Goal: Task Accomplishment & Management: Manage account settings

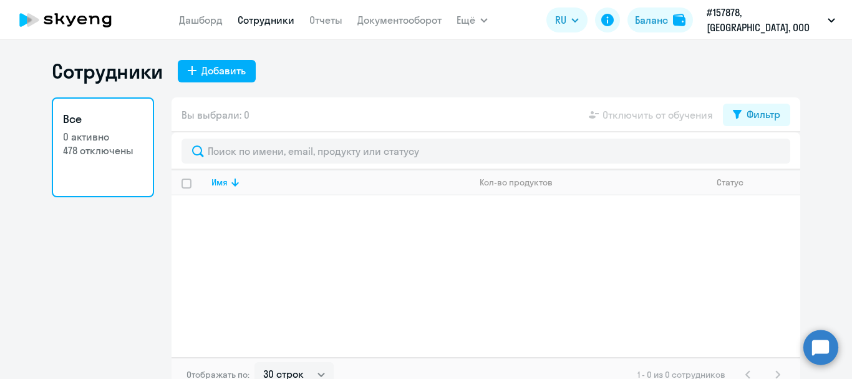
select select "30"
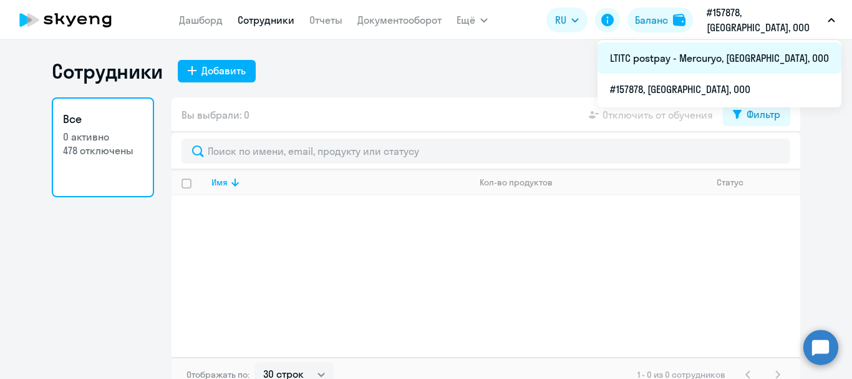
click at [727, 55] on li "LTITC postpay - Mercuryo, [GEOGRAPHIC_DATA], ООО" at bounding box center [720, 57] width 244 height 31
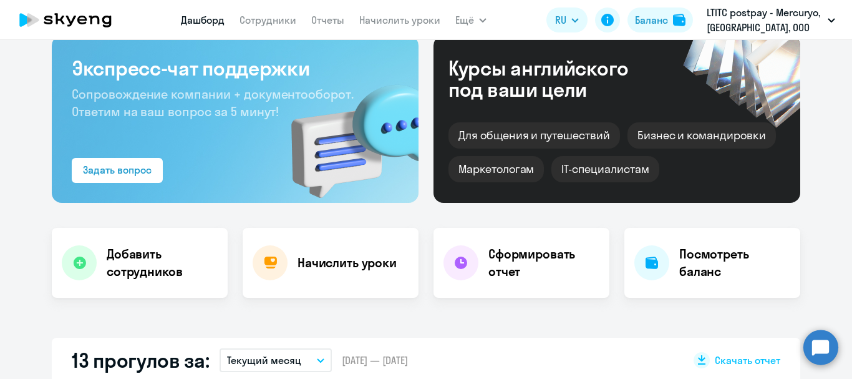
scroll to position [62, 0]
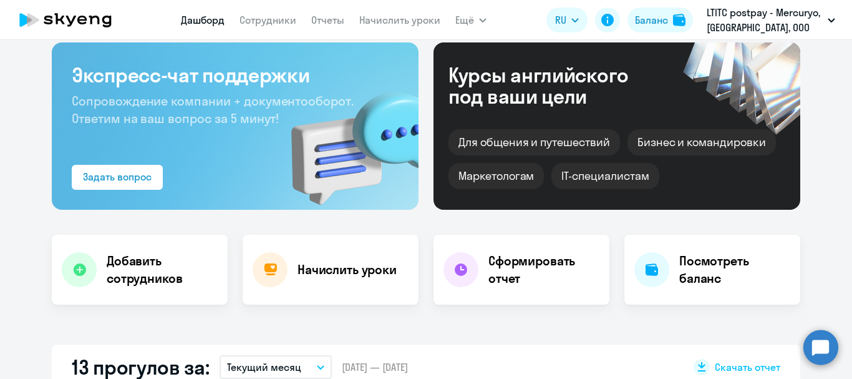
click at [255, 27] on app-menu-item-link "Сотрудники" at bounding box center [268, 20] width 57 height 16
click at [255, 20] on link "Сотрудники" at bounding box center [268, 20] width 57 height 12
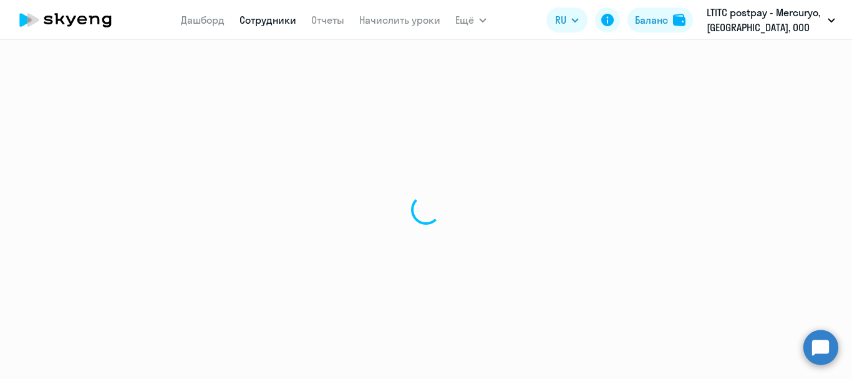
select select "30"
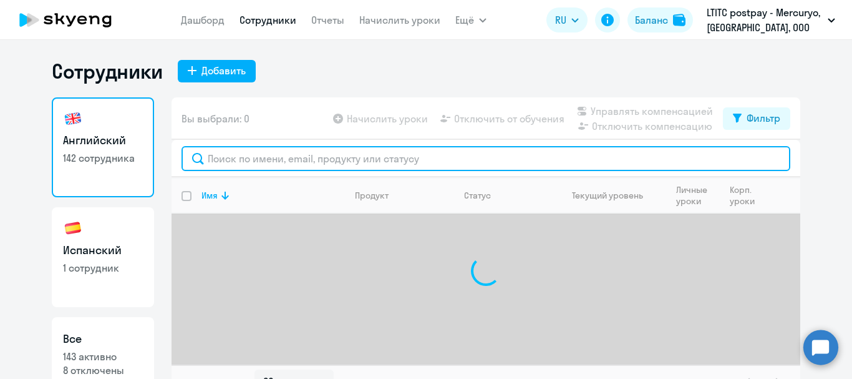
click at [308, 161] on input "text" at bounding box center [486, 158] width 609 height 25
type input "kuzm"
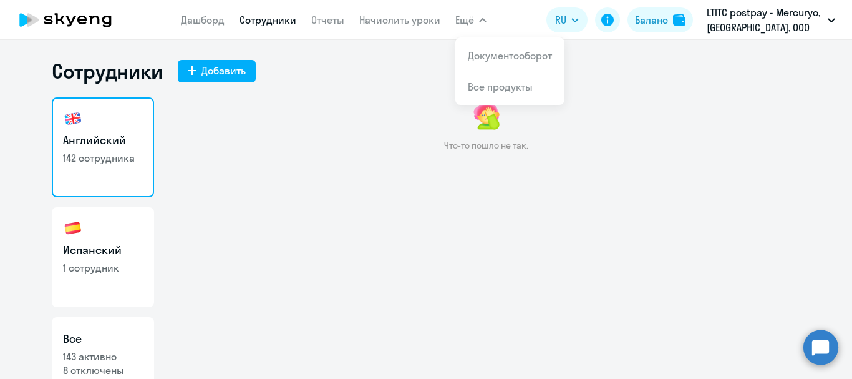
click at [264, 20] on link "Сотрудники" at bounding box center [268, 20] width 57 height 12
click at [388, 19] on link "Начислить уроки" at bounding box center [399, 20] width 81 height 12
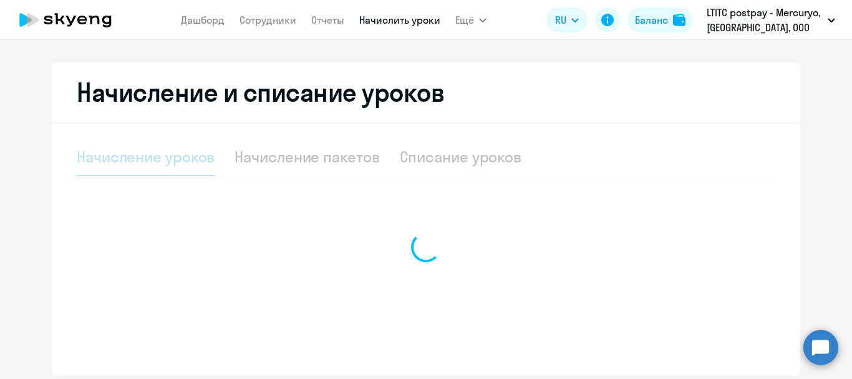
scroll to position [299, 0]
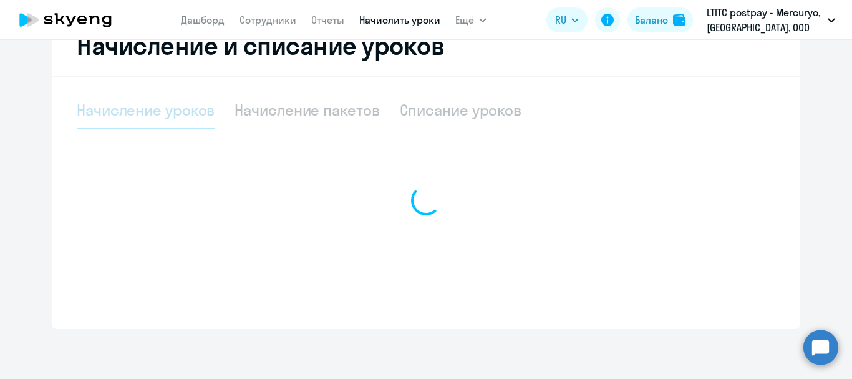
select select "10"
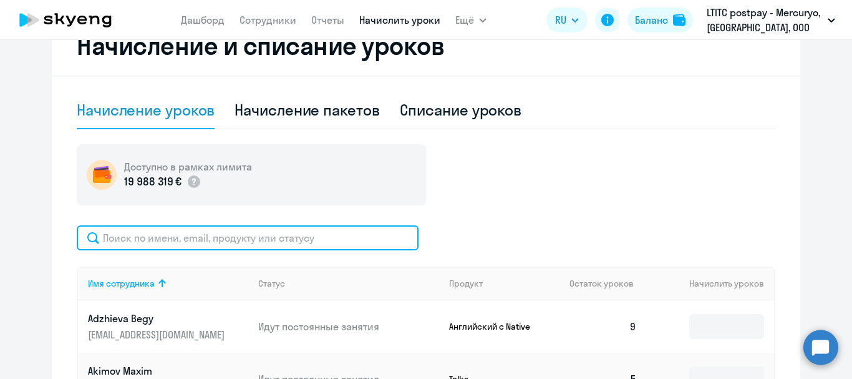
click at [200, 243] on input "text" at bounding box center [248, 237] width 342 height 25
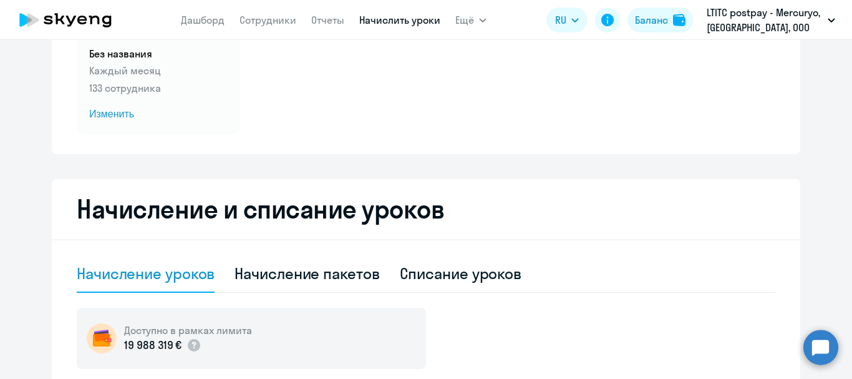
scroll to position [0, 0]
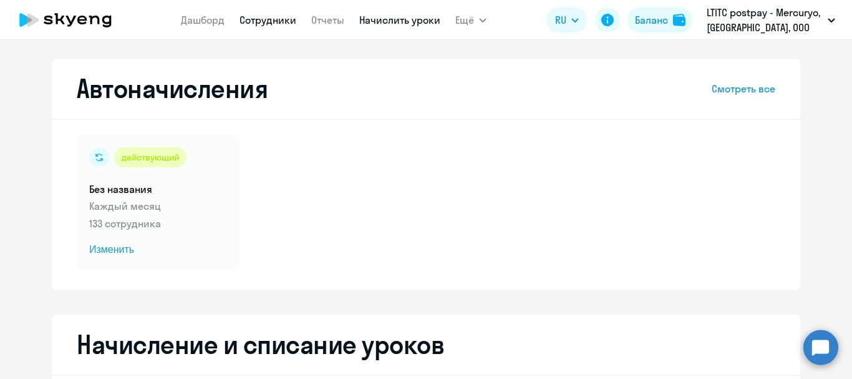
type input "vay"
click at [257, 19] on link "Сотрудники" at bounding box center [268, 20] width 57 height 12
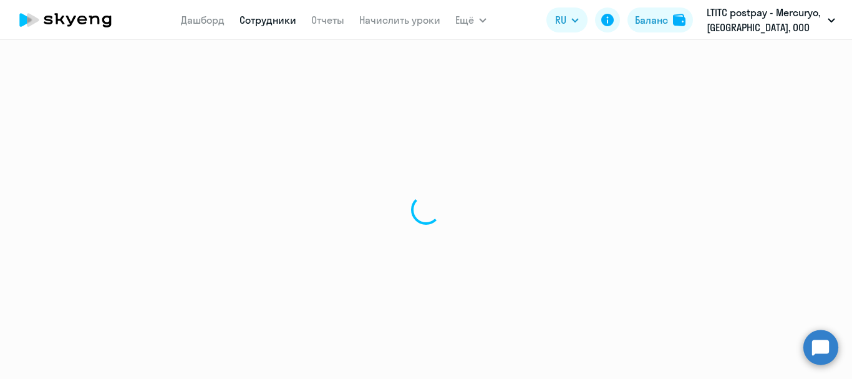
select select "30"
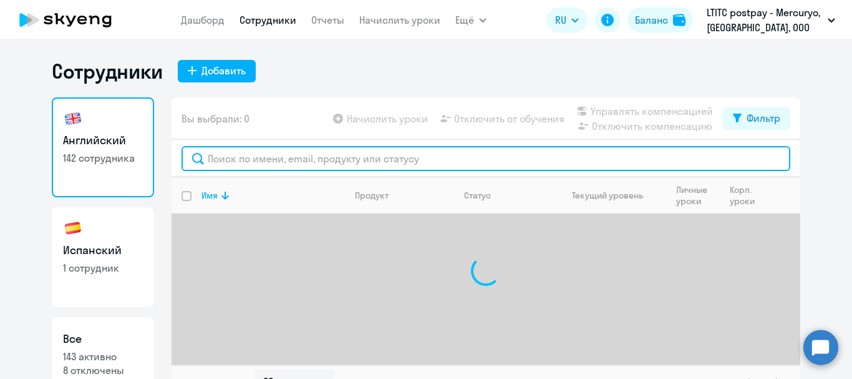
click at [230, 167] on input "text" at bounding box center [486, 158] width 609 height 25
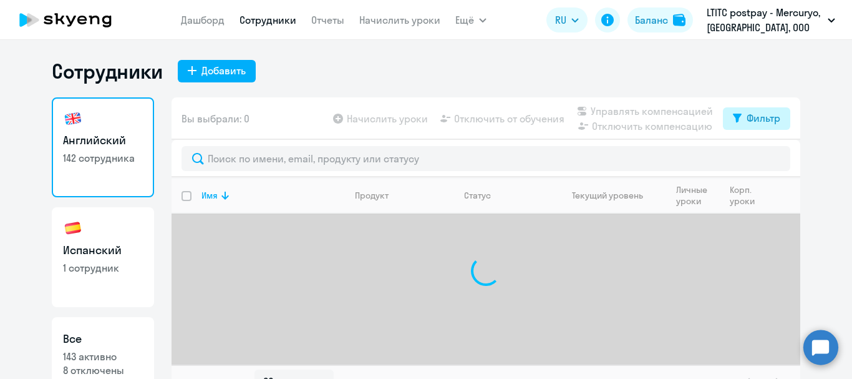
click at [756, 126] on button "Фильтр" at bounding box center [756, 118] width 67 height 22
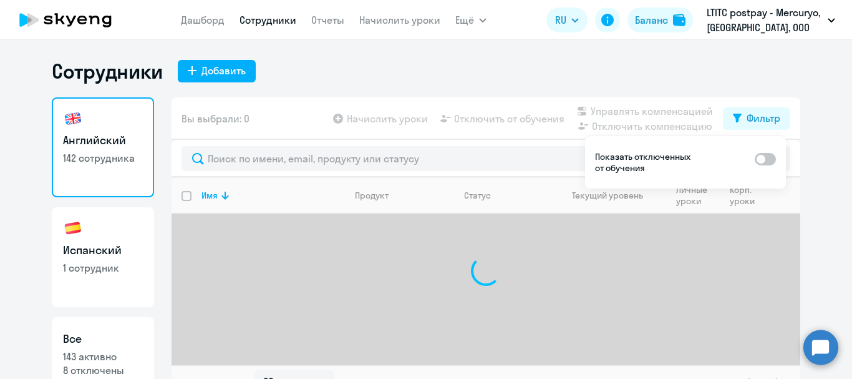
click at [769, 158] on span at bounding box center [765, 159] width 21 height 12
click at [755, 158] on input "checkbox" at bounding box center [754, 158] width 1 height 1
checkbox input "true"
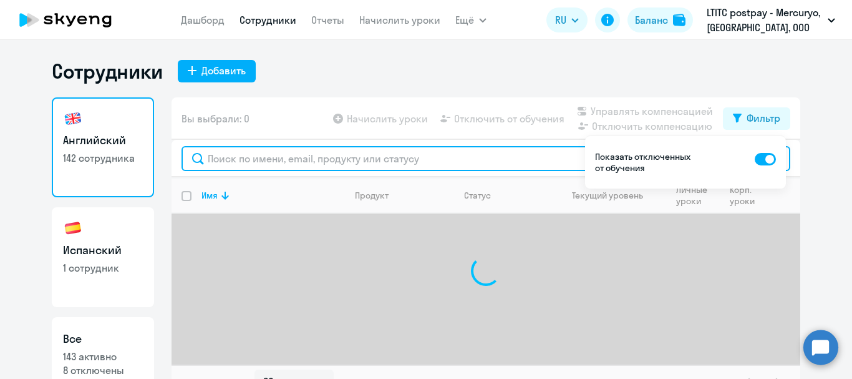
click at [375, 158] on input "text" at bounding box center [486, 158] width 609 height 25
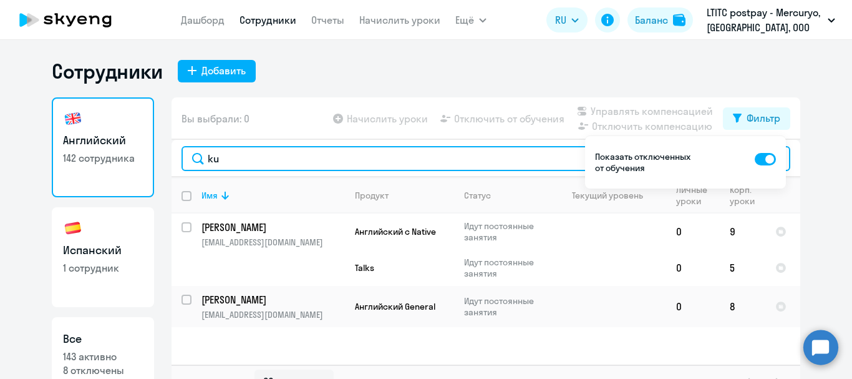
type input "k"
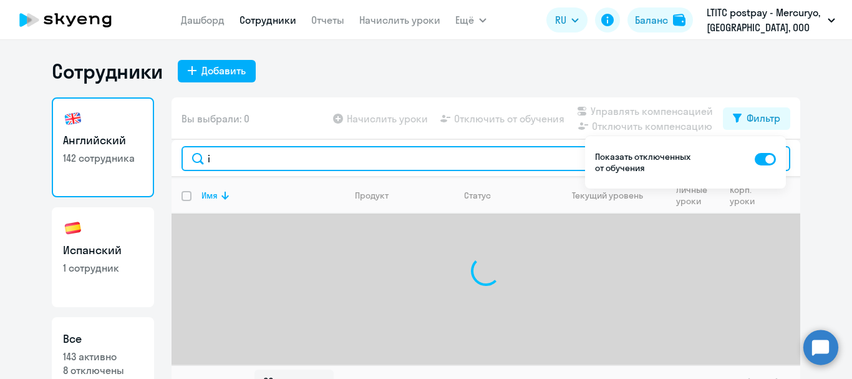
type input "i"
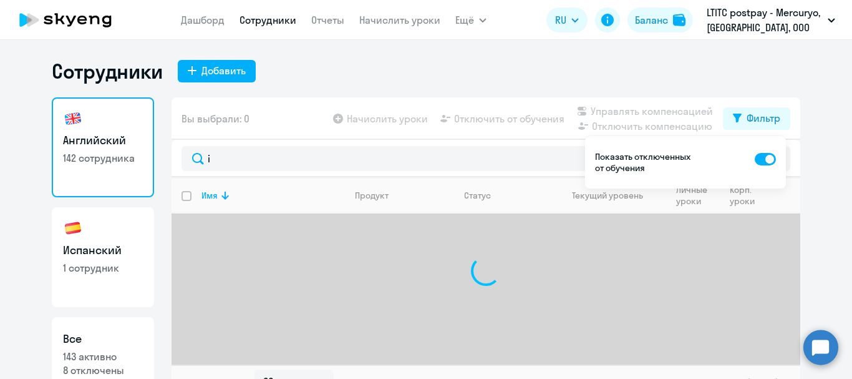
click at [762, 165] on span at bounding box center [765, 159] width 21 height 12
click at [755, 159] on input "checkbox" at bounding box center [754, 158] width 1 height 1
checkbox input "false"
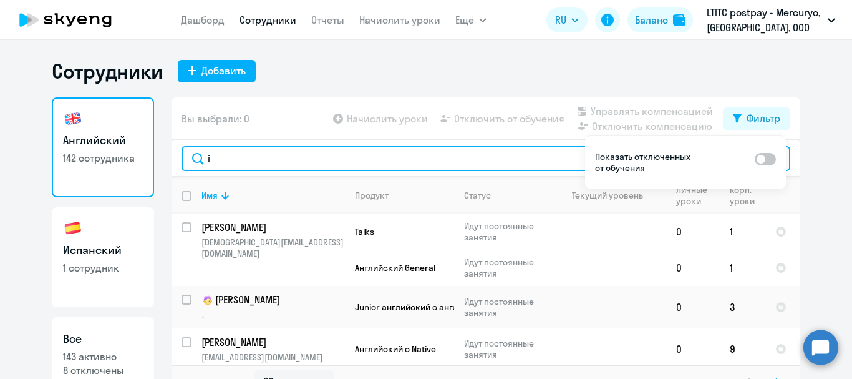
click at [321, 157] on input "i" at bounding box center [486, 158] width 609 height 25
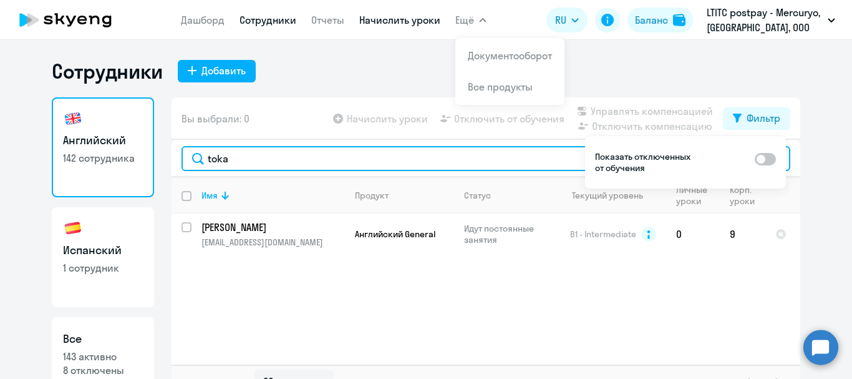
type input "toka"
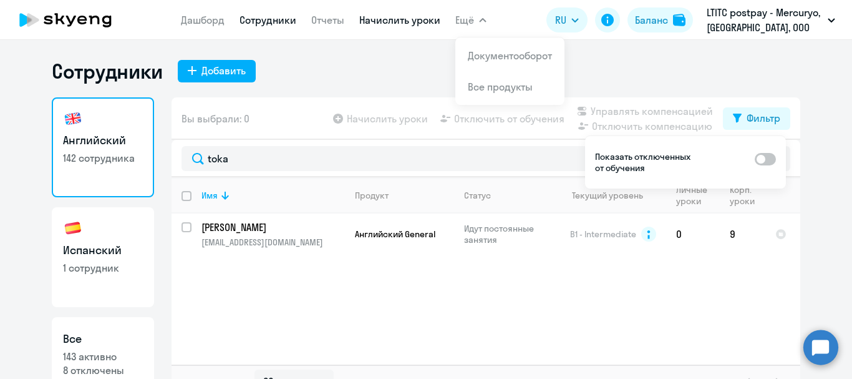
click at [383, 21] on link "Начислить уроки" at bounding box center [399, 20] width 81 height 12
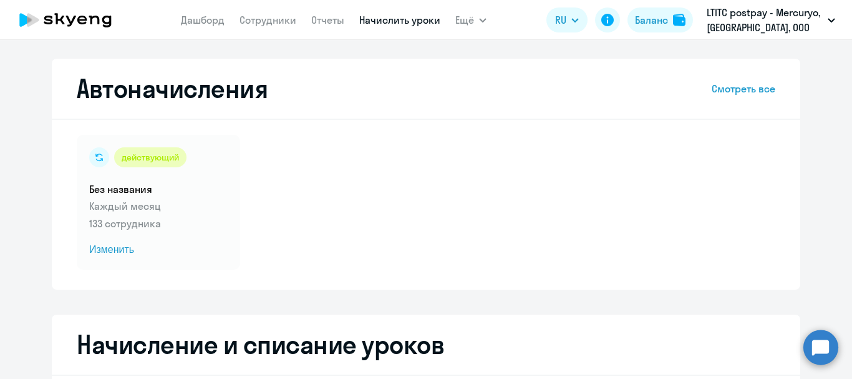
scroll to position [299, 0]
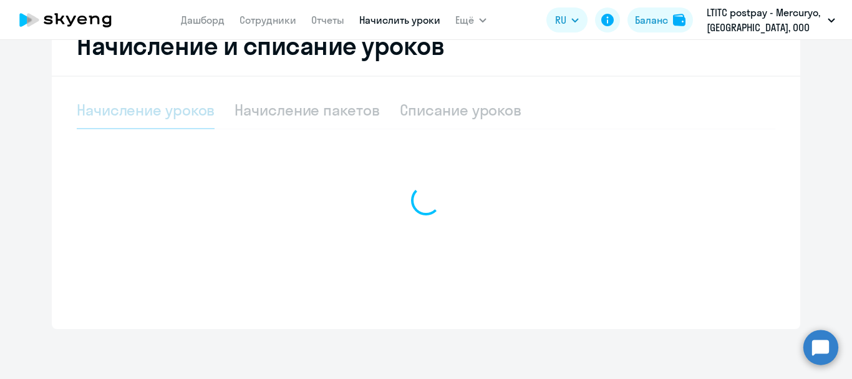
select select "10"
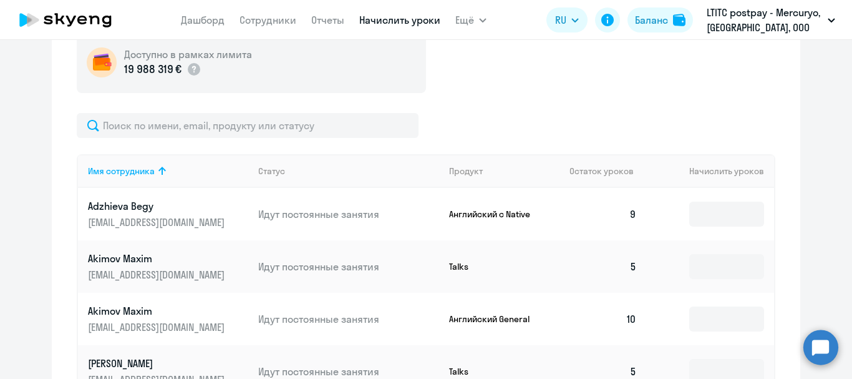
scroll to position [424, 0]
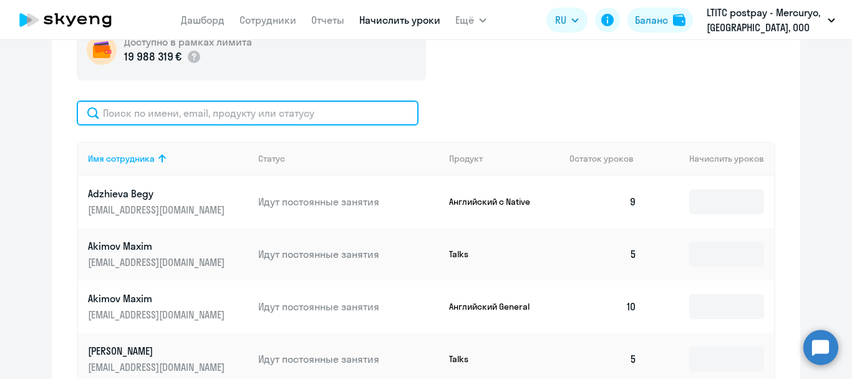
click at [319, 110] on input "text" at bounding box center [248, 112] width 342 height 25
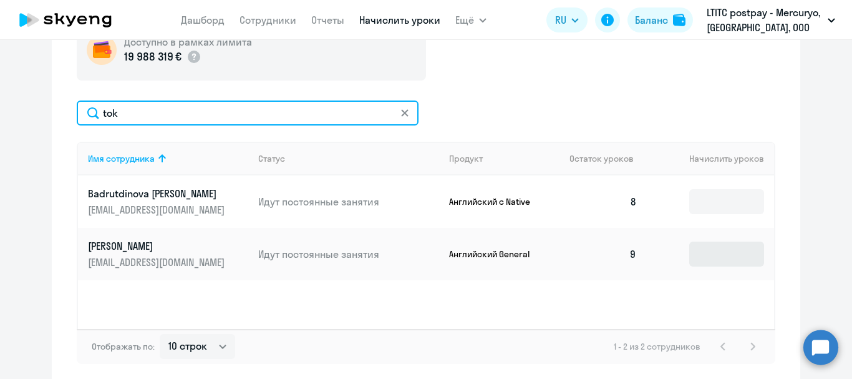
type input "tok"
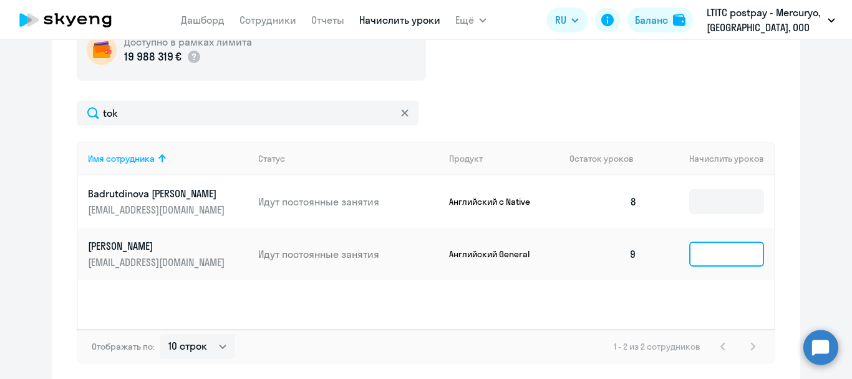
click at [696, 256] on input at bounding box center [726, 253] width 75 height 25
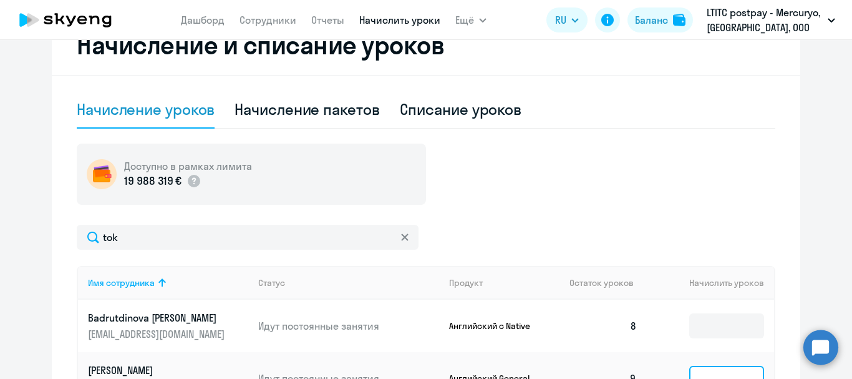
scroll to position [299, 0]
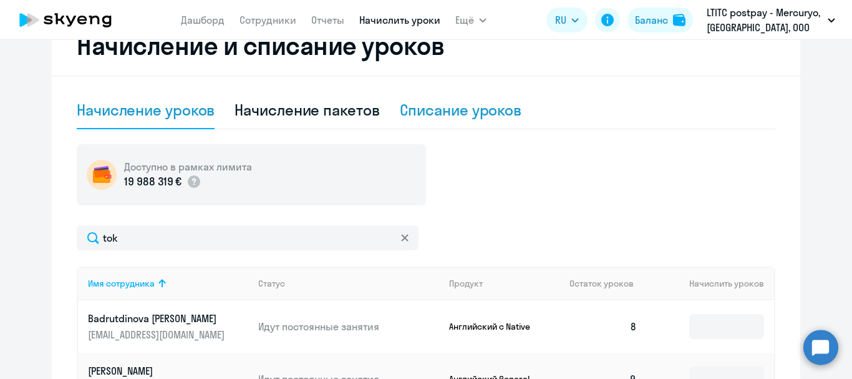
click at [482, 117] on div "Списание уроков" at bounding box center [461, 110] width 122 height 20
select select "10"
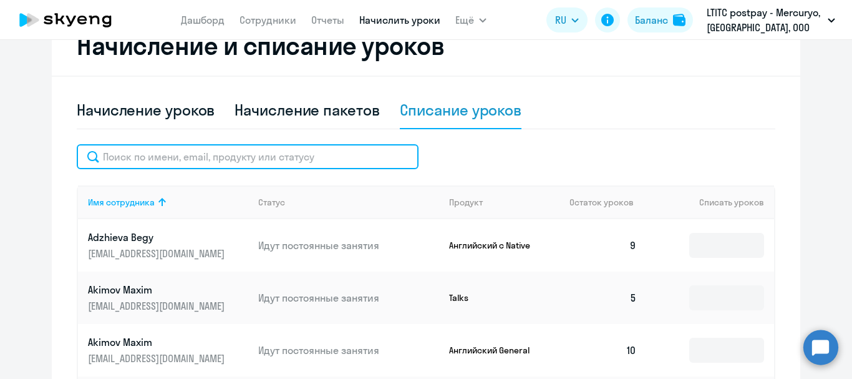
click at [308, 155] on input "text" at bounding box center [248, 156] width 342 height 25
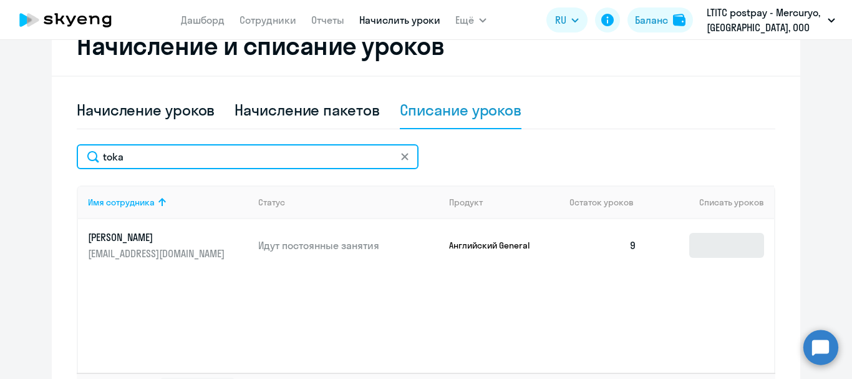
type input "toka"
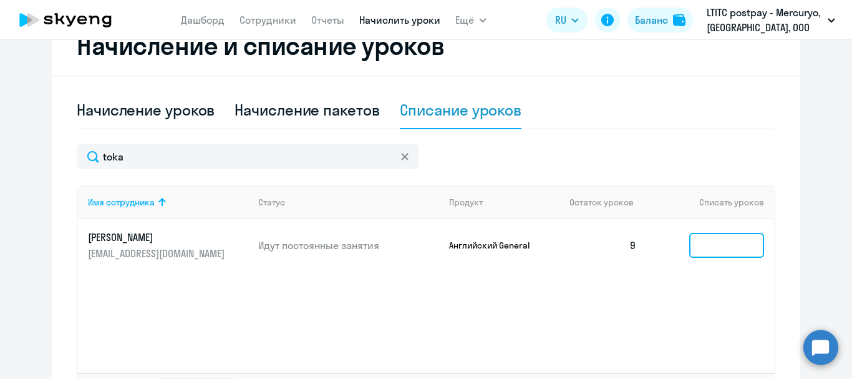
click at [730, 255] on input at bounding box center [726, 245] width 75 height 25
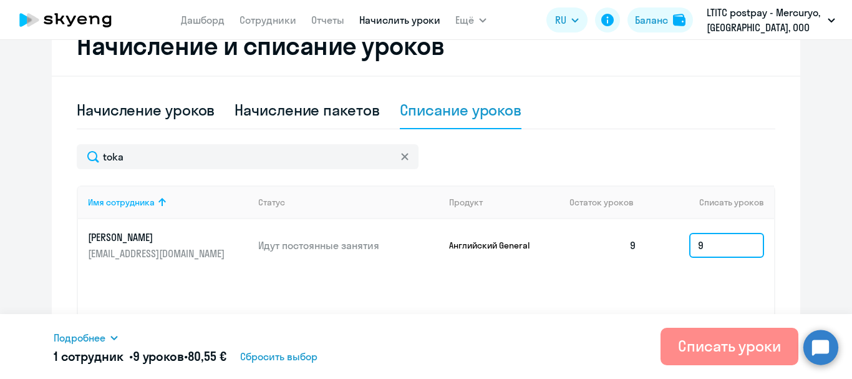
type input "9"
click at [752, 348] on div "Списать уроки" at bounding box center [729, 346] width 103 height 20
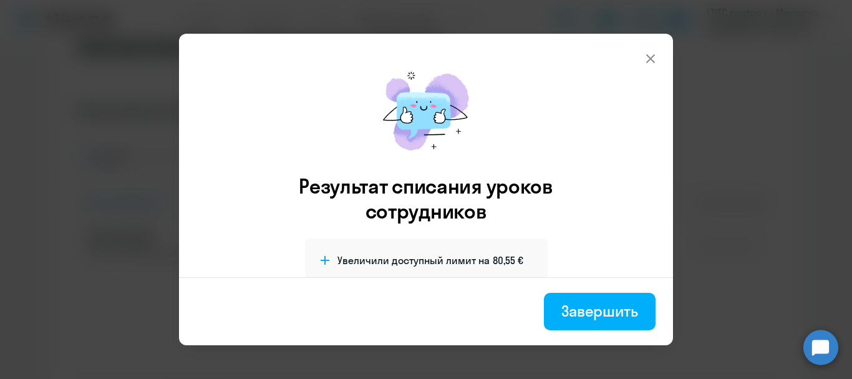
click at [599, 330] on footer "Завершить" at bounding box center [426, 311] width 494 height 68
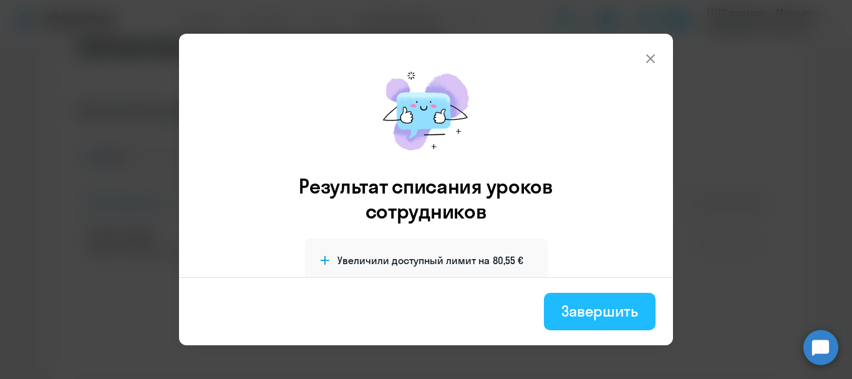
click at [605, 309] on div "Завершить" at bounding box center [599, 311] width 77 height 20
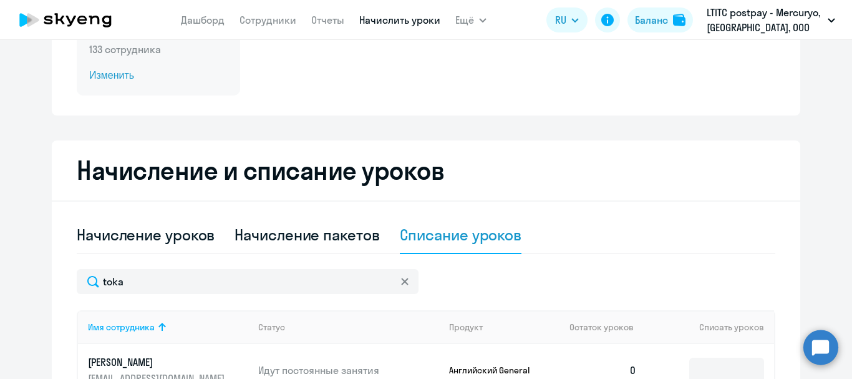
scroll to position [0, 0]
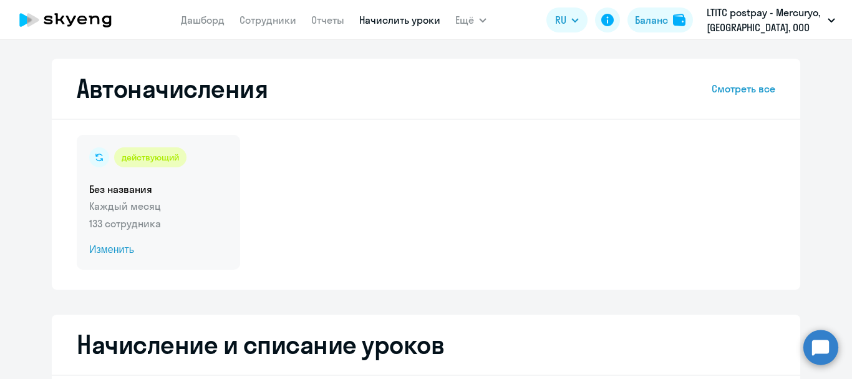
click at [102, 252] on span "Изменить" at bounding box center [158, 249] width 138 height 15
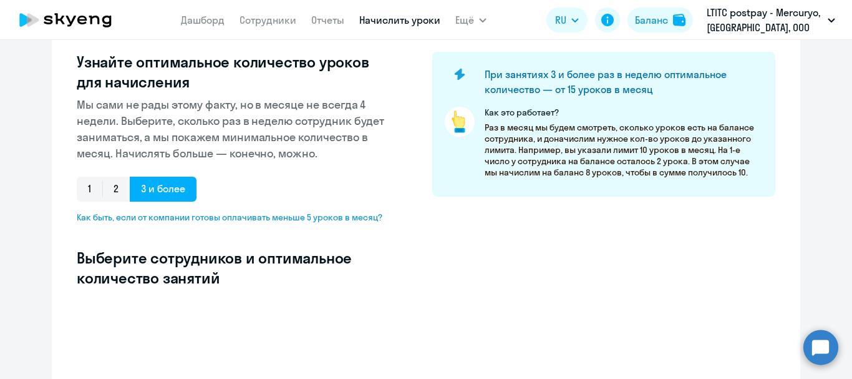
select select "10"
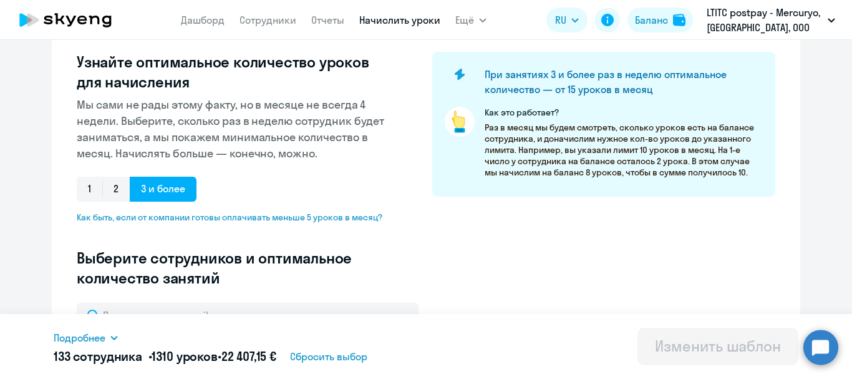
scroll to position [410, 0]
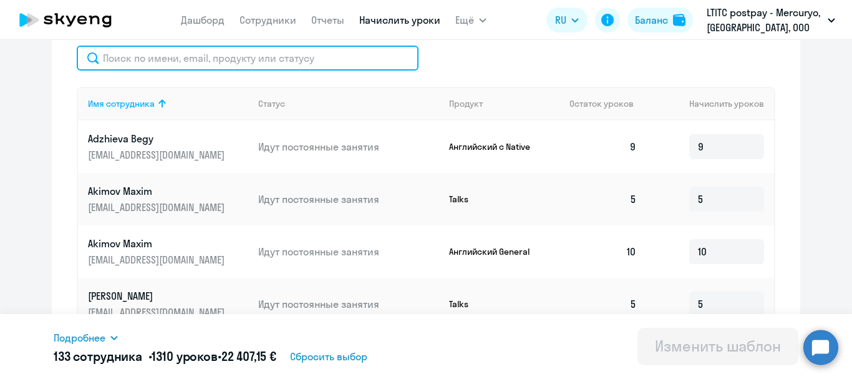
click at [160, 61] on input "text" at bounding box center [248, 58] width 342 height 25
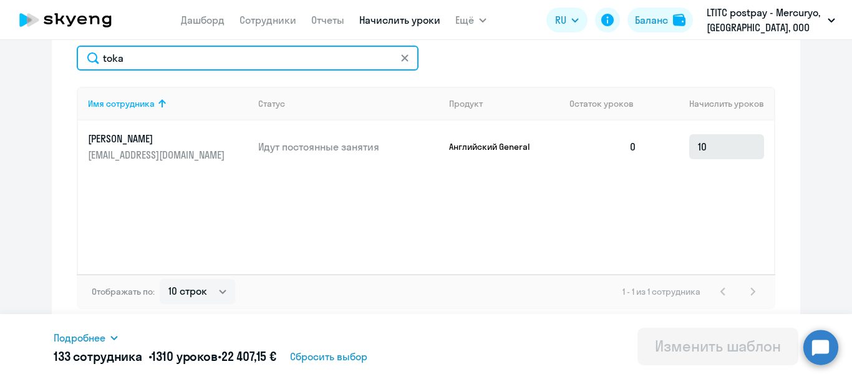
type input "toka"
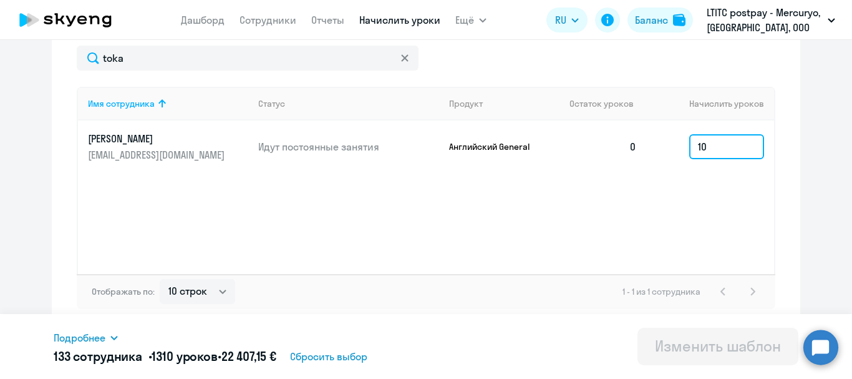
drag, startPoint x: 715, startPoint y: 152, endPoint x: 677, endPoint y: 146, distance: 38.5
click at [677, 146] on td "10" at bounding box center [710, 146] width 127 height 52
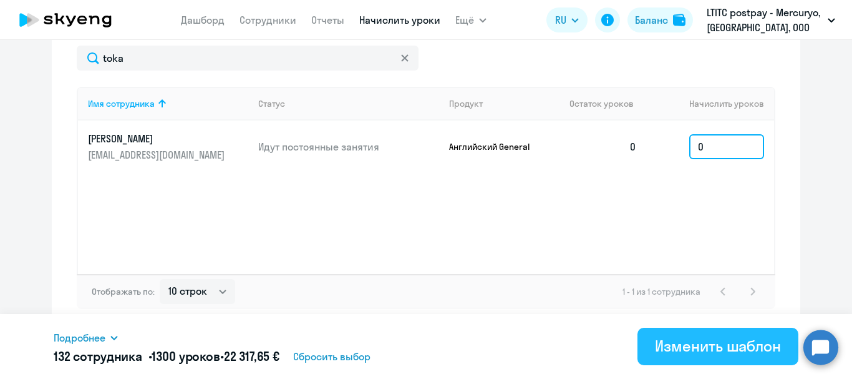
type input "0"
click at [683, 354] on div "Изменить шаблон" at bounding box center [718, 346] width 126 height 20
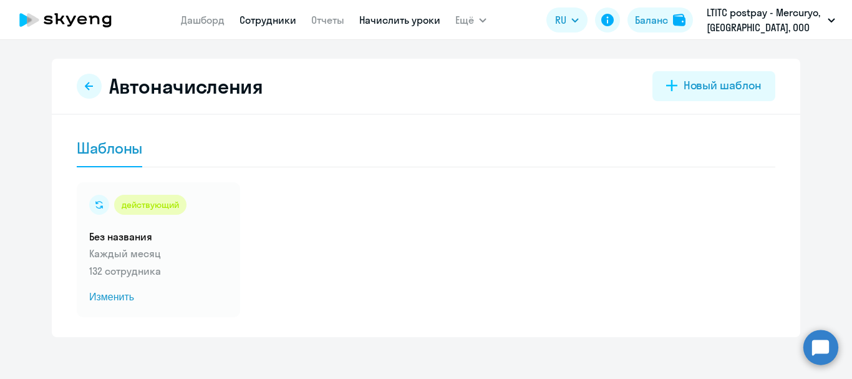
click at [275, 22] on link "Сотрудники" at bounding box center [268, 20] width 57 height 12
select select "30"
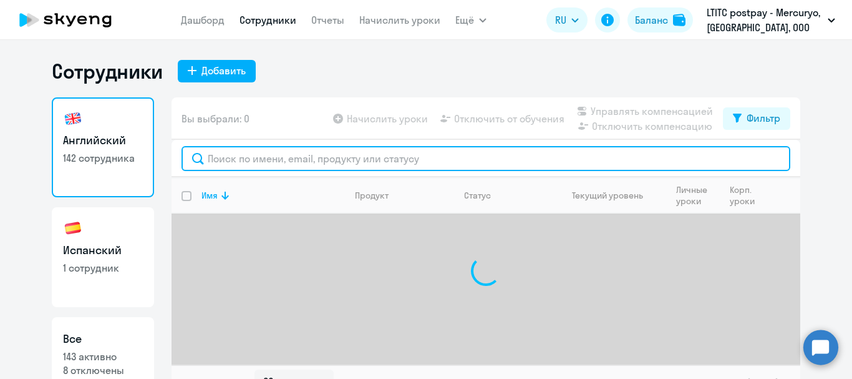
click at [287, 161] on input "text" at bounding box center [486, 158] width 609 height 25
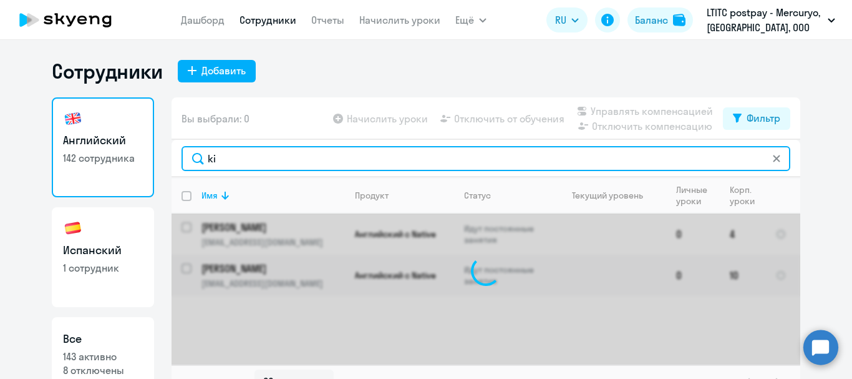
type input "k"
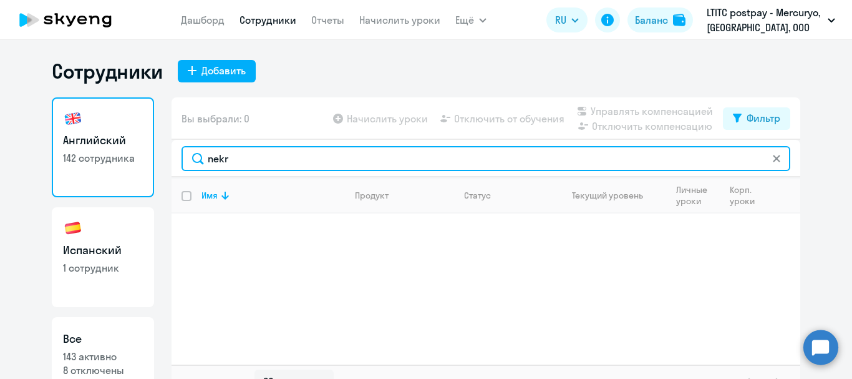
drag, startPoint x: 240, startPoint y: 164, endPoint x: 177, endPoint y: 157, distance: 63.4
click at [182, 157] on input "nekr" at bounding box center [486, 158] width 609 height 25
drag, startPoint x: 261, startPoint y: 157, endPoint x: 196, endPoint y: 158, distance: 65.5
click at [196, 158] on input "vasi" at bounding box center [486, 158] width 609 height 25
click at [226, 168] on input "ostro" at bounding box center [486, 158] width 609 height 25
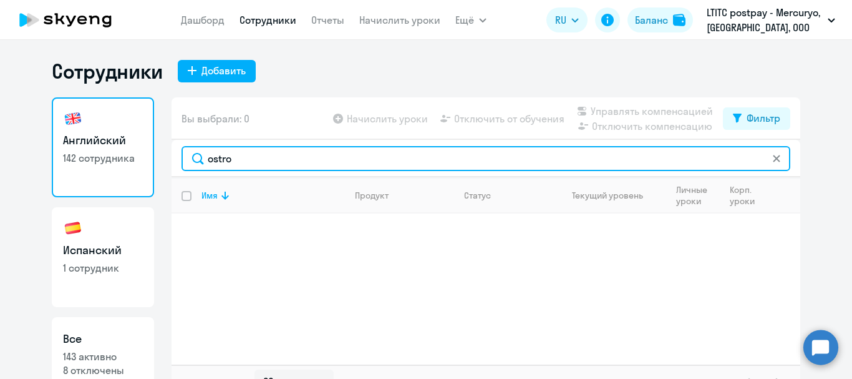
drag, startPoint x: 231, startPoint y: 160, endPoint x: 198, endPoint y: 157, distance: 33.2
click at [198, 157] on input "ostro" at bounding box center [486, 158] width 609 height 25
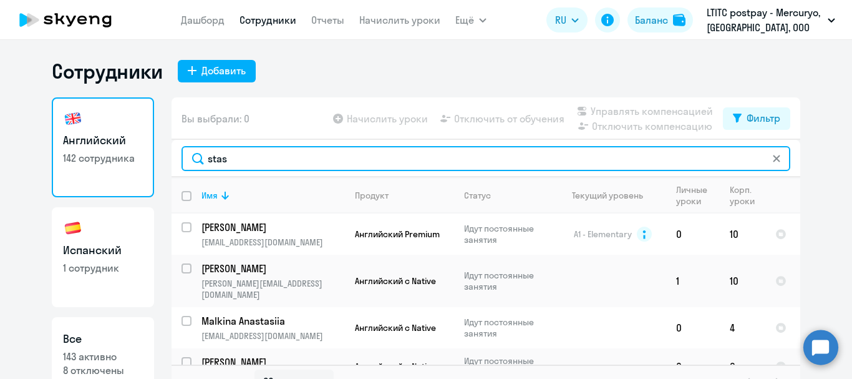
drag, startPoint x: 293, startPoint y: 162, endPoint x: 84, endPoint y: 136, distance: 210.5
click at [84, 136] on div "Английский 142 сотрудника Испанский 1 сотрудник Все 143 активно 8 отключены Вы …" at bounding box center [426, 248] width 749 height 302
type input "stas"
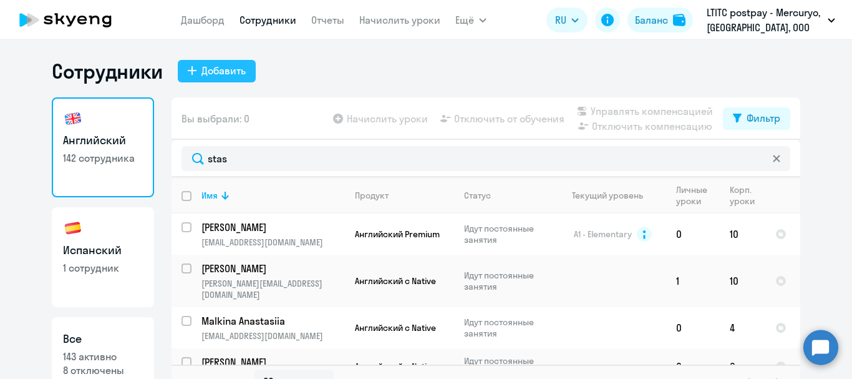
click at [213, 70] on div "Добавить" at bounding box center [223, 70] width 44 height 15
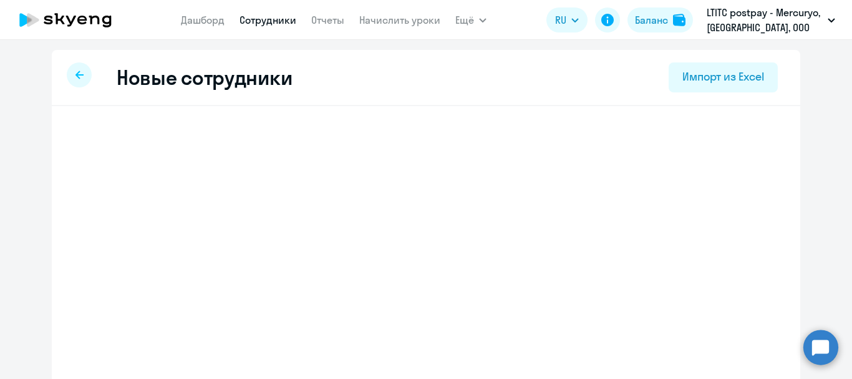
select select "english_adult_not_native_speaker"
select select "3"
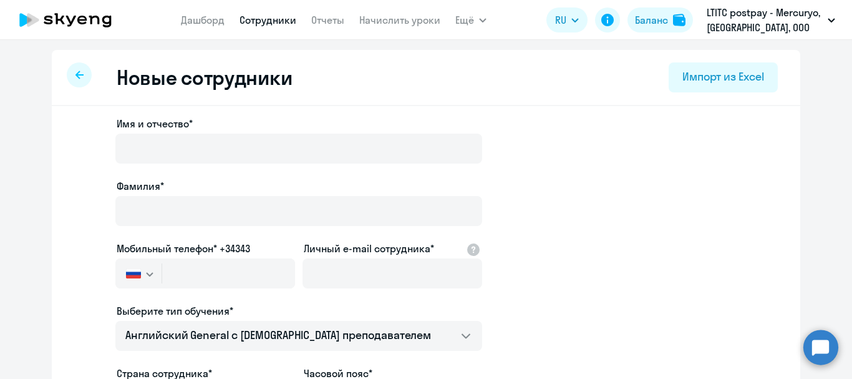
click at [238, 130] on label "Имя и отчество*" at bounding box center [299, 123] width 364 height 15
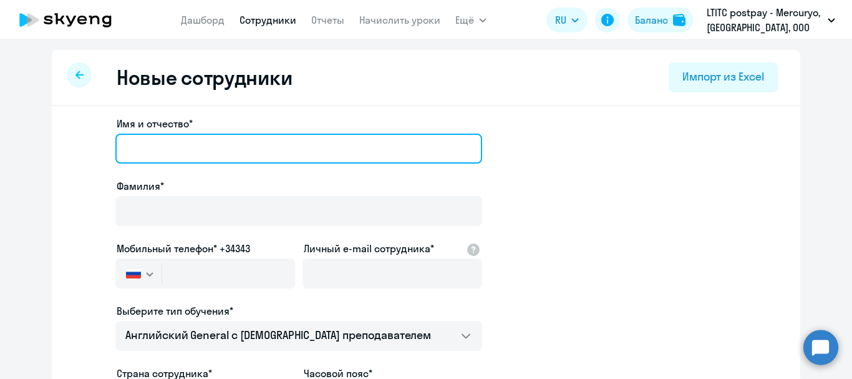
click at [238, 133] on input "Имя и отчество*" at bounding box center [298, 148] width 367 height 30
type input "a"
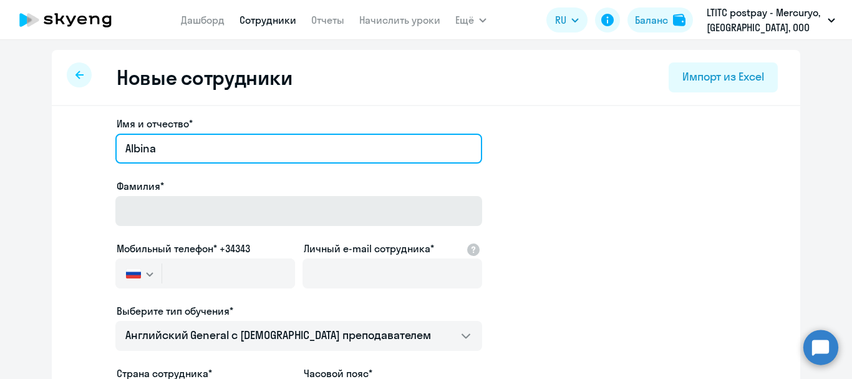
type input "Albina"
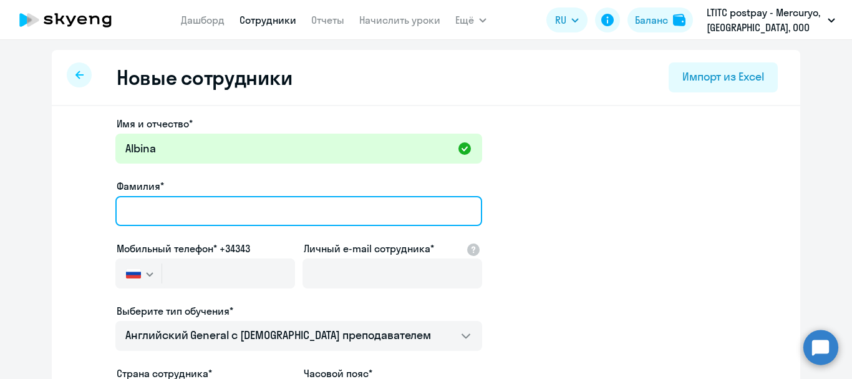
click at [211, 204] on input "Фамилия*" at bounding box center [298, 211] width 367 height 30
type input "Daianova"
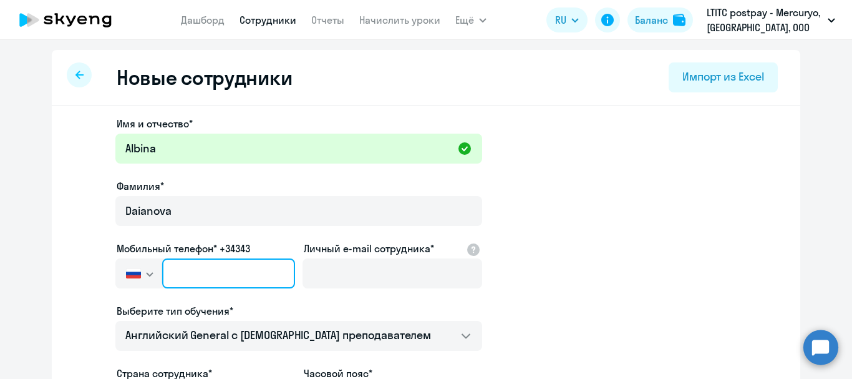
click at [182, 272] on input "text" at bounding box center [228, 273] width 133 height 30
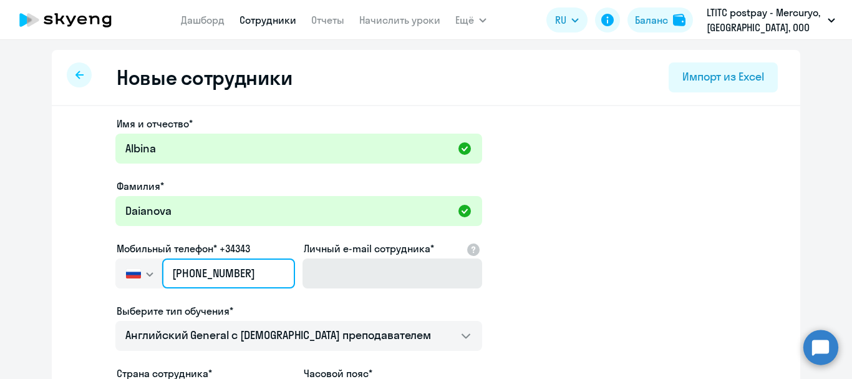
type input "+7 963 305-81-37"
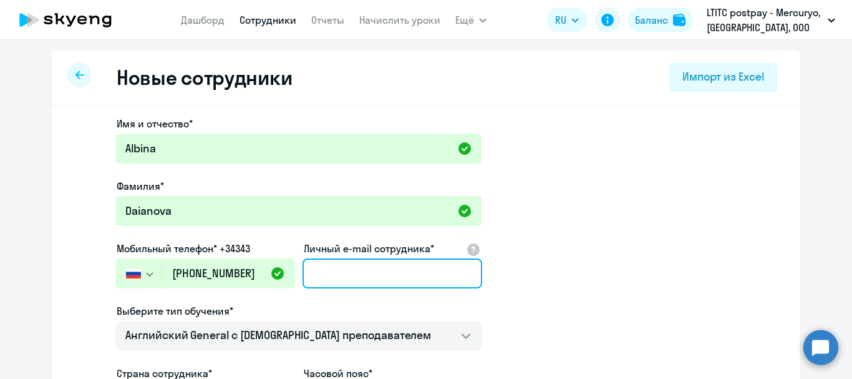
click at [320, 275] on input "Личный e-mail сотрудника*" at bounding box center [393, 273] width 180 height 30
type input "[EMAIL_ADDRESS][DOMAIN_NAME]"
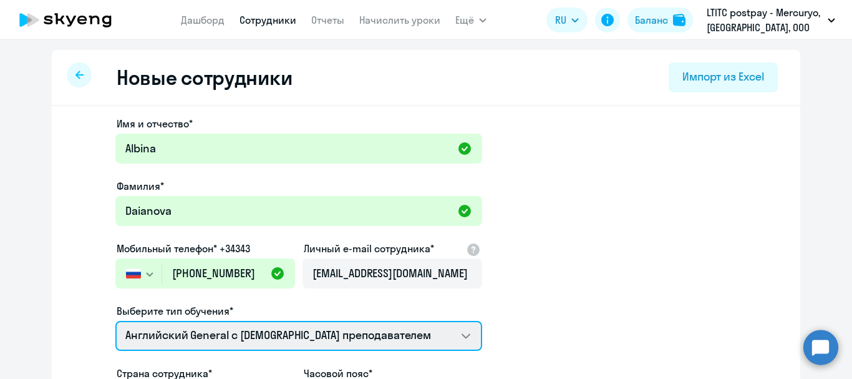
click at [327, 337] on select "Английский General с англоговорящим преподавателем Английский General с русског…" at bounding box center [298, 336] width 367 height 30
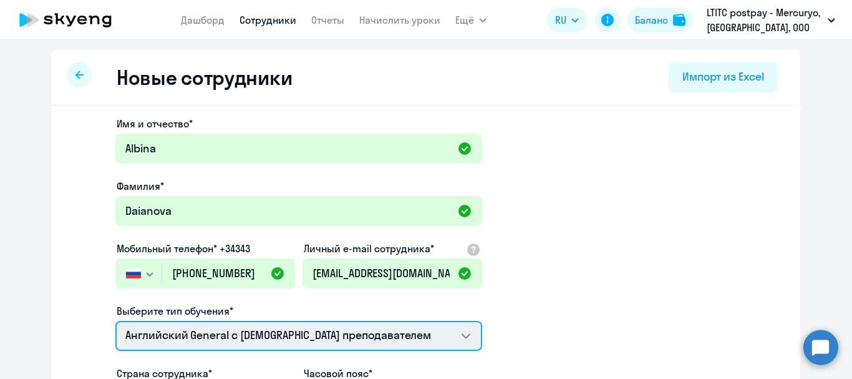
select select "english_adult_not_native_speaker_premium"
click at [115, 321] on select "Английский General с англоговорящим преподавателем Английский General с русског…" at bounding box center [298, 336] width 367 height 30
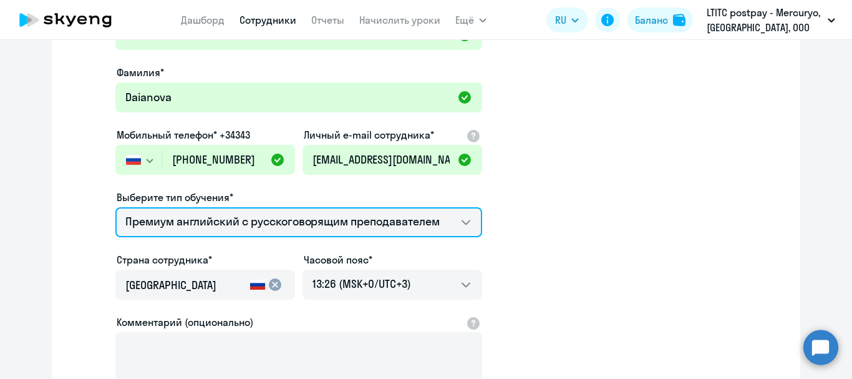
scroll to position [125, 0]
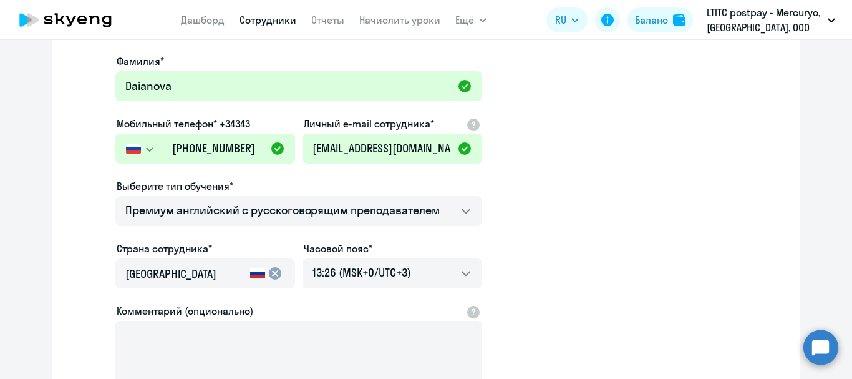
click at [269, 274] on mat-icon "cancel" at bounding box center [275, 273] width 15 height 15
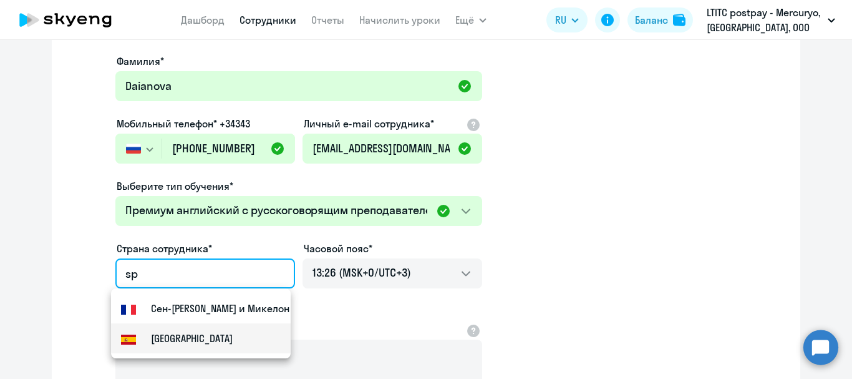
click at [208, 327] on mat-option "Испания" at bounding box center [201, 338] width 180 height 30
type input "Испания"
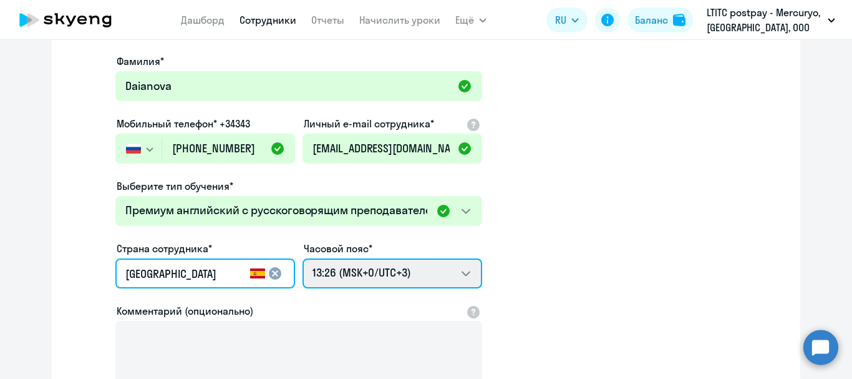
click at [325, 279] on select "23:26 (MSK-14/UTC-11) 00:26 (MSK-13/UTC-10) 01:26 (MSK-12/UTC-9) 02:26 (MSK-11/…" at bounding box center [393, 273] width 180 height 30
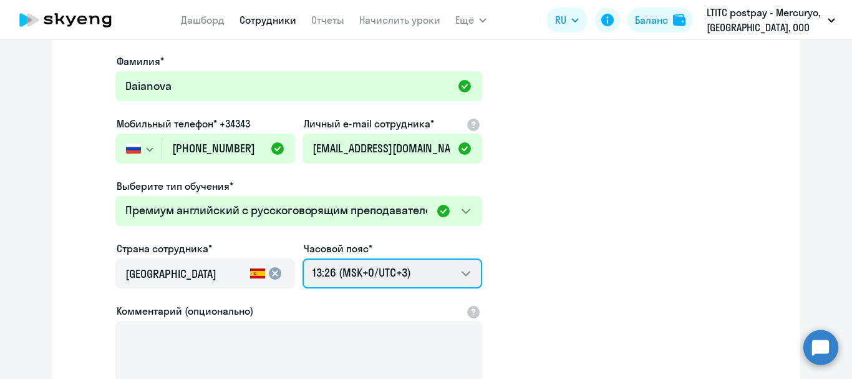
select select "2"
click at [303, 258] on select "23:26 (MSK-14/UTC-11) 00:26 (MSK-13/UTC-10) 01:26 (MSK-12/UTC-9) 02:26 (MSK-11/…" at bounding box center [393, 273] width 180 height 30
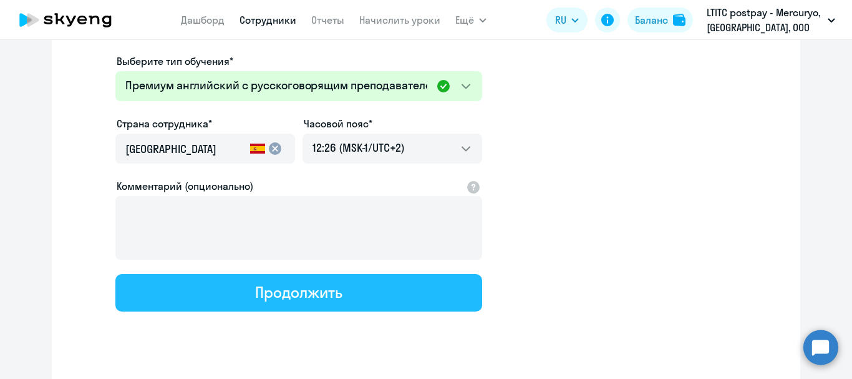
click at [263, 297] on div "Продолжить" at bounding box center [298, 292] width 87 height 20
select select "english_adult_not_native_speaker_premium"
select select "2"
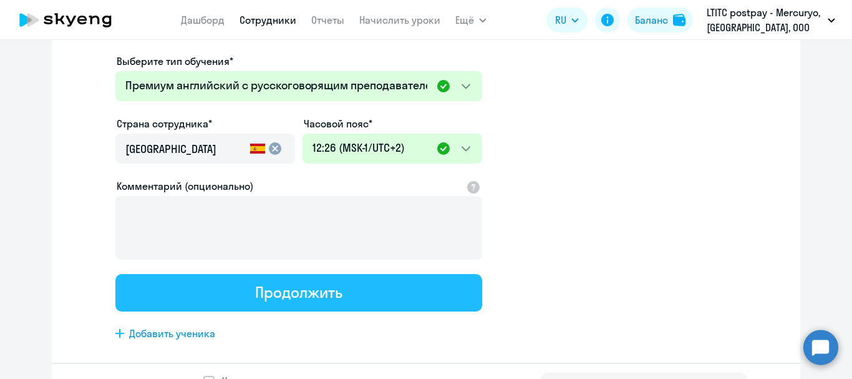
scroll to position [0, 0]
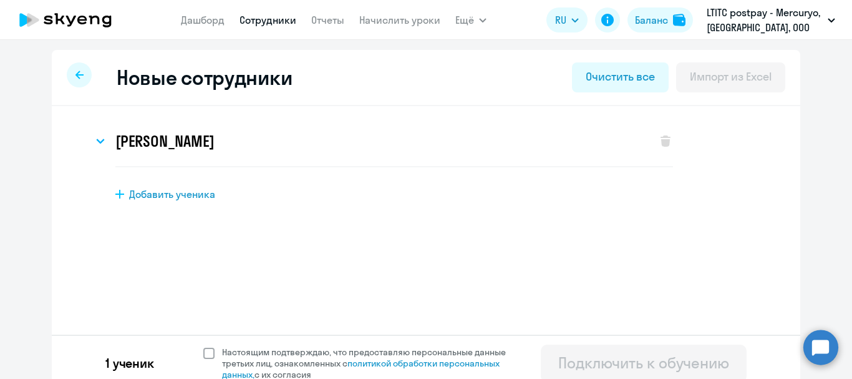
click at [203, 349] on span at bounding box center [208, 352] width 11 height 11
click at [203, 346] on input "Настоящим подтверждаю, что предоставляю персональные данные третьих лиц, ознако…" at bounding box center [203, 346] width 1 height 1
checkbox input "true"
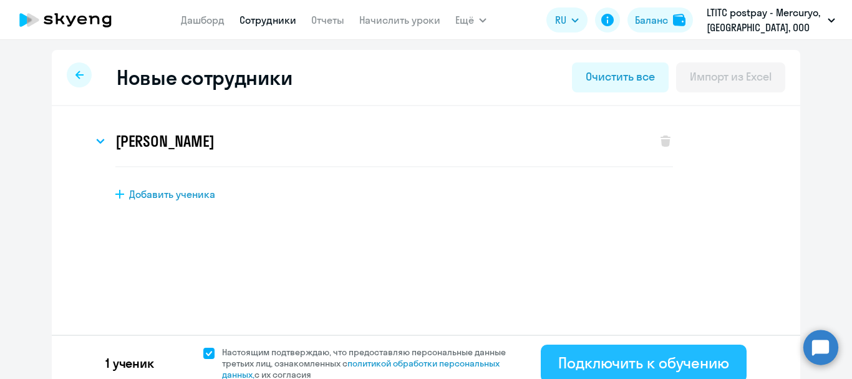
click at [586, 361] on div "Подключить к обучению" at bounding box center [643, 362] width 171 height 20
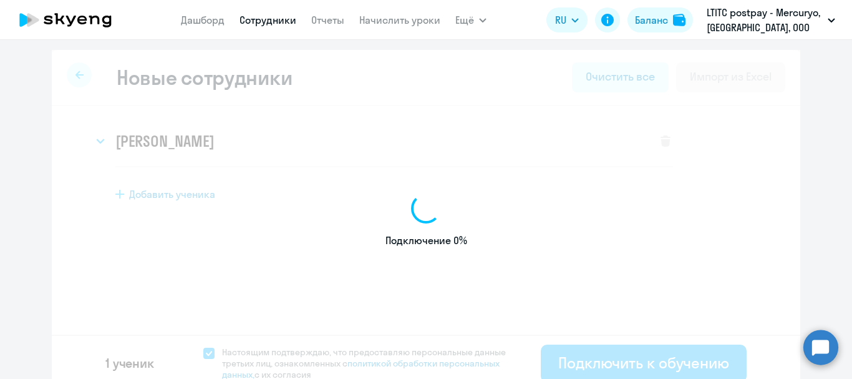
select select "english_adult_not_native_speaker"
select select "3"
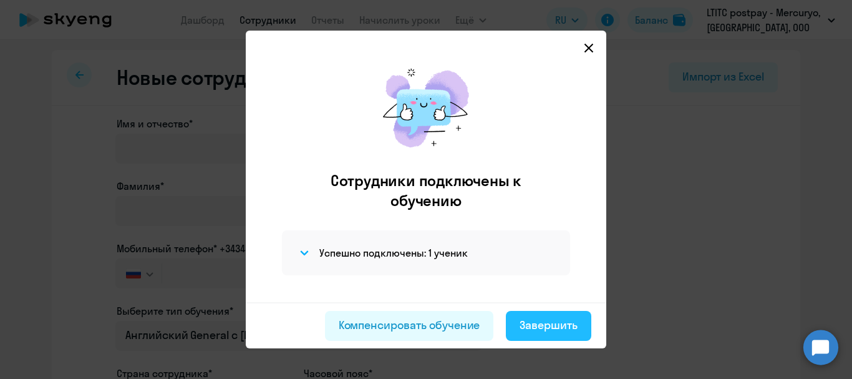
click at [566, 329] on div "Завершить" at bounding box center [549, 325] width 58 height 16
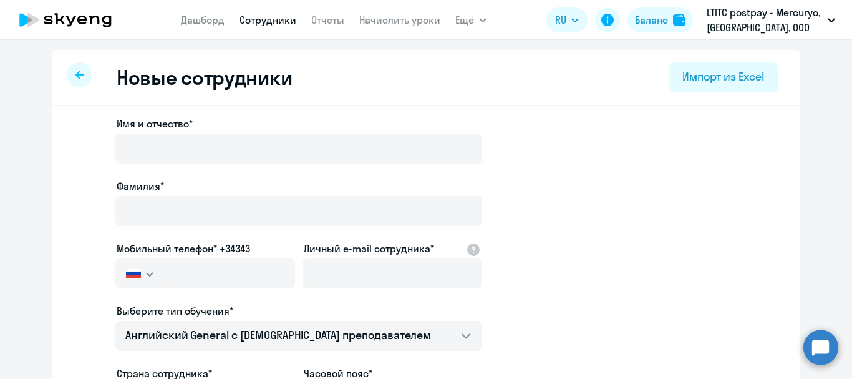
select select "30"
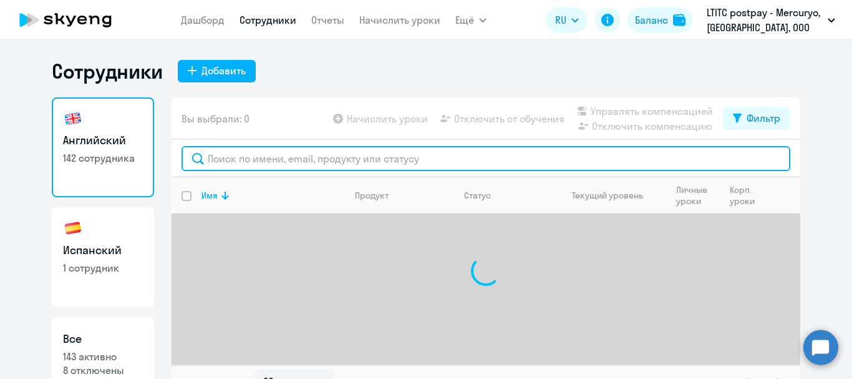
click at [236, 152] on input "text" at bounding box center [486, 158] width 609 height 25
type input "d"
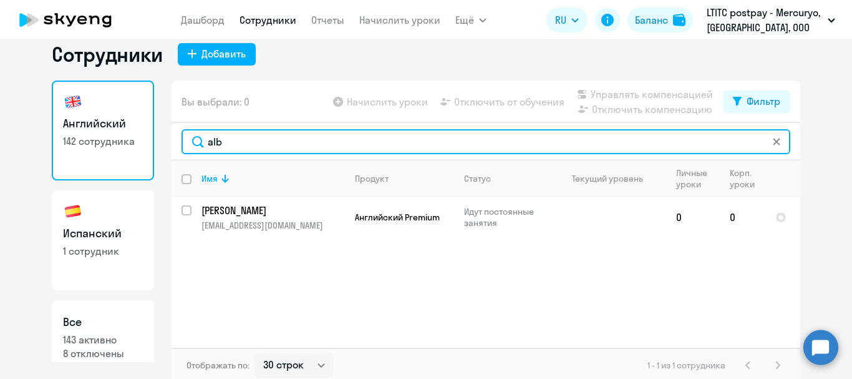
scroll to position [21, 0]
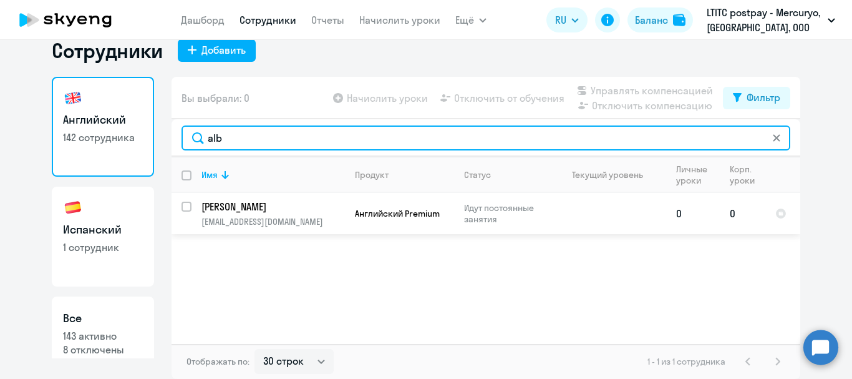
type input "alb"
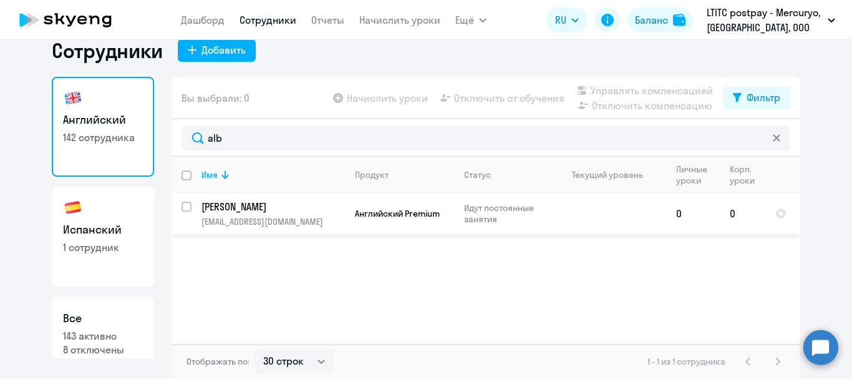
click at [229, 211] on p "Даянова Альбина" at bounding box center [271, 207] width 141 height 14
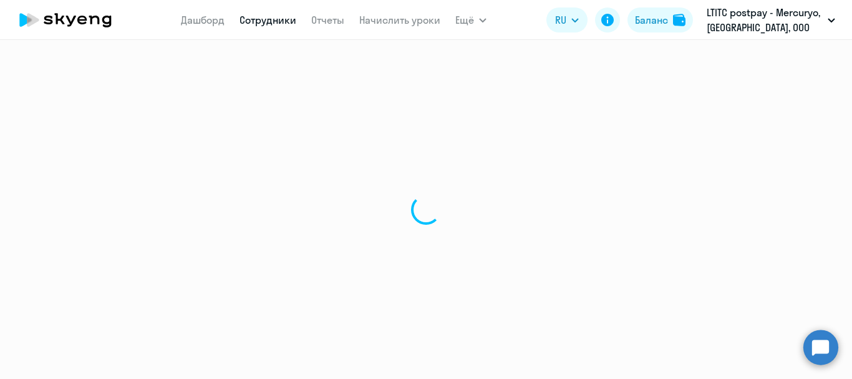
select select "english"
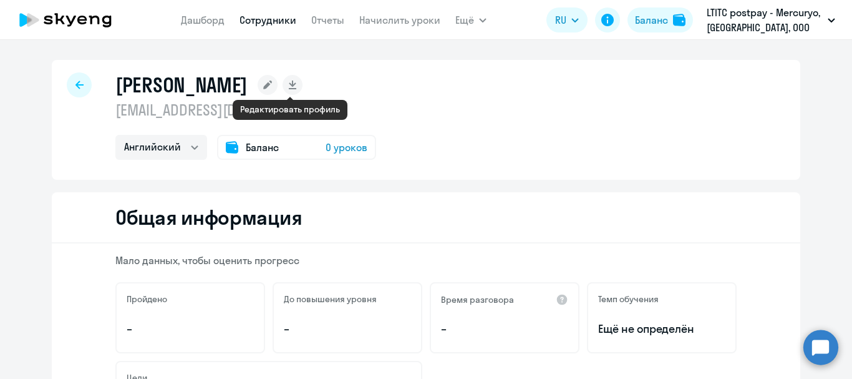
click at [278, 85] on rect at bounding box center [268, 85] width 20 height 20
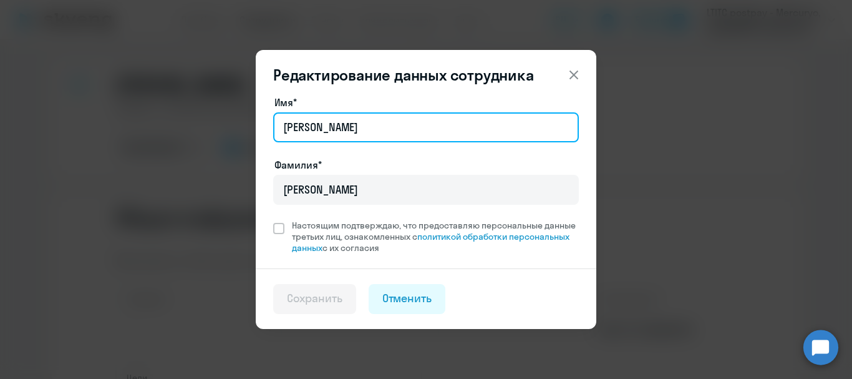
drag, startPoint x: 333, startPoint y: 130, endPoint x: 243, endPoint y: 130, distance: 89.8
click at [243, 130] on div "Редактирование данных сотрудника Имя* Альбина Фамилия* Даянова Настоящим подтве…" at bounding box center [426, 189] width 604 height 311
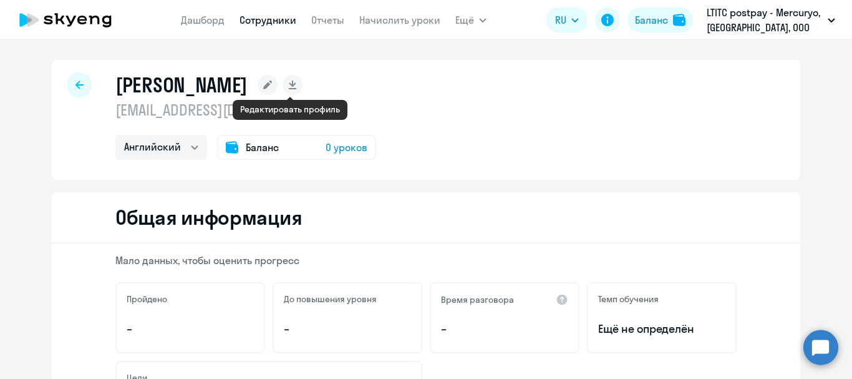
click at [278, 90] on rect at bounding box center [268, 85] width 20 height 20
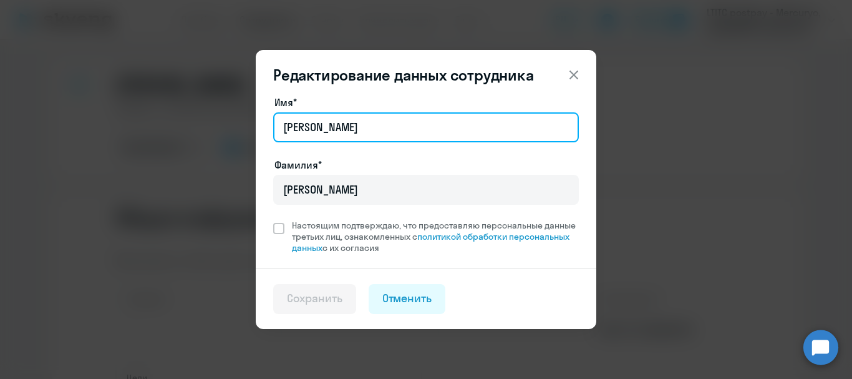
click at [290, 129] on input "Альбина" at bounding box center [426, 127] width 306 height 30
click at [331, 130] on input "Альбина" at bounding box center [426, 127] width 306 height 30
type input "А"
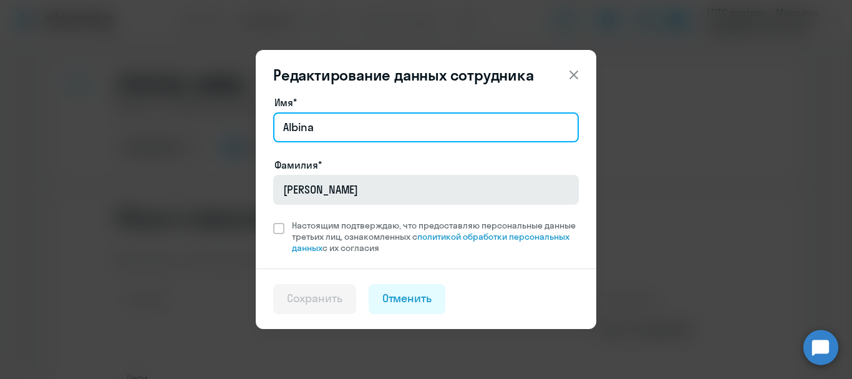
type input "Albina"
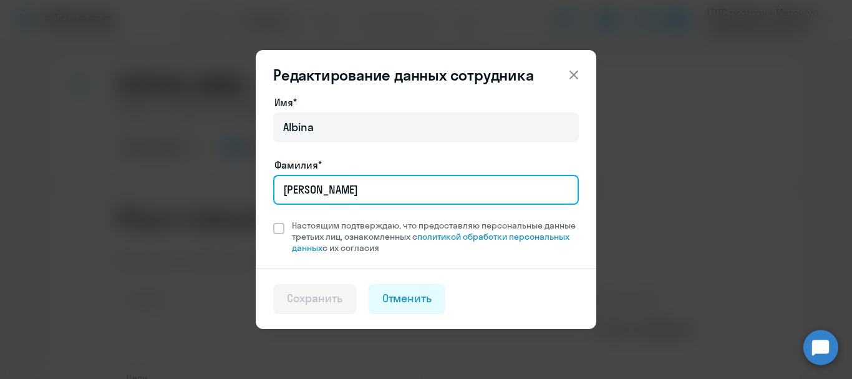
click at [333, 191] on input "Даянова" at bounding box center [426, 190] width 306 height 30
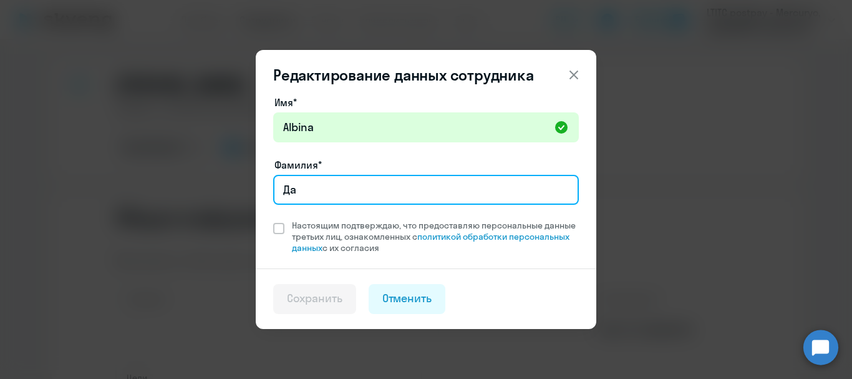
type input "Д"
type input "Daianova"
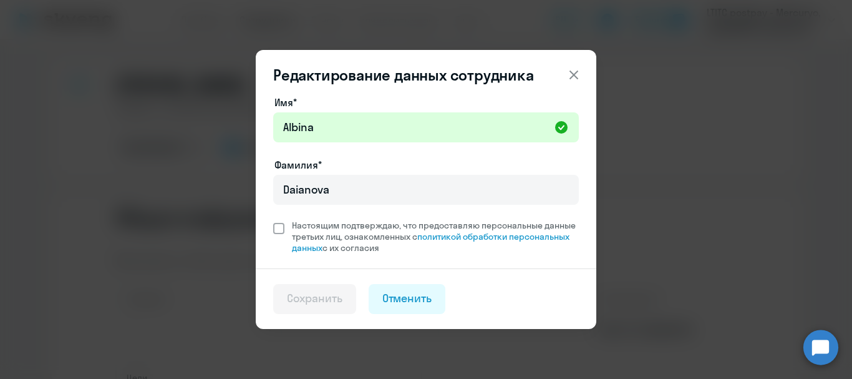
click at [278, 233] on span at bounding box center [278, 228] width 11 height 11
click at [273, 220] on input "Настоящим подтверждаю, что предоставляю персональные данные третьих лиц, ознако…" at bounding box center [273, 219] width 1 height 1
checkbox input "true"
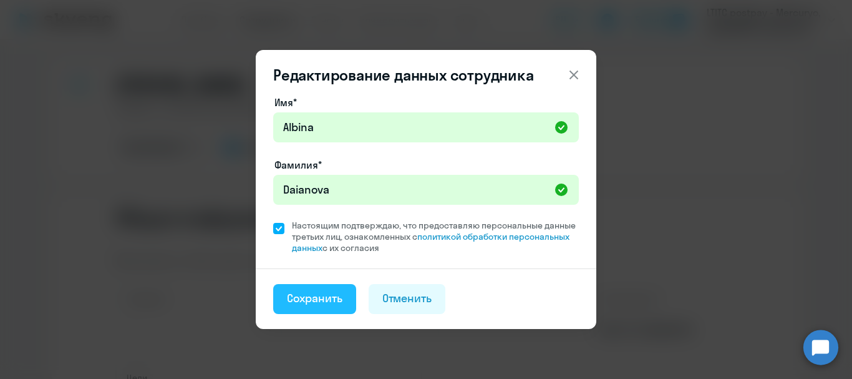
click at [317, 299] on div "Сохранить" at bounding box center [315, 298] width 56 height 16
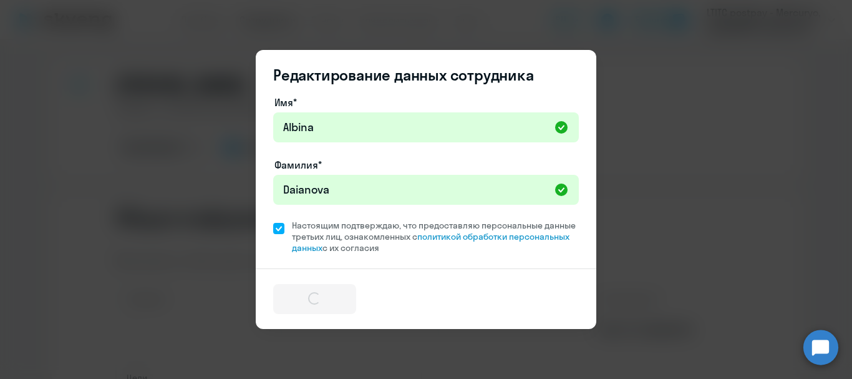
select select "english"
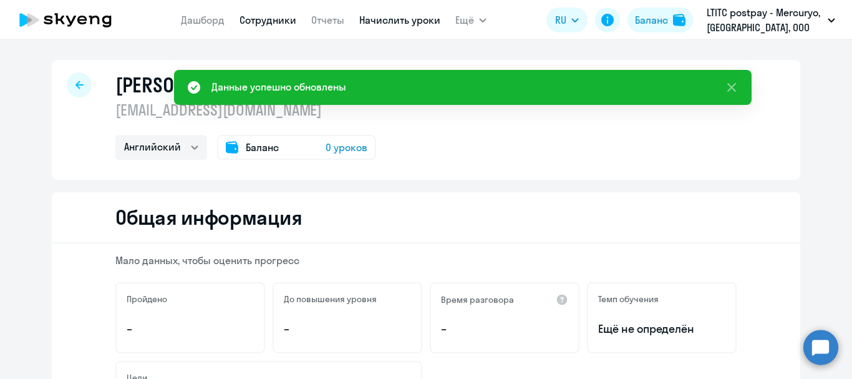
click at [399, 24] on link "Начислить уроки" at bounding box center [399, 20] width 81 height 12
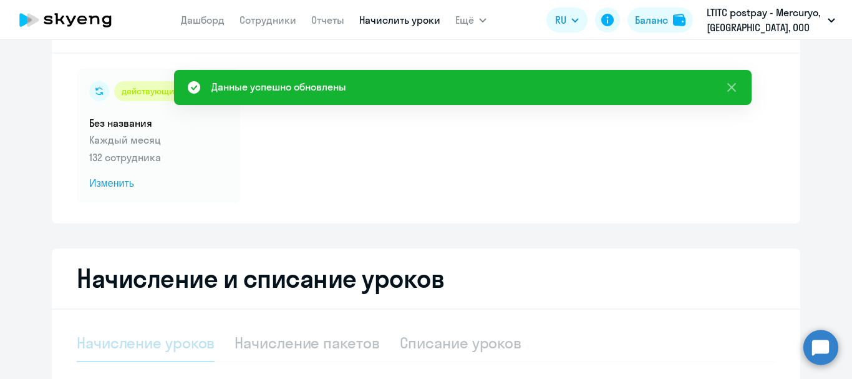
select select "10"
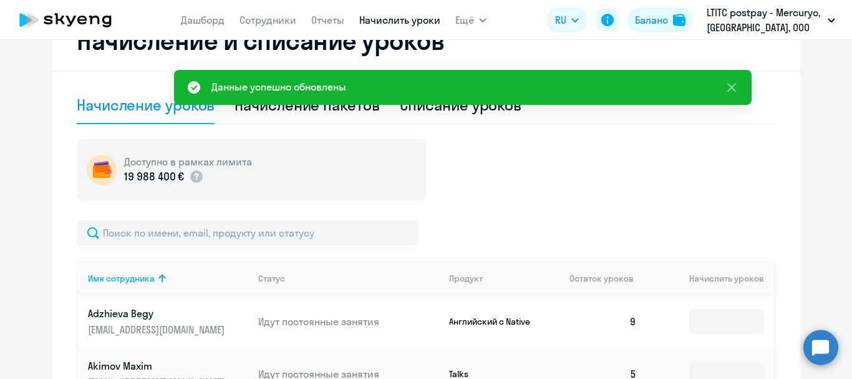
scroll to position [312, 0]
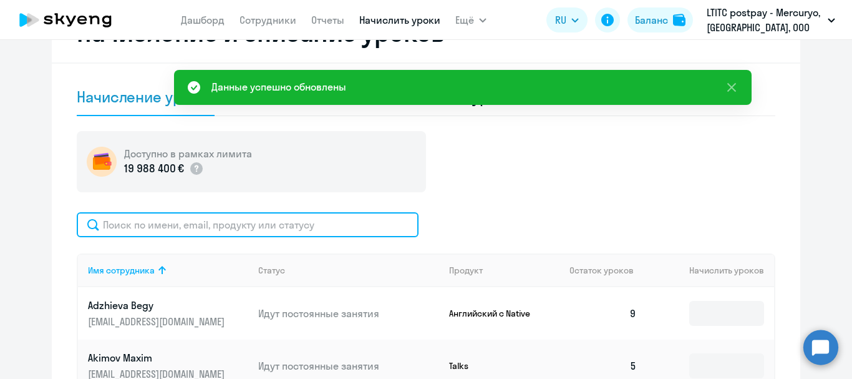
click at [288, 219] on input "text" at bounding box center [248, 224] width 342 height 25
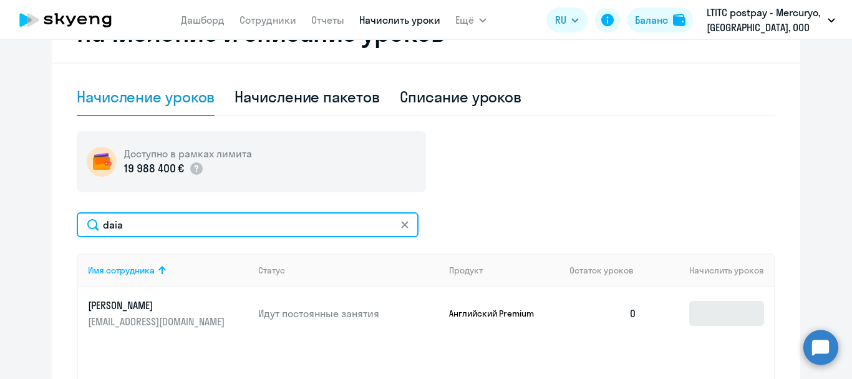
type input "daia"
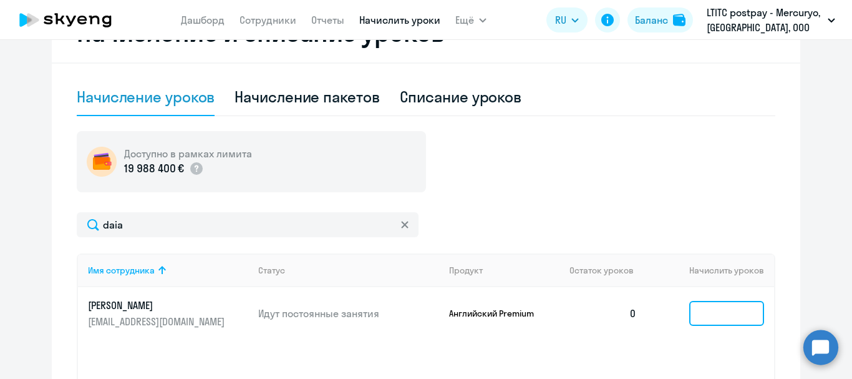
click at [712, 314] on input at bounding box center [726, 313] width 75 height 25
type input "7"
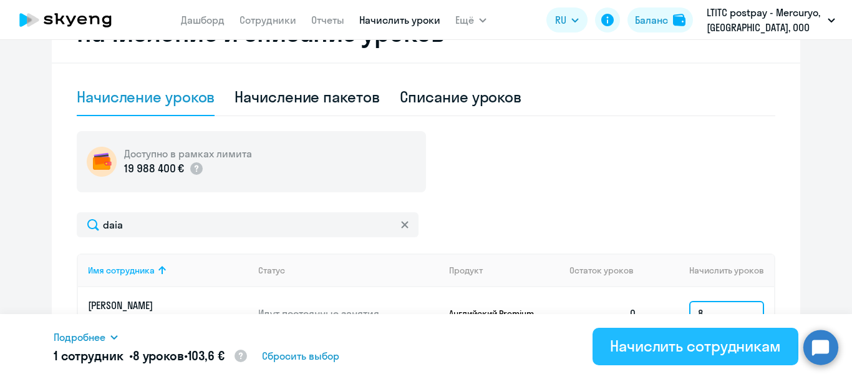
type input "8"
click at [623, 337] on div "Начислить сотрудникам" at bounding box center [695, 346] width 171 height 20
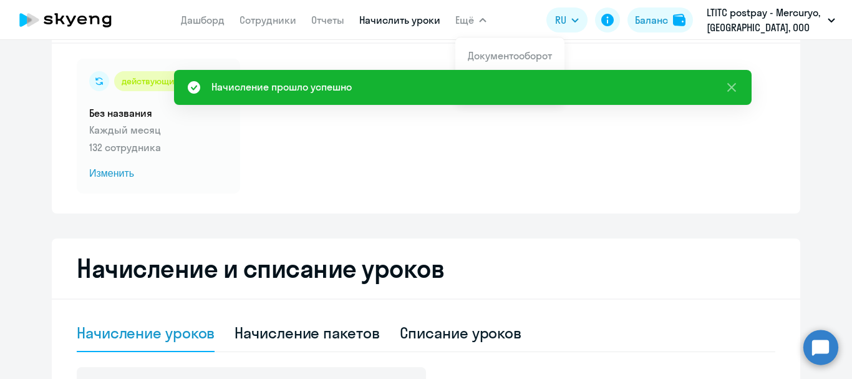
scroll to position [62, 0]
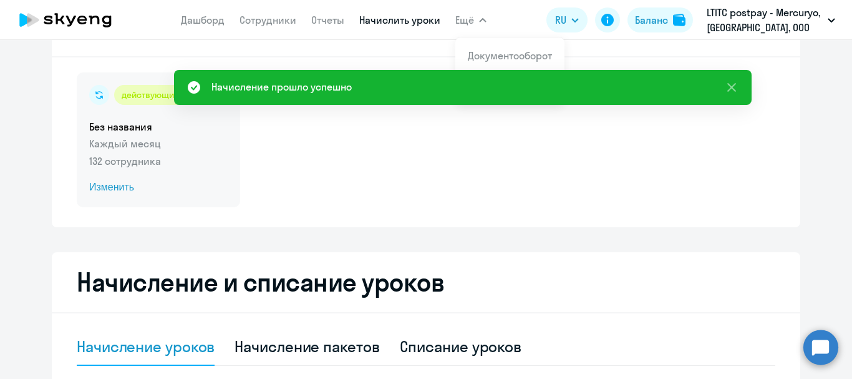
click at [98, 191] on span "Изменить" at bounding box center [158, 187] width 138 height 15
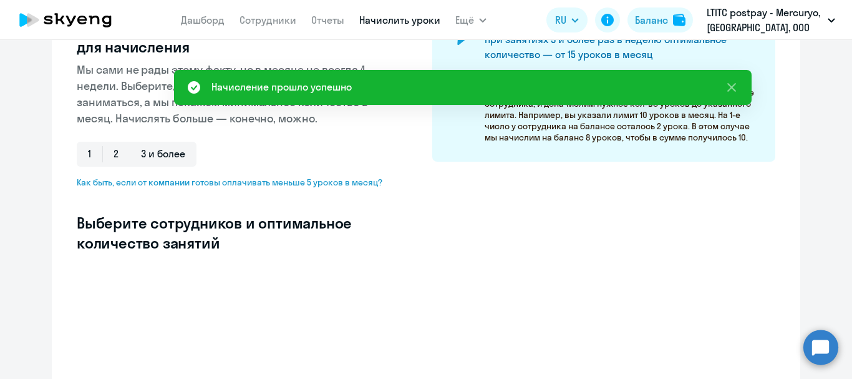
select select "10"
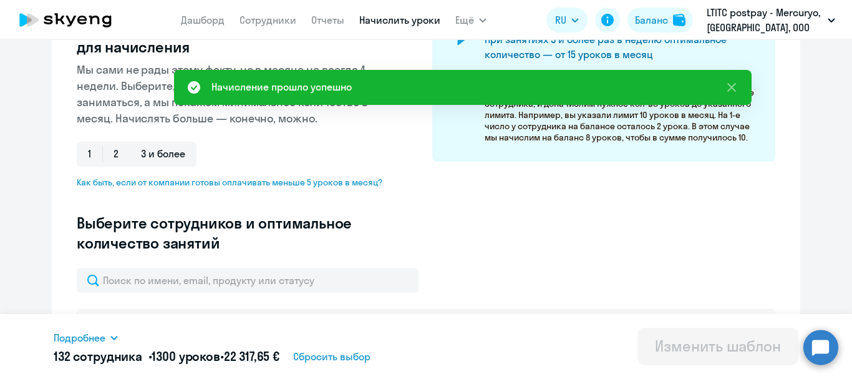
scroll to position [410, 0]
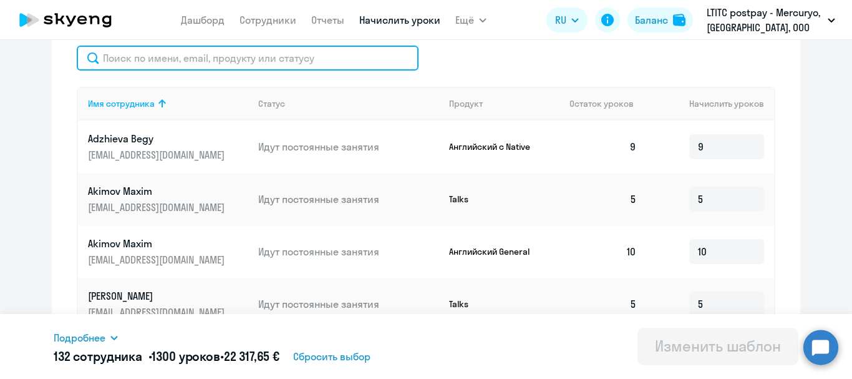
click at [142, 63] on input "text" at bounding box center [248, 58] width 342 height 25
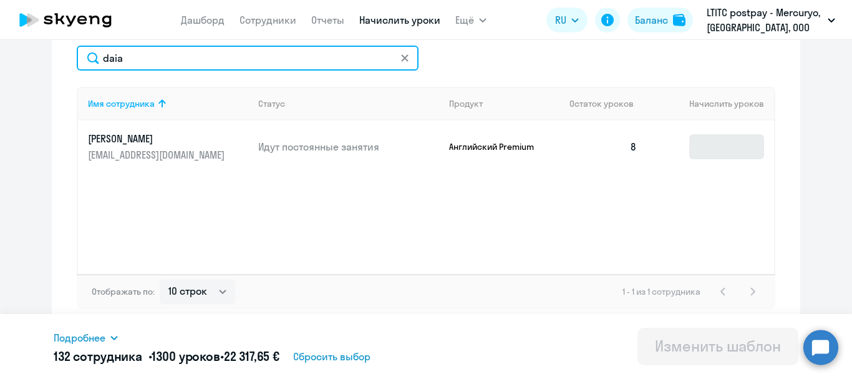
type input "daia"
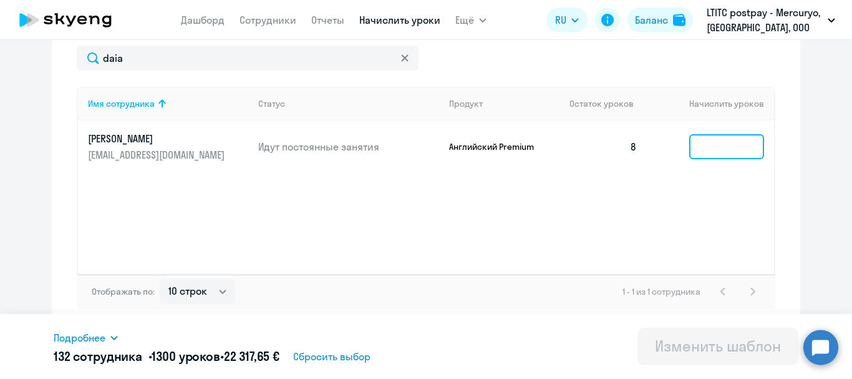
click at [728, 142] on input at bounding box center [726, 146] width 75 height 25
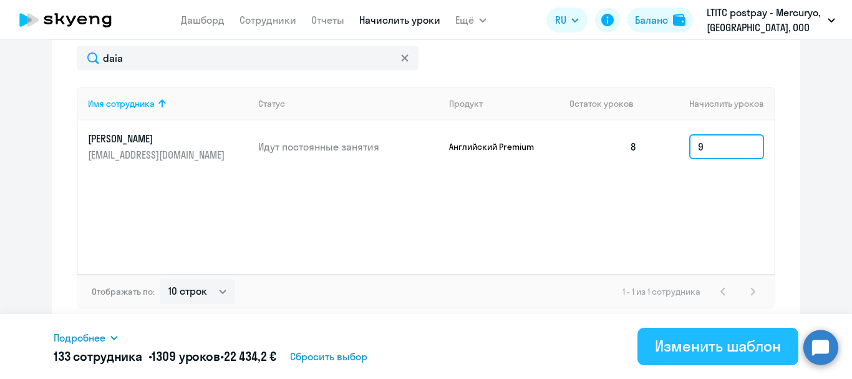
type input "9"
click at [694, 341] on div "Изменить шаблон" at bounding box center [718, 346] width 126 height 20
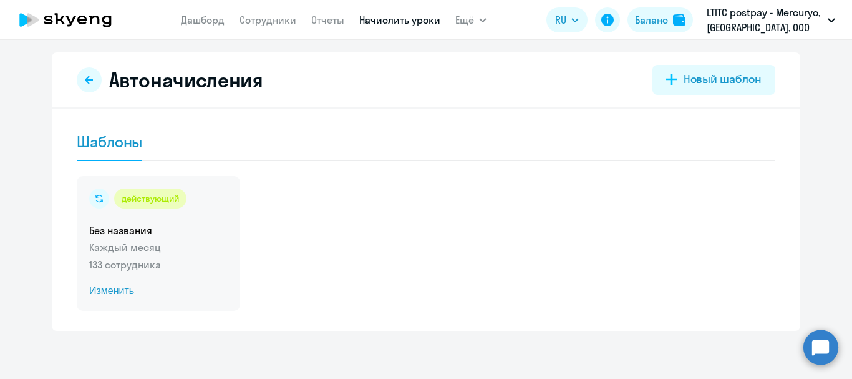
scroll to position [8, 0]
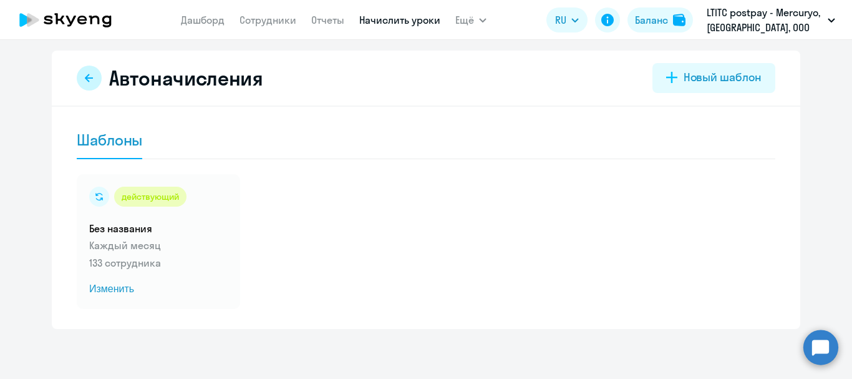
click at [77, 80] on button at bounding box center [89, 77] width 25 height 25
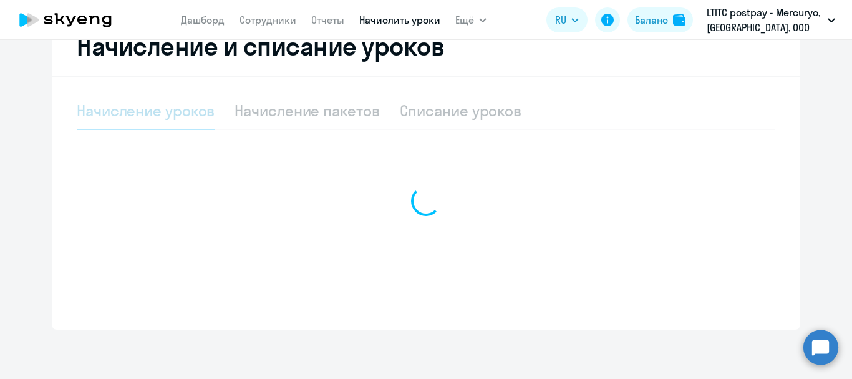
scroll to position [299, 0]
select select "10"
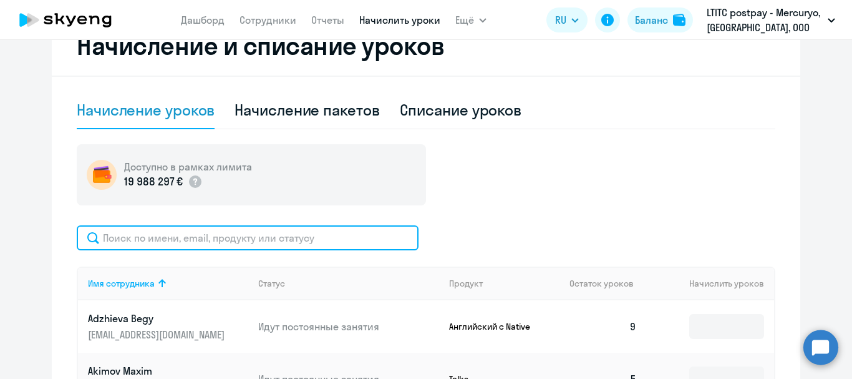
click at [180, 237] on input "text" at bounding box center [248, 237] width 342 height 25
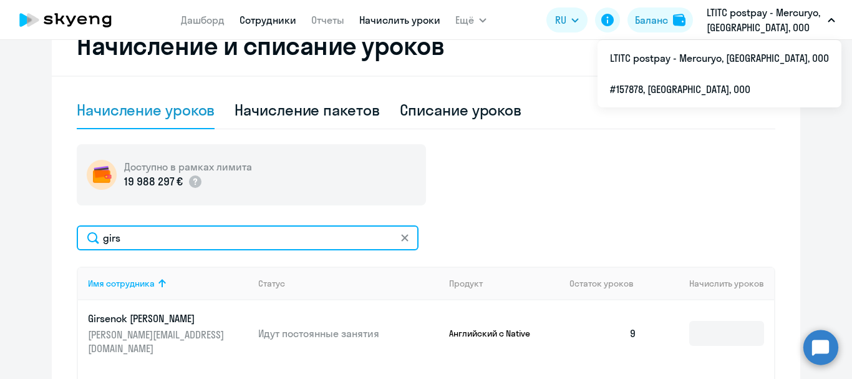
type input "girs"
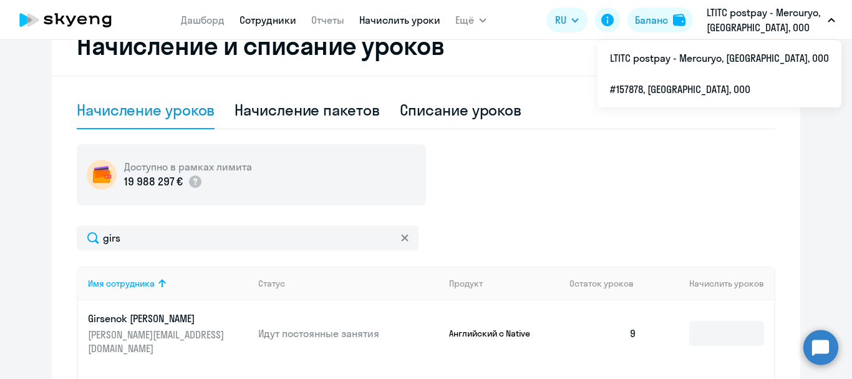
click at [264, 24] on link "Сотрудники" at bounding box center [268, 20] width 57 height 12
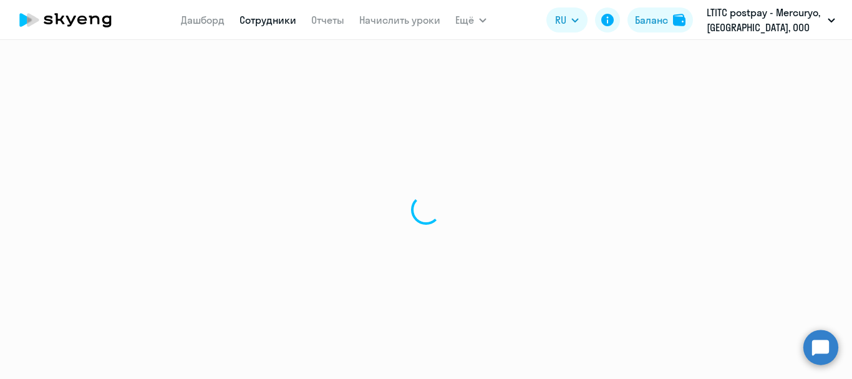
select select "30"
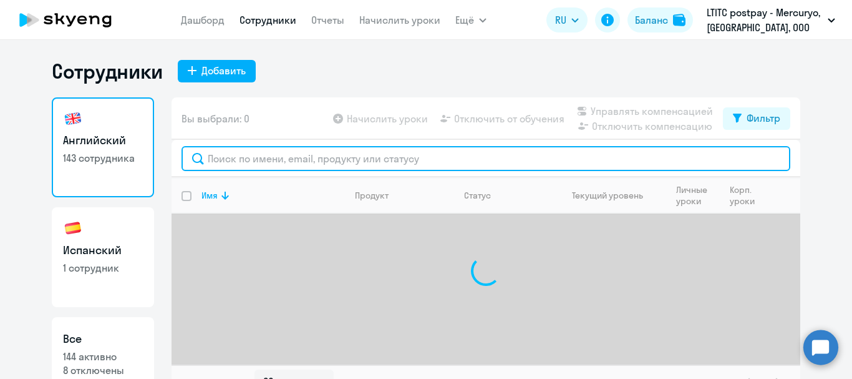
click at [235, 164] on input "text" at bounding box center [486, 158] width 609 height 25
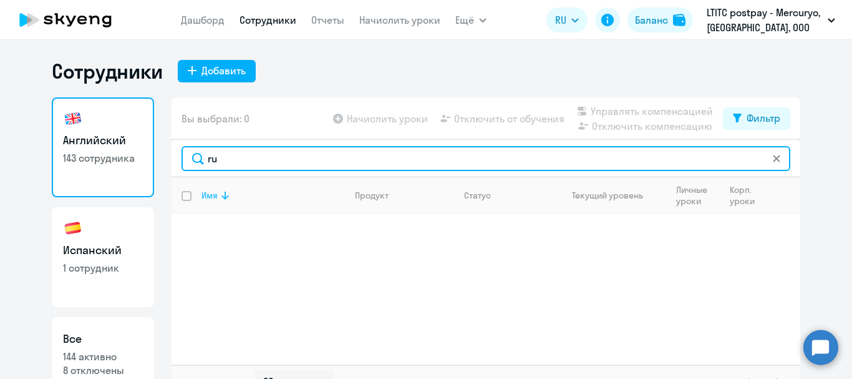
type input "r"
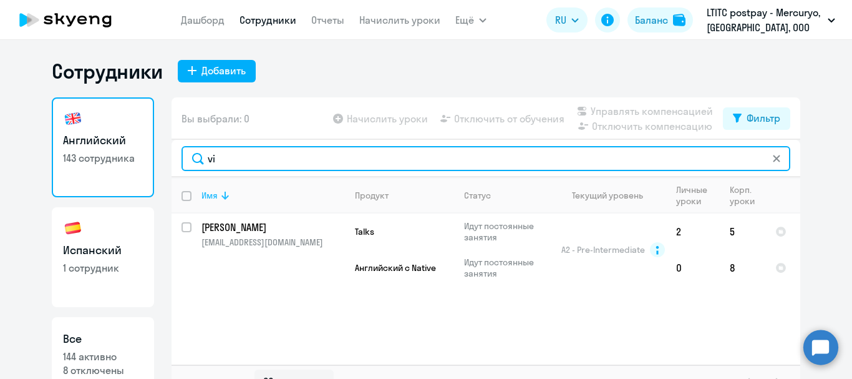
type input "v"
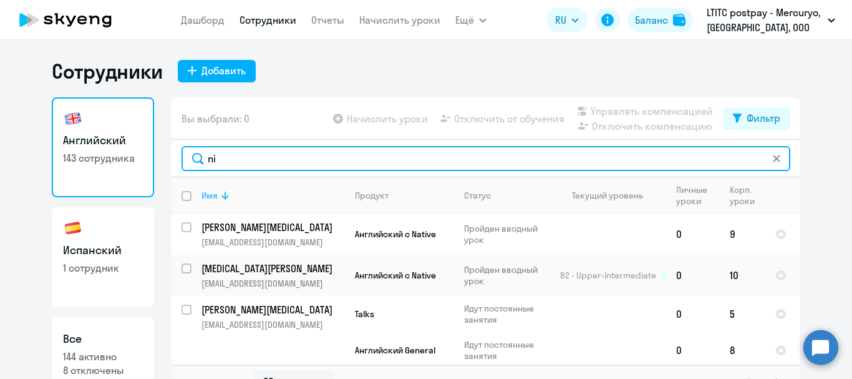
type input "n"
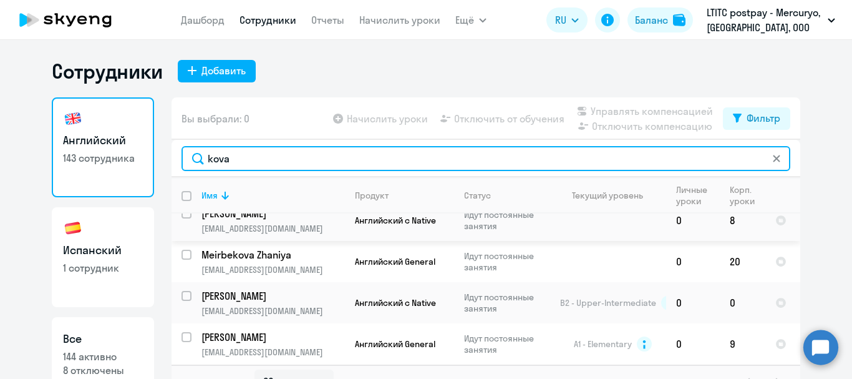
scroll to position [21, 0]
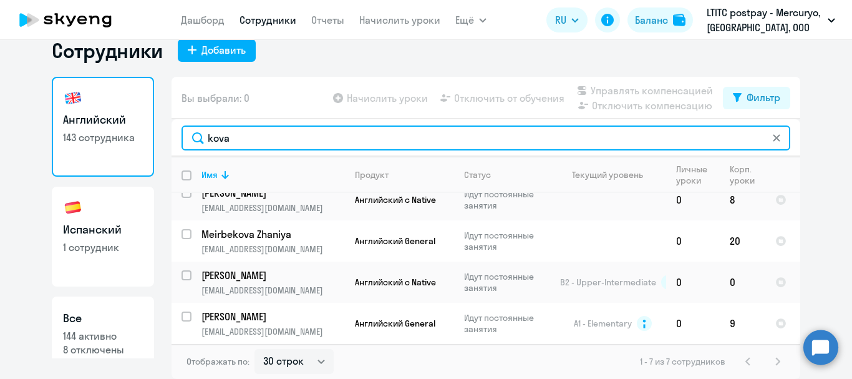
drag, startPoint x: 237, startPoint y: 140, endPoint x: 161, endPoint y: 125, distance: 77.6
click at [161, 125] on div "Английский 143 сотрудника Испанский 1 сотрудник Все 144 активно 8 отключены Вы …" at bounding box center [426, 228] width 749 height 302
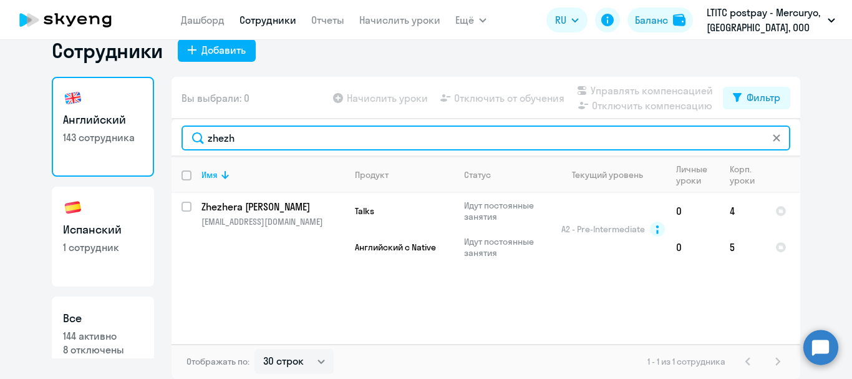
drag, startPoint x: 201, startPoint y: 138, endPoint x: 174, endPoint y: 134, distance: 27.7
click at [174, 134] on div "zhezh" at bounding box center [486, 137] width 629 height 37
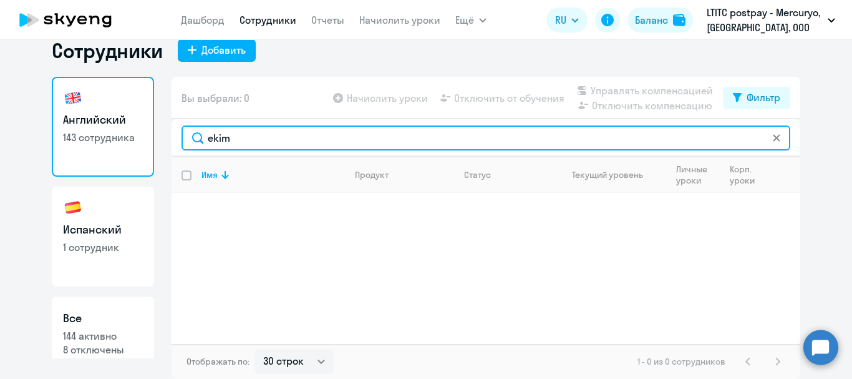
drag, startPoint x: 235, startPoint y: 135, endPoint x: 180, endPoint y: 129, distance: 55.3
click at [182, 129] on input "ekim" at bounding box center [486, 137] width 609 height 25
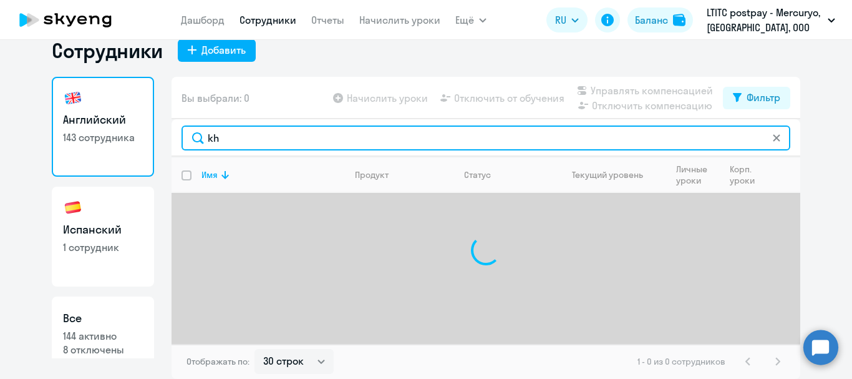
type input "k"
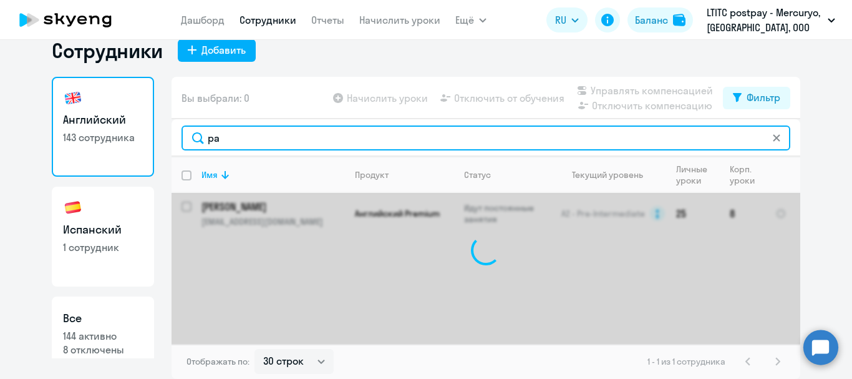
type input "p"
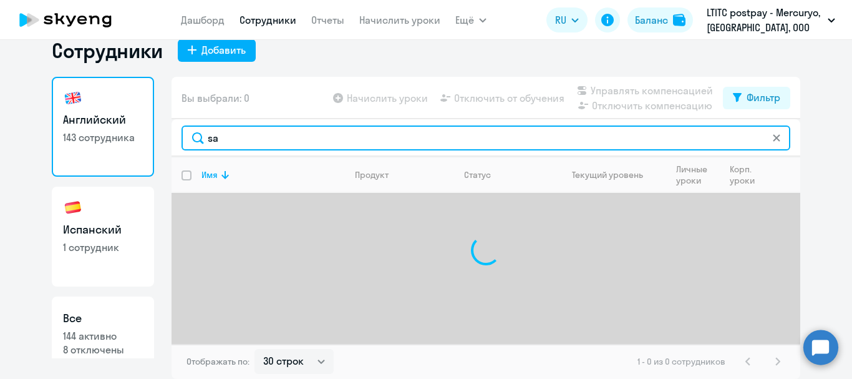
type input "s"
type input "i"
type input "m"
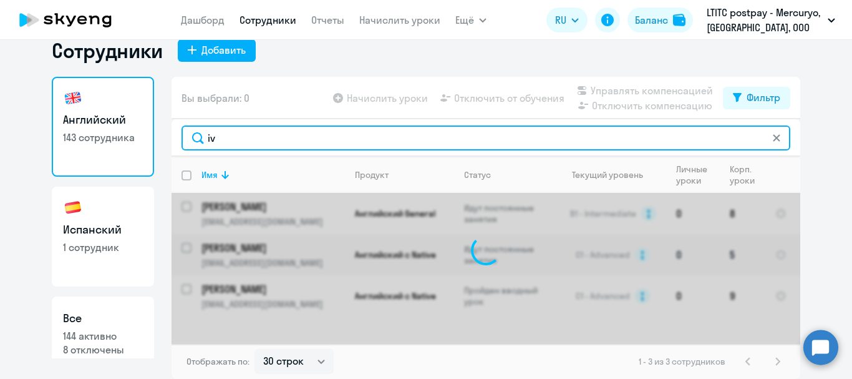
type input "i"
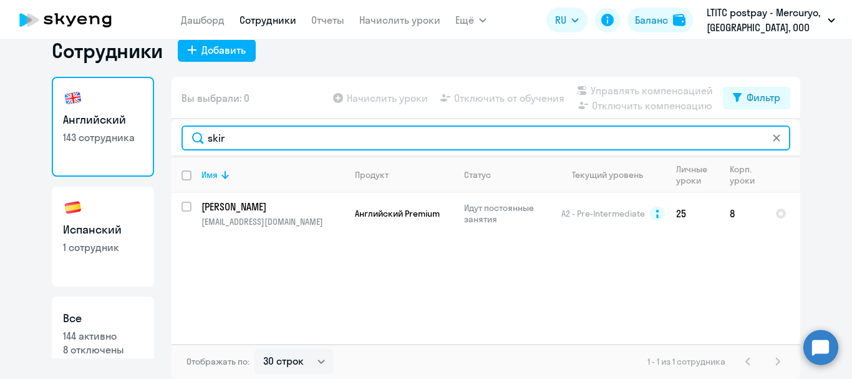
drag, startPoint x: 225, startPoint y: 137, endPoint x: 117, endPoint y: 115, distance: 109.5
click at [117, 115] on div "Английский 143 сотрудника Испанский 1 сотрудник Все 144 активно 8 отключены Вы …" at bounding box center [426, 228] width 749 height 302
drag, startPoint x: 233, startPoint y: 130, endPoint x: 162, endPoint y: 133, distance: 70.6
click at [162, 133] on div "Английский 143 сотрудника Испанский 1 сотрудник Все 144 активно 8 отключены Вы …" at bounding box center [426, 228] width 749 height 302
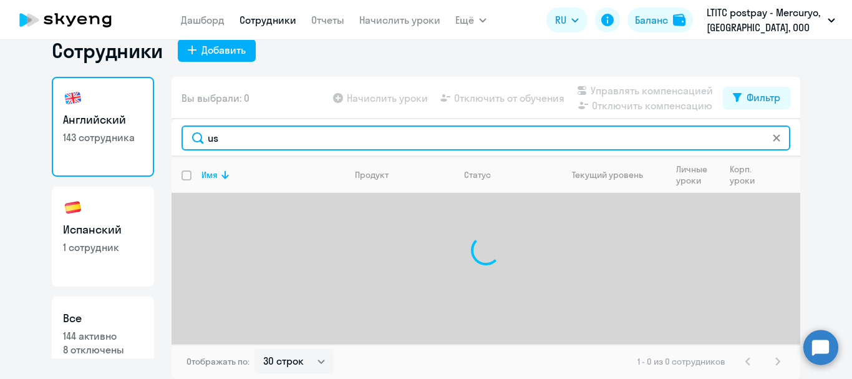
type input "u"
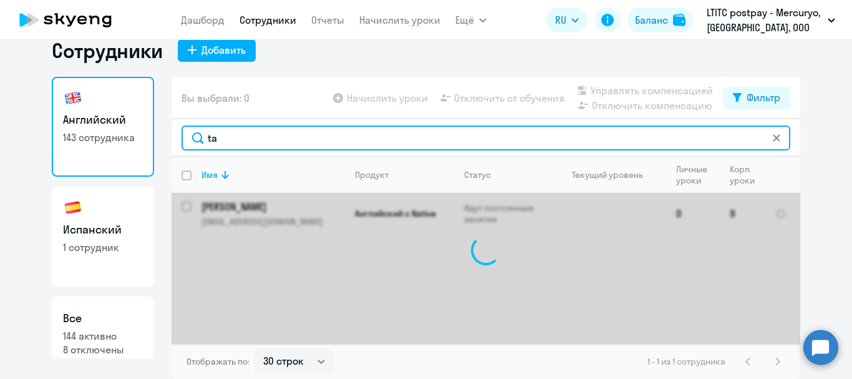
type input "t"
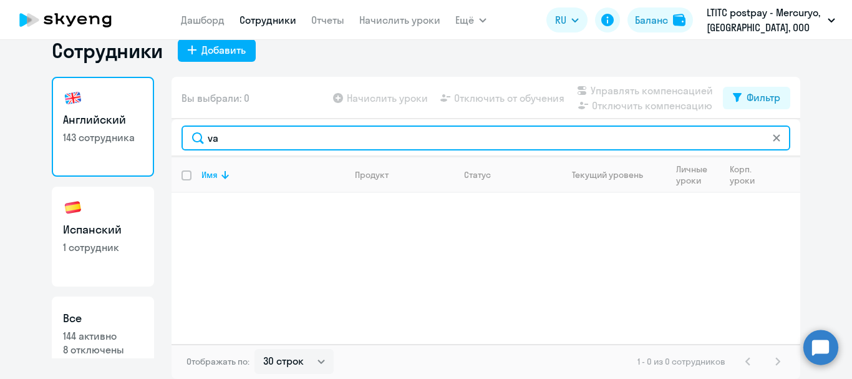
type input "v"
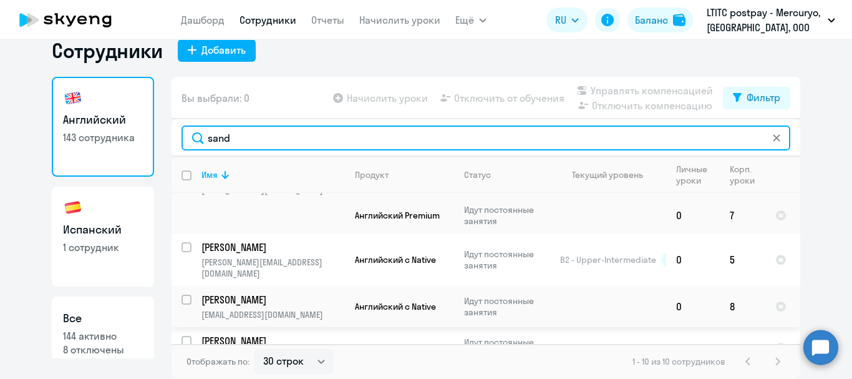
scroll to position [62, 0]
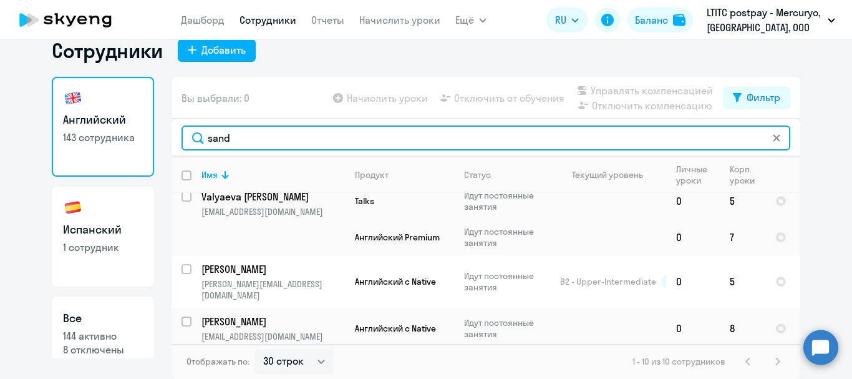
drag, startPoint x: 238, startPoint y: 134, endPoint x: 189, endPoint y: 126, distance: 49.9
click at [189, 126] on input "sand" at bounding box center [486, 137] width 609 height 25
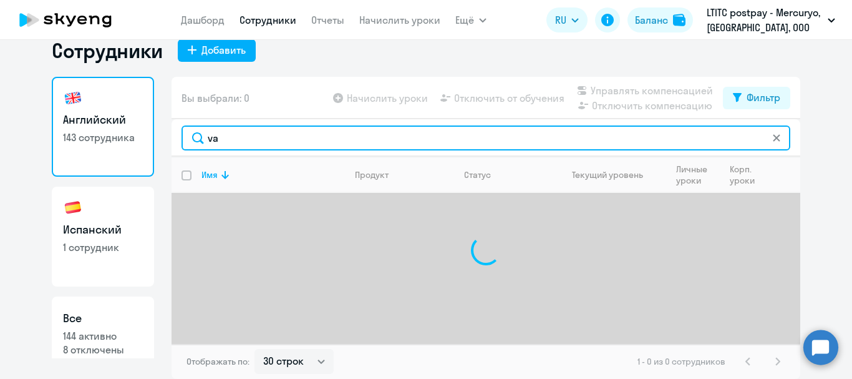
type input "v"
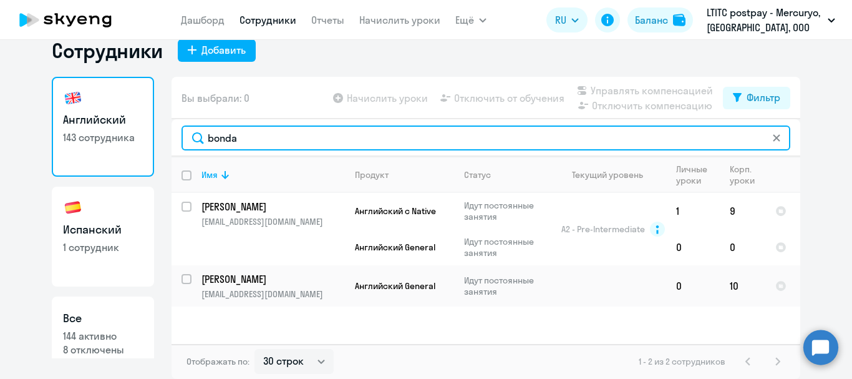
drag, startPoint x: 233, startPoint y: 142, endPoint x: 211, endPoint y: 134, distance: 23.1
click at [211, 134] on input "bonda" at bounding box center [486, 137] width 609 height 25
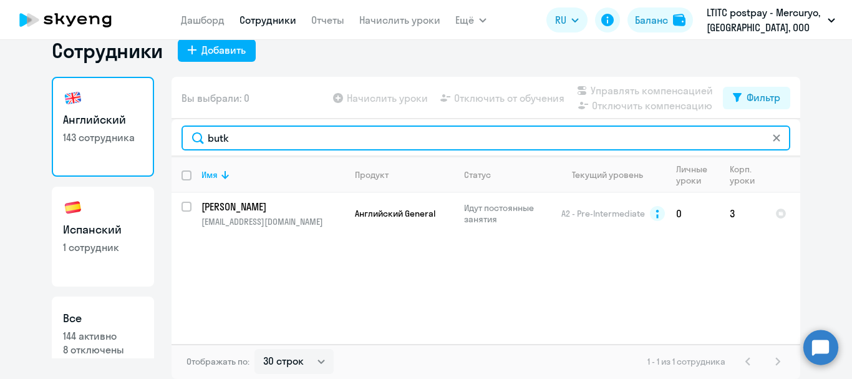
drag, startPoint x: 223, startPoint y: 144, endPoint x: 165, endPoint y: 137, distance: 58.4
click at [165, 137] on div "Английский 143 сотрудника Испанский 1 сотрудник Все 144 активно 8 отключены Вы …" at bounding box center [426, 228] width 749 height 302
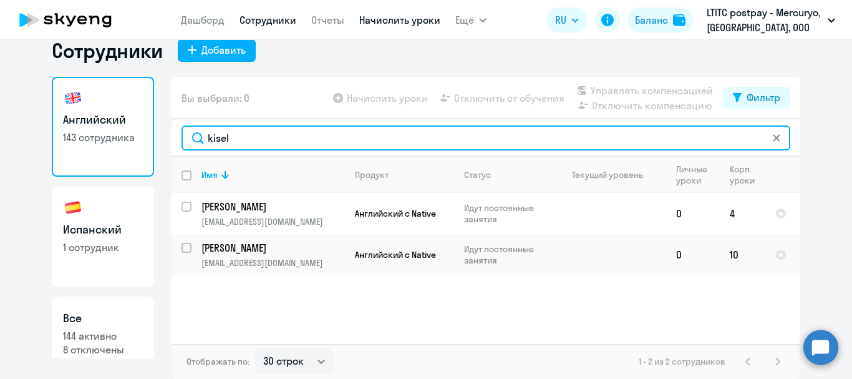
type input "kisel"
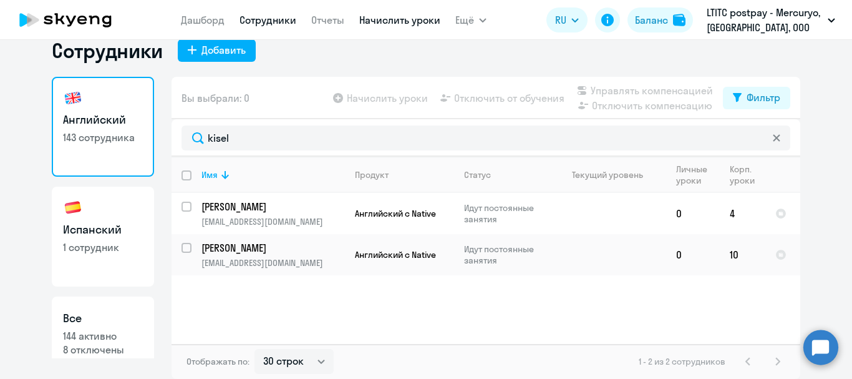
click at [377, 15] on link "Начислить уроки" at bounding box center [399, 20] width 81 height 12
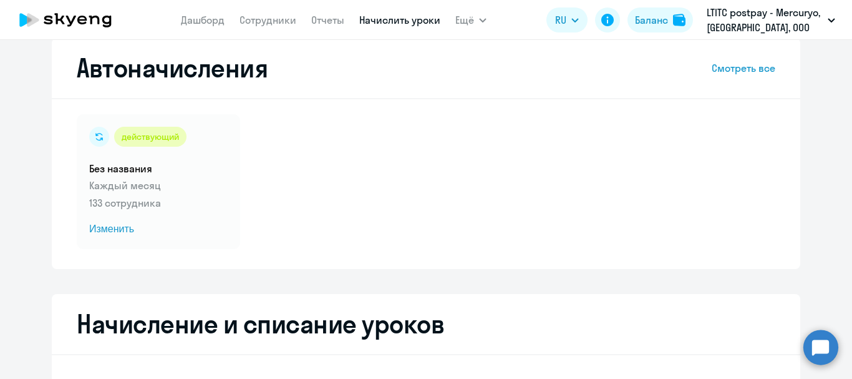
scroll to position [83, 0]
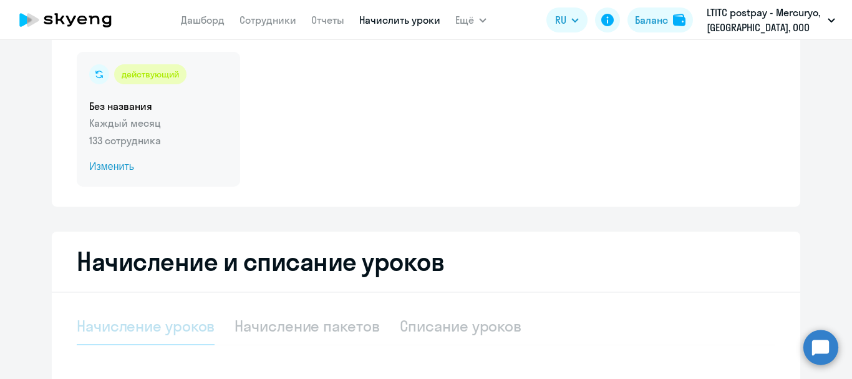
select select "10"
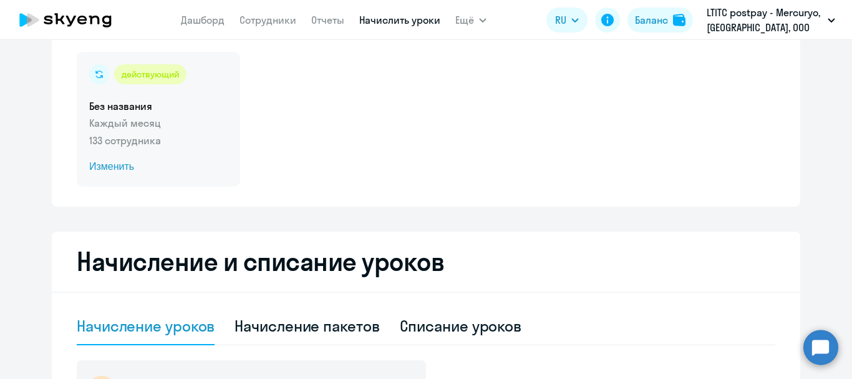
click at [120, 167] on span "Изменить" at bounding box center [158, 166] width 138 height 15
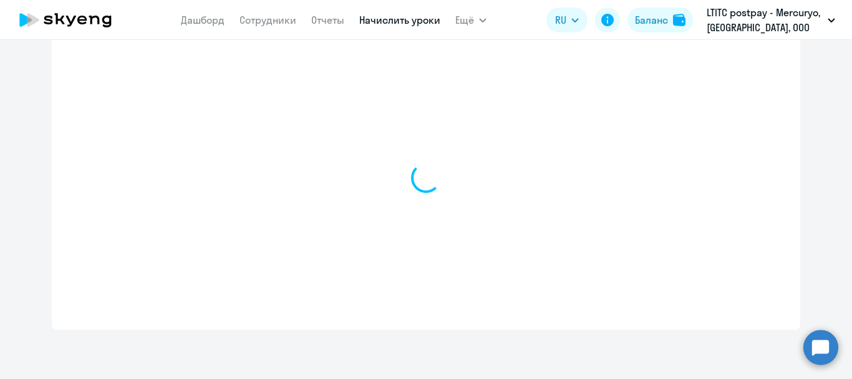
scroll to position [410, 0]
select select "10"
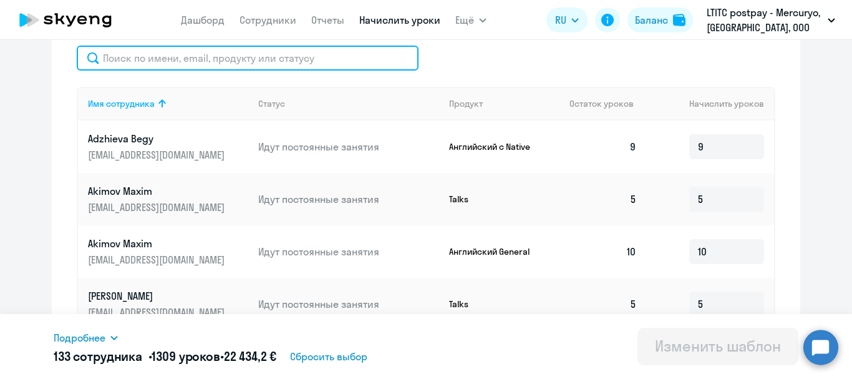
click at [272, 57] on input "text" at bounding box center [248, 58] width 342 height 25
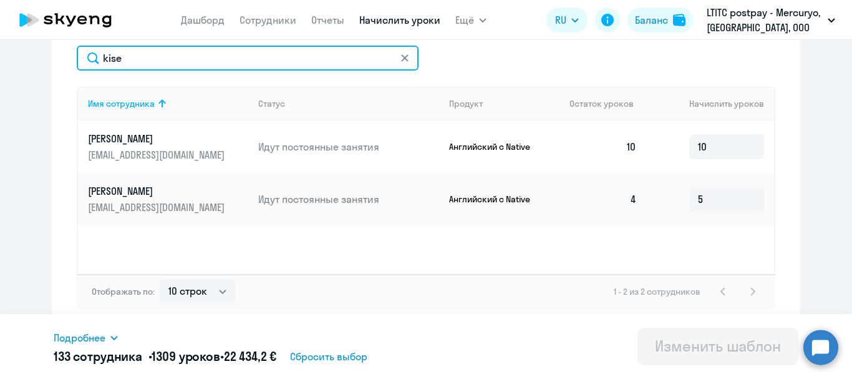
drag, startPoint x: 148, startPoint y: 60, endPoint x: 54, endPoint y: 64, distance: 93.7
type input "zhez"
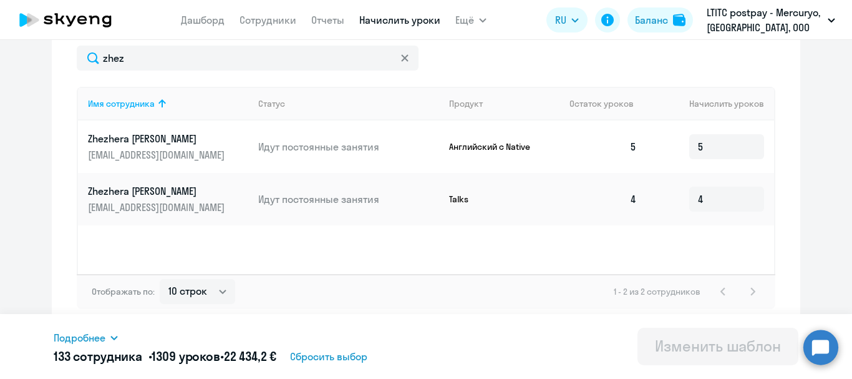
click at [677, 147] on td "5" at bounding box center [710, 146] width 127 height 52
drag, startPoint x: 704, startPoint y: 139, endPoint x: 677, endPoint y: 140, distance: 26.2
click at [677, 140] on td "5" at bounding box center [710, 146] width 127 height 52
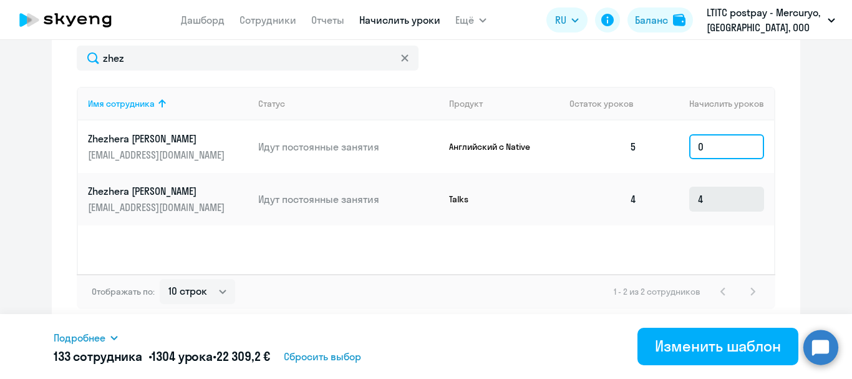
type input "0"
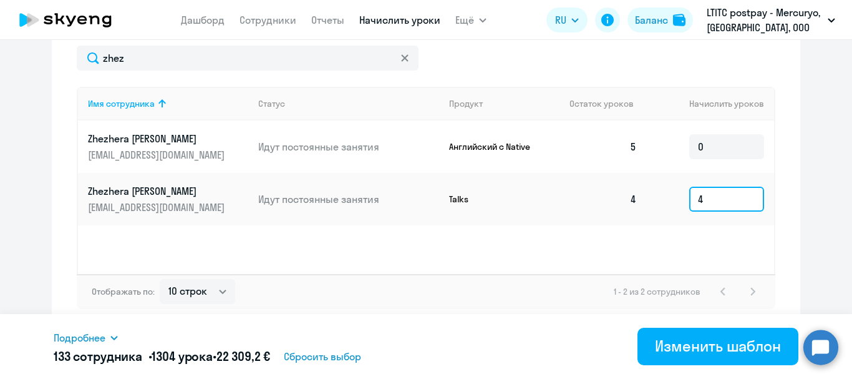
drag, startPoint x: 715, startPoint y: 195, endPoint x: 668, endPoint y: 194, distance: 47.4
click at [668, 194] on td "4" at bounding box center [710, 199] width 127 height 52
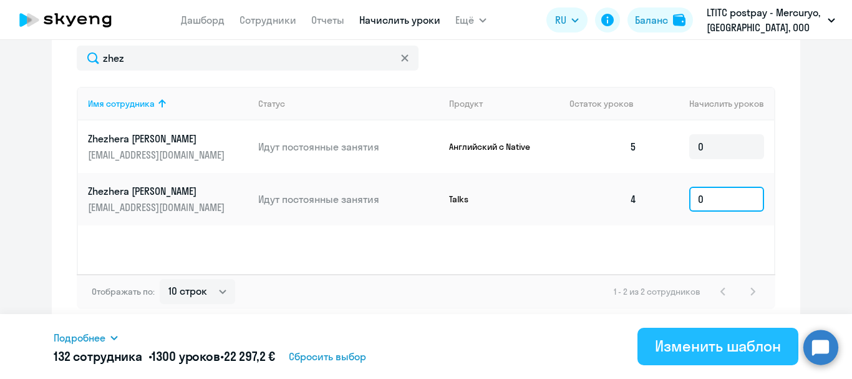
type input "0"
click at [679, 343] on div "Изменить шаблон" at bounding box center [718, 346] width 126 height 20
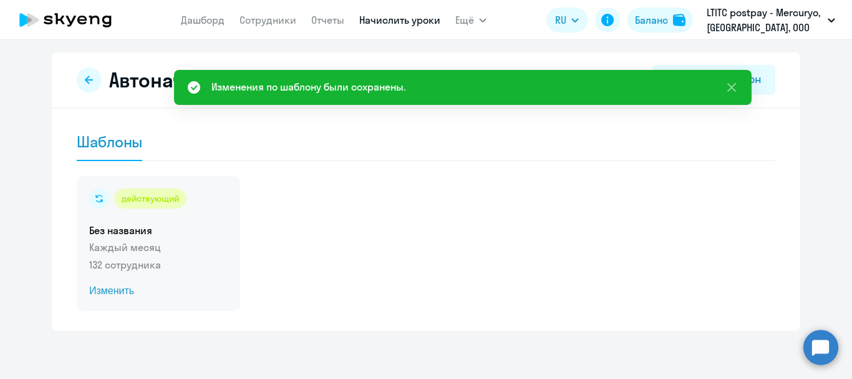
scroll to position [8, 0]
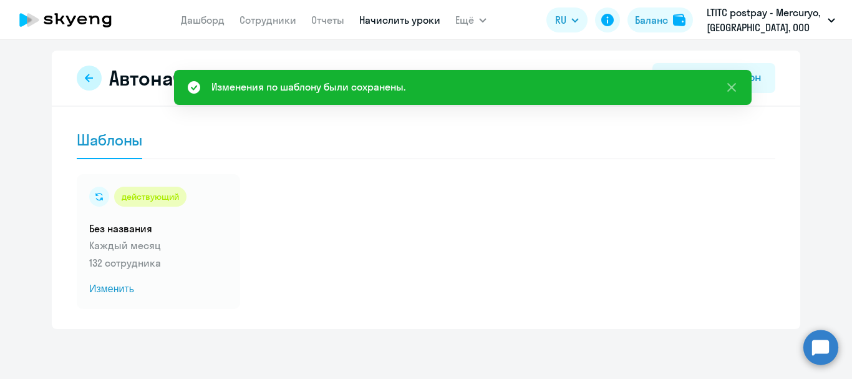
click at [85, 76] on icon at bounding box center [89, 78] width 10 height 10
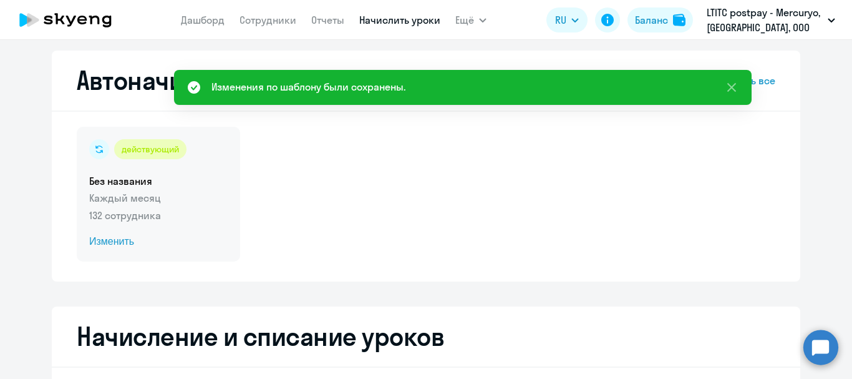
scroll to position [299, 0]
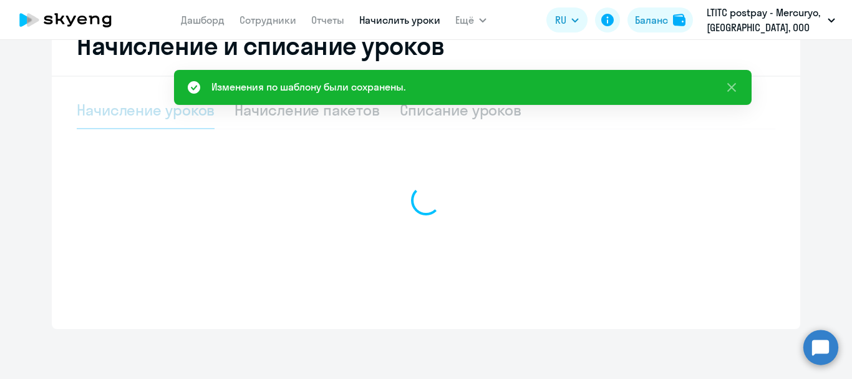
select select "10"
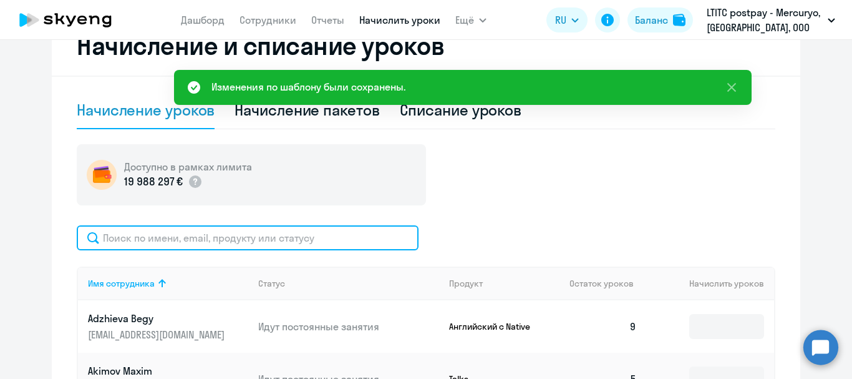
click at [201, 243] on input "text" at bounding box center [248, 237] width 342 height 25
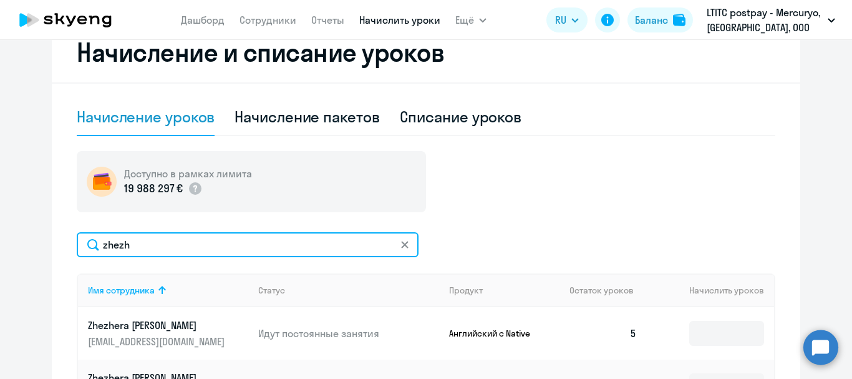
scroll to position [291, 0]
type input "zhezh"
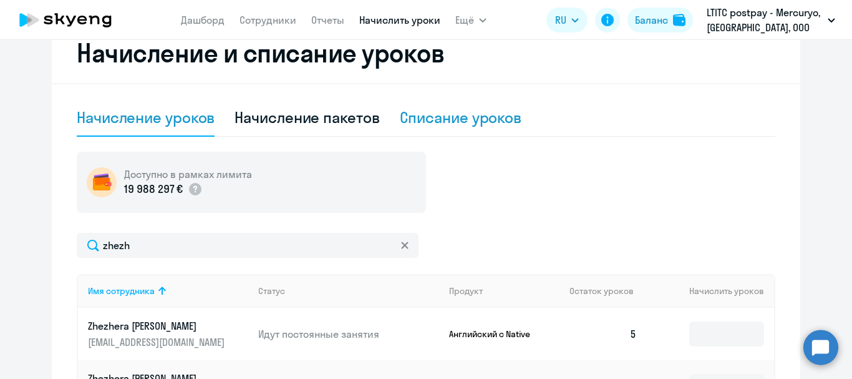
click at [466, 116] on div "Списание уроков" at bounding box center [461, 117] width 122 height 20
select select "10"
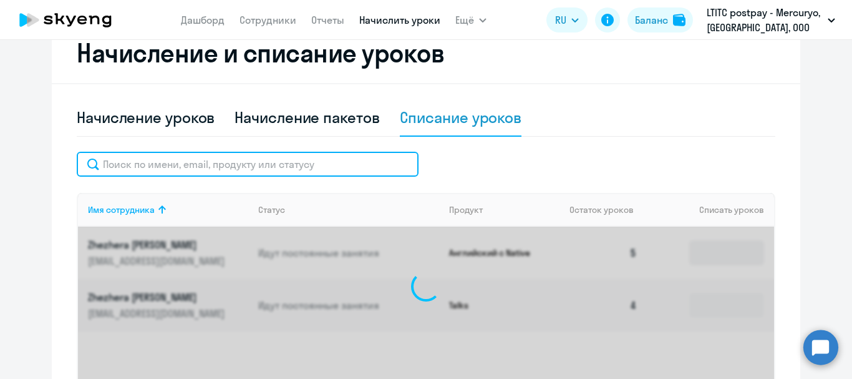
click at [164, 172] on input "text" at bounding box center [248, 164] width 342 height 25
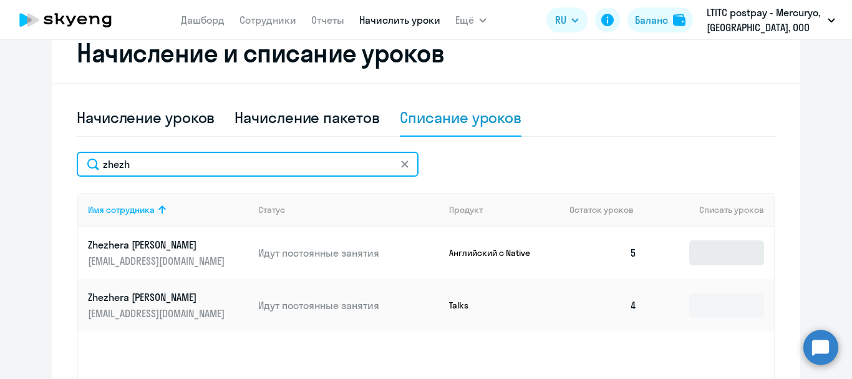
type input "zhezh"
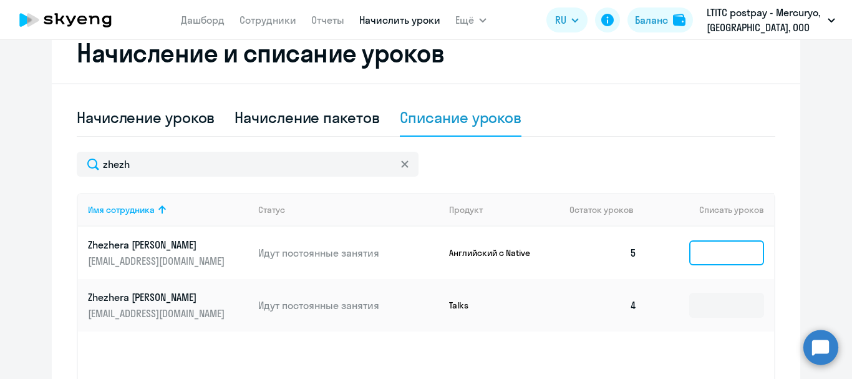
click at [732, 246] on input at bounding box center [726, 252] width 75 height 25
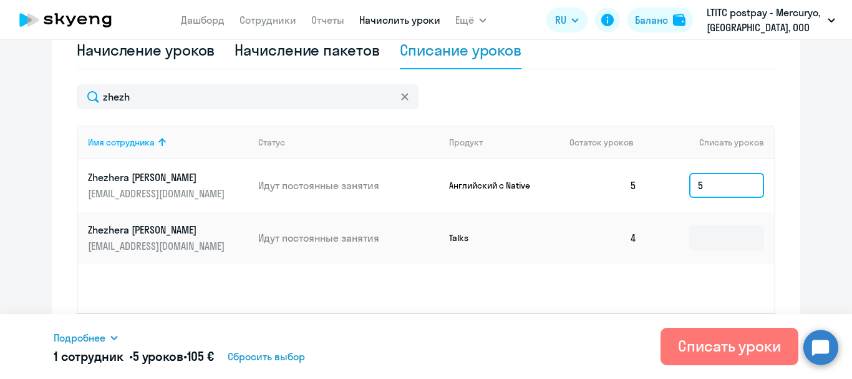
scroll to position [397, 0]
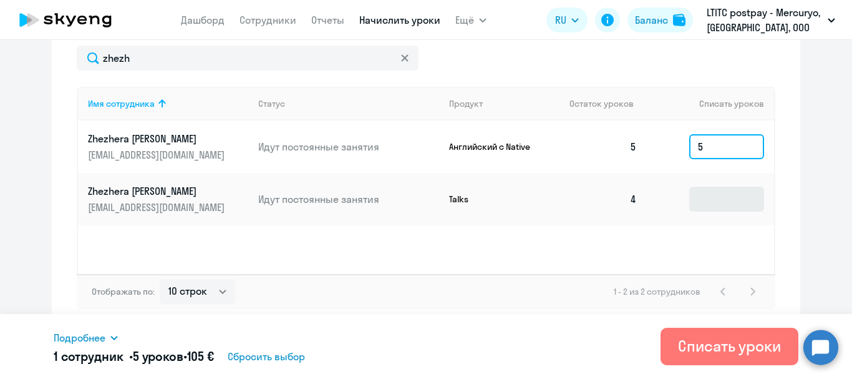
type input "5"
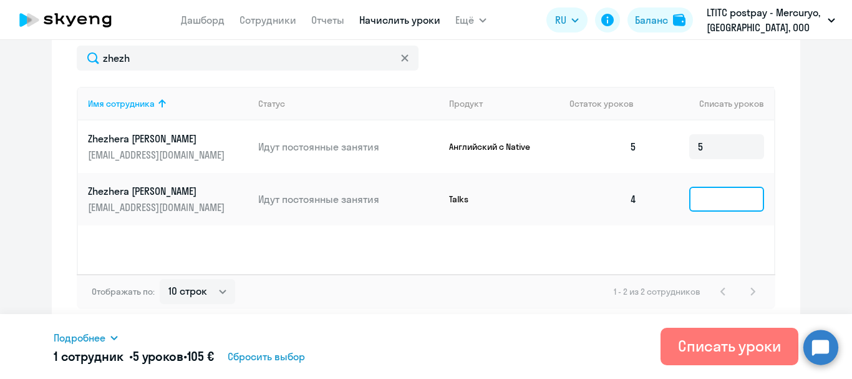
click at [717, 201] on input at bounding box center [726, 199] width 75 height 25
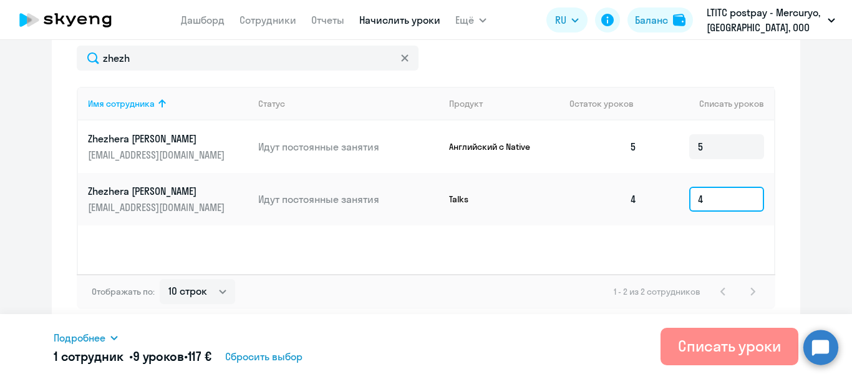
type input "4"
click at [702, 343] on div "Списать уроки" at bounding box center [729, 346] width 103 height 20
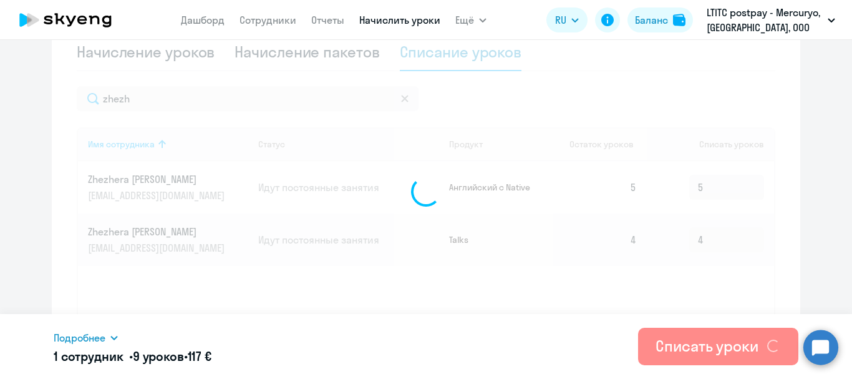
scroll to position [335, 0]
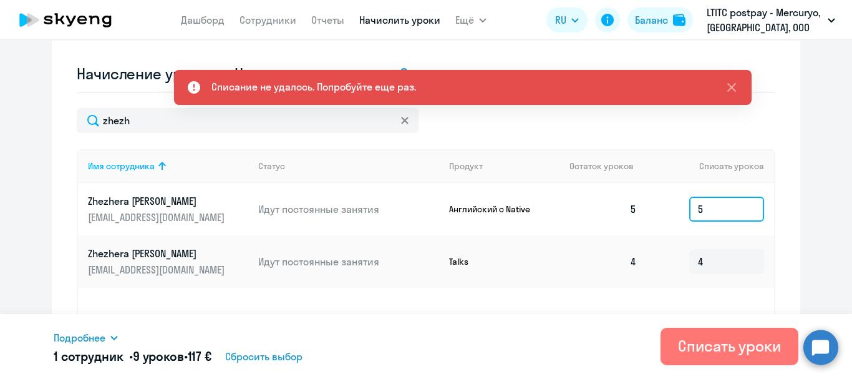
click at [716, 208] on input "5" at bounding box center [726, 208] width 75 height 25
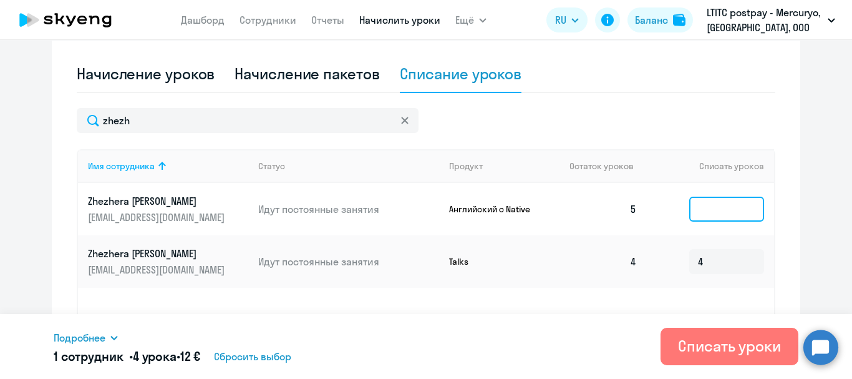
type input "5"
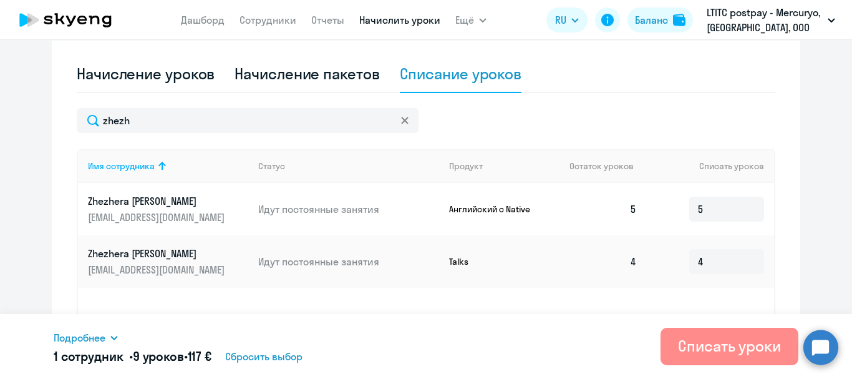
click at [755, 356] on button "Списать уроки" at bounding box center [730, 345] width 138 height 37
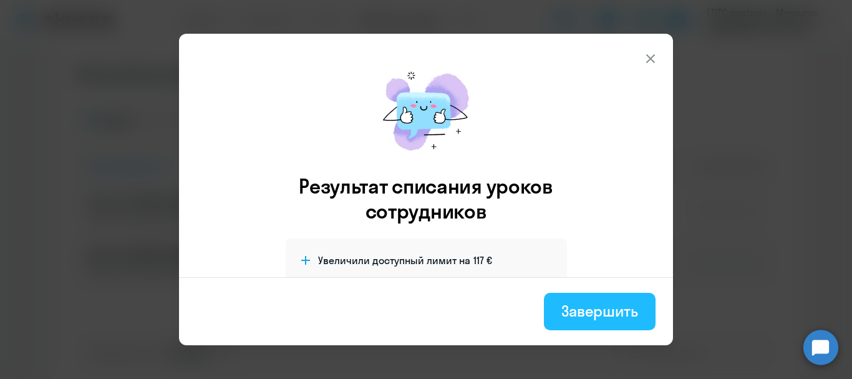
click at [585, 311] on div "Завершить" at bounding box center [599, 311] width 77 height 20
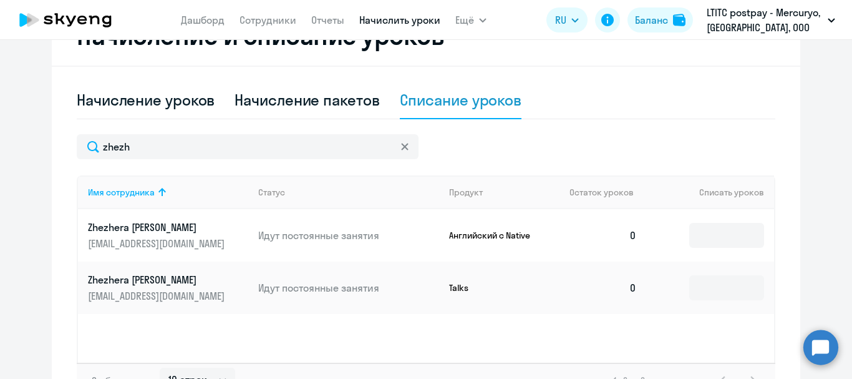
scroll to position [312, 0]
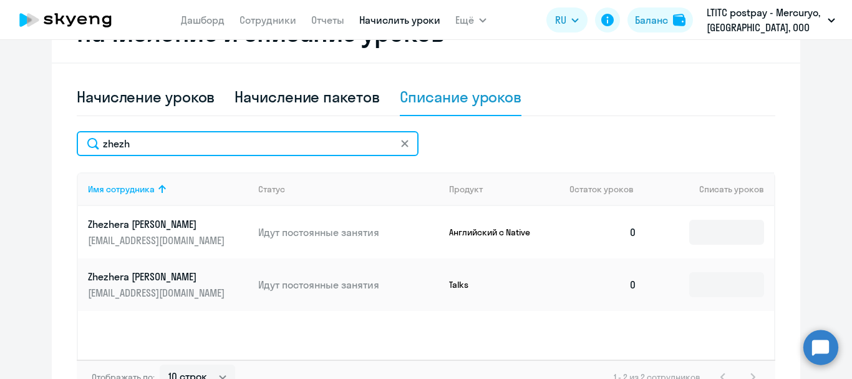
drag, startPoint x: 143, startPoint y: 150, endPoint x: 66, endPoint y: 136, distance: 78.7
click at [66, 136] on div "Начисление и списание уроков Начисление уроков Начисление пакетов Списание урок…" at bounding box center [426, 208] width 749 height 412
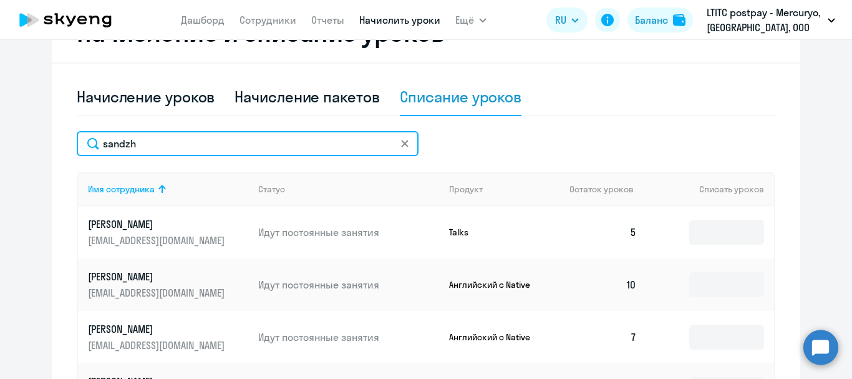
type input "sandzh"
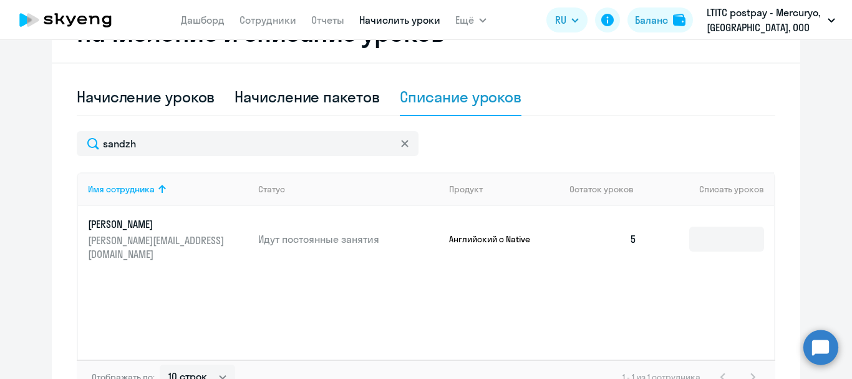
click at [696, 216] on td at bounding box center [710, 239] width 127 height 66
click at [702, 228] on input at bounding box center [726, 238] width 75 height 25
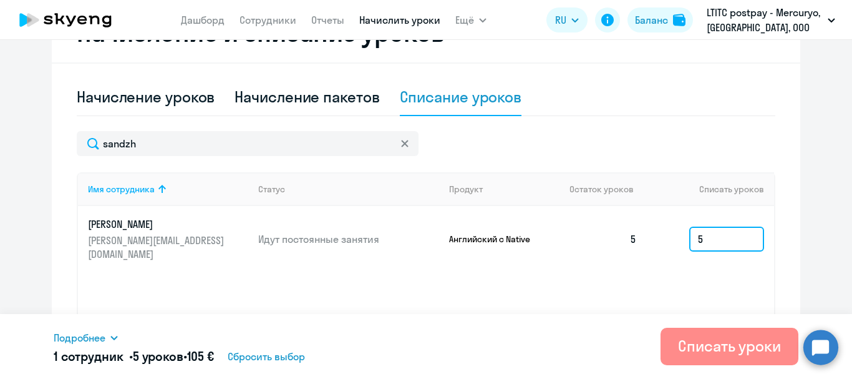
type input "5"
click at [697, 347] on div "Списать уроки" at bounding box center [729, 346] width 103 height 20
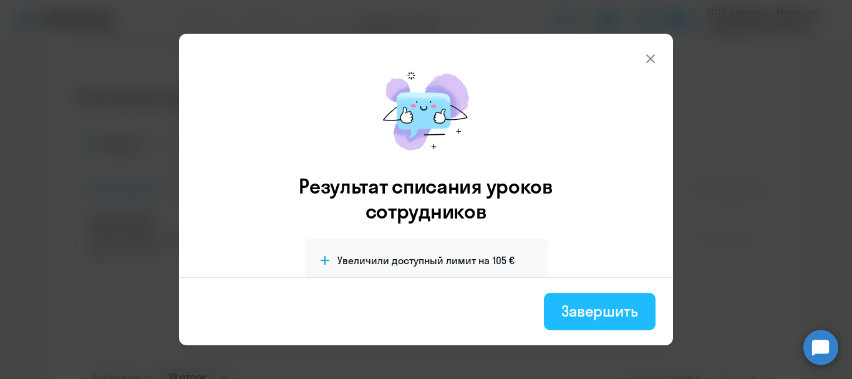
click at [634, 306] on div "Завершить" at bounding box center [599, 311] width 77 height 20
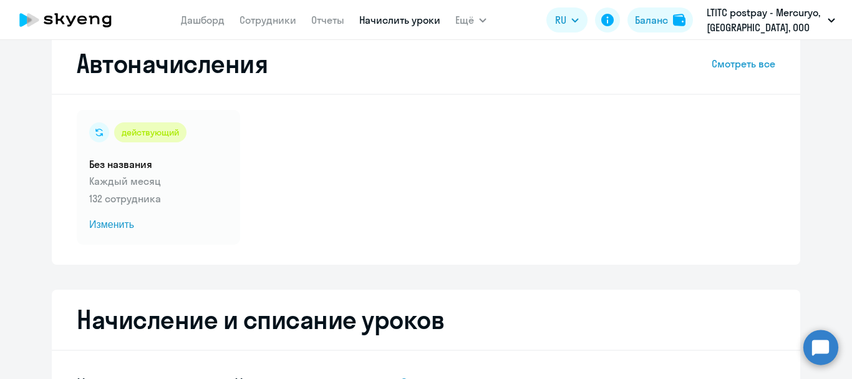
scroll to position [0, 0]
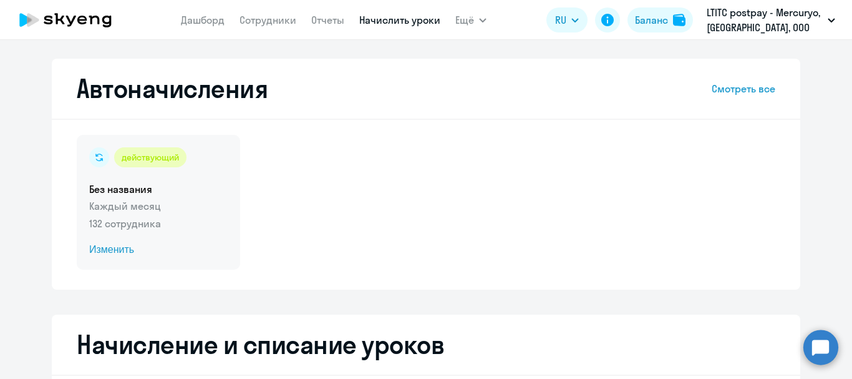
click at [114, 251] on span "Изменить" at bounding box center [158, 249] width 138 height 15
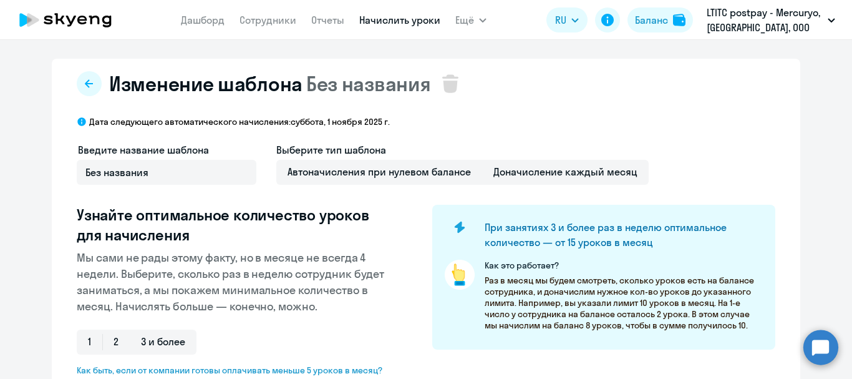
scroll to position [250, 0]
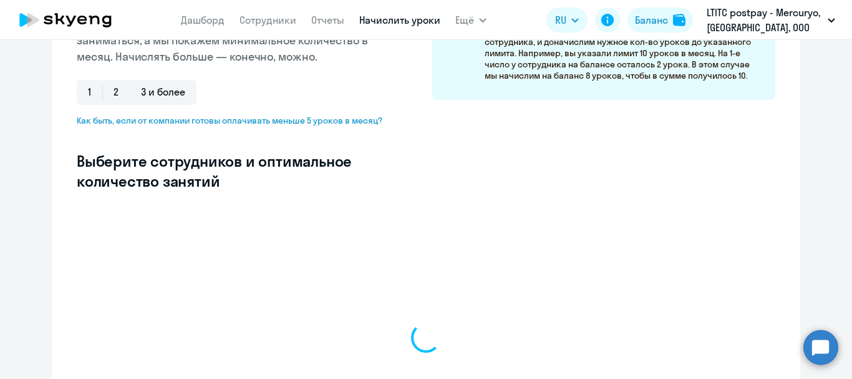
select select "10"
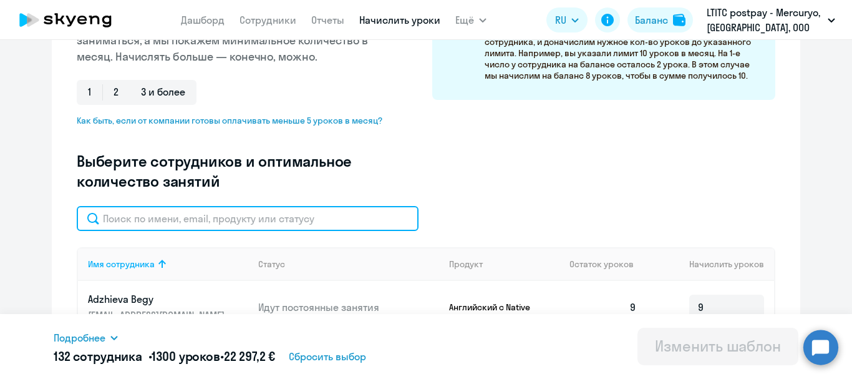
click at [193, 221] on input "text" at bounding box center [248, 218] width 342 height 25
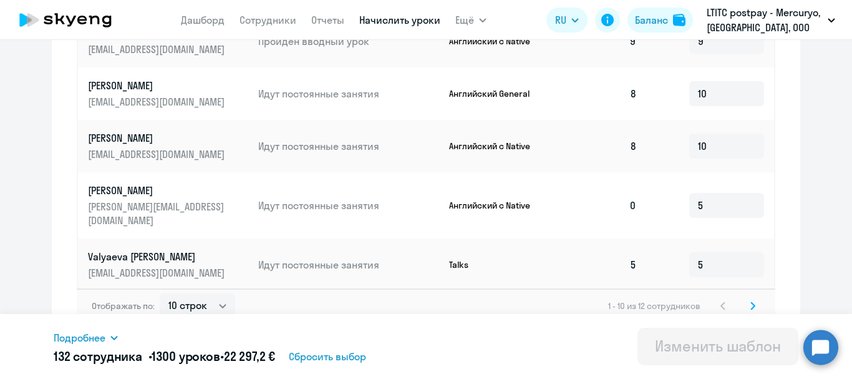
scroll to position [780, 0]
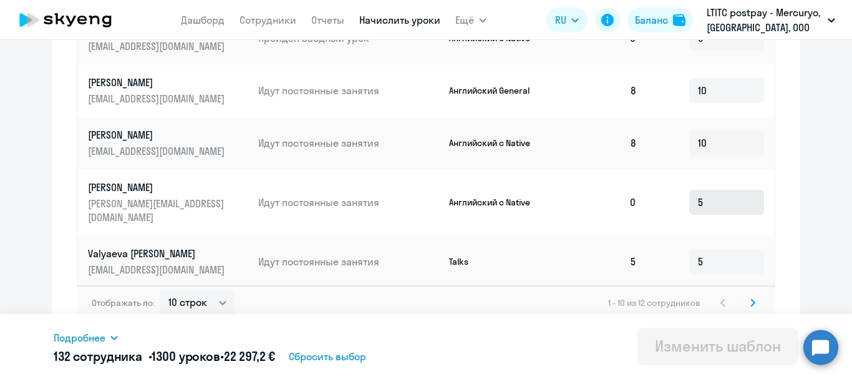
type input "sand"
click at [725, 198] on input "5" at bounding box center [726, 202] width 75 height 25
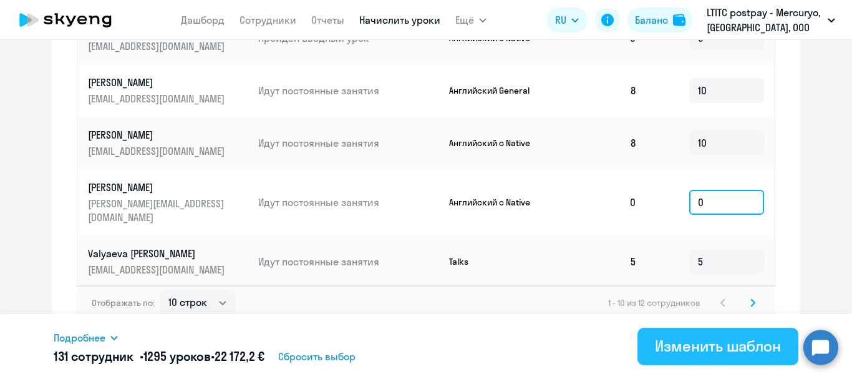
type input "0"
click at [702, 341] on div "Изменить шаблон" at bounding box center [718, 346] width 126 height 20
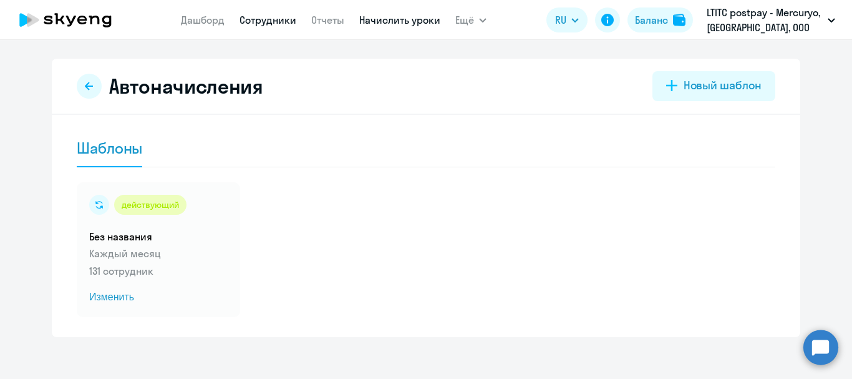
click at [267, 16] on link "Сотрудники" at bounding box center [268, 20] width 57 height 12
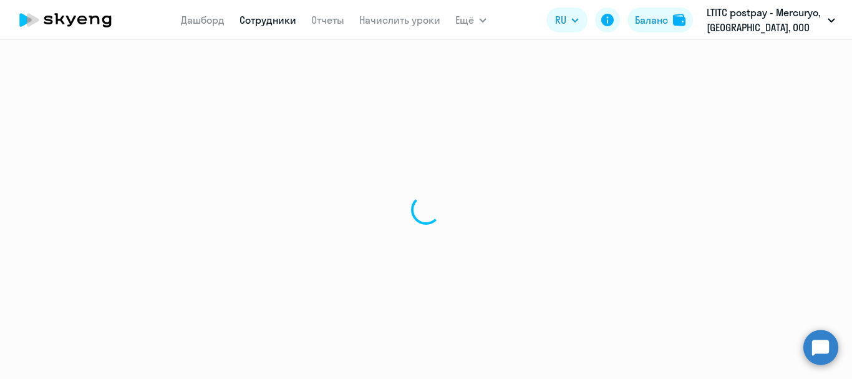
select select "30"
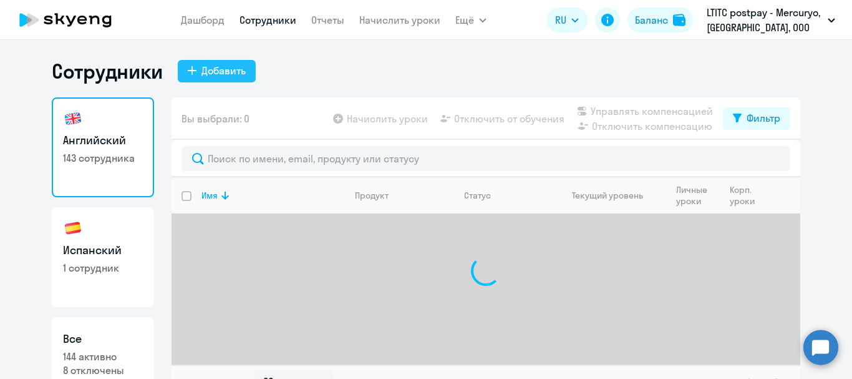
click at [187, 64] on button "Добавить" at bounding box center [217, 71] width 78 height 22
select select "english_adult_not_native_speaker"
select select "3"
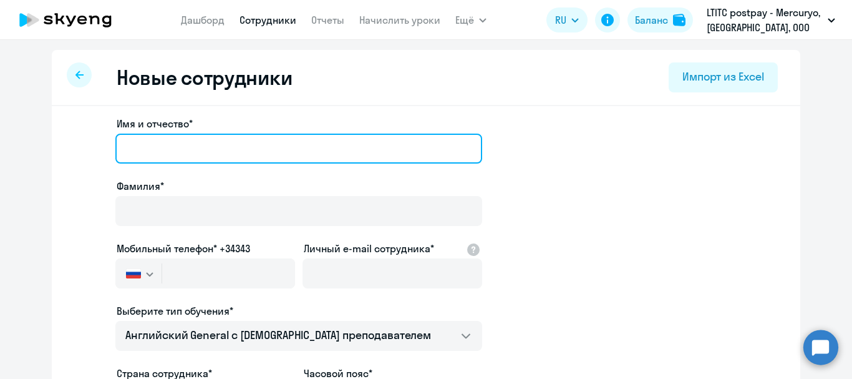
click at [313, 157] on input "Имя и отчество*" at bounding box center [298, 148] width 367 height 30
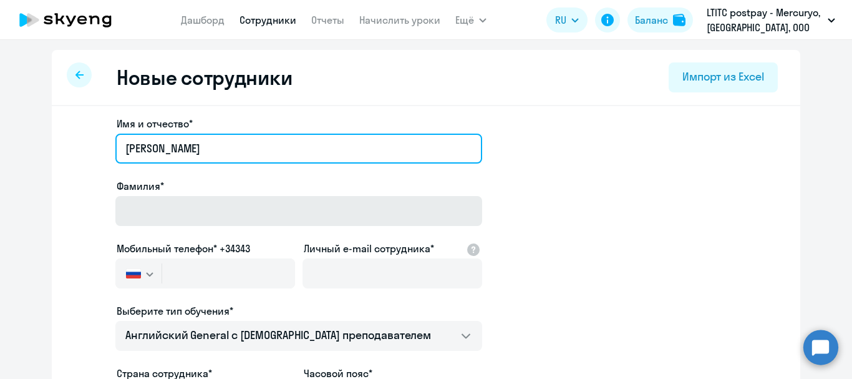
type input "Ivan"
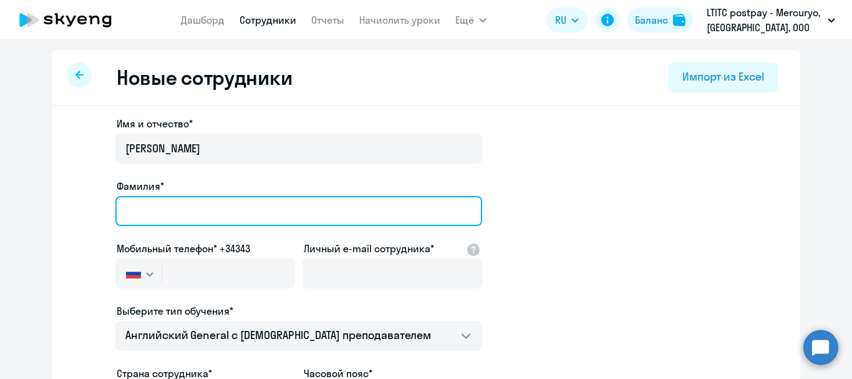
click at [281, 205] on input "Фамилия*" at bounding box center [298, 211] width 367 height 30
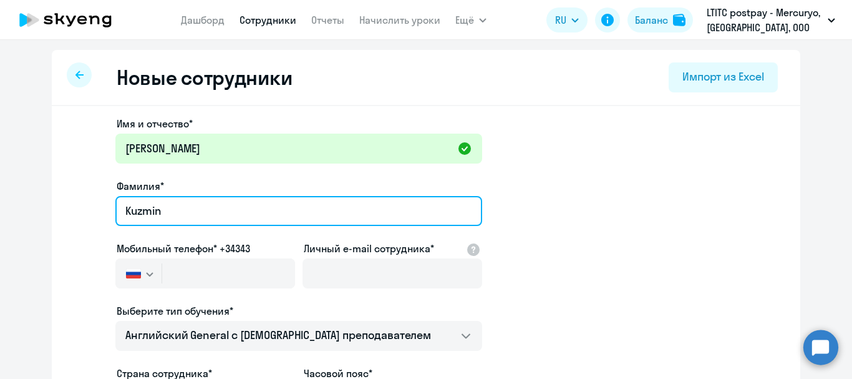
type input "Kuzmin"
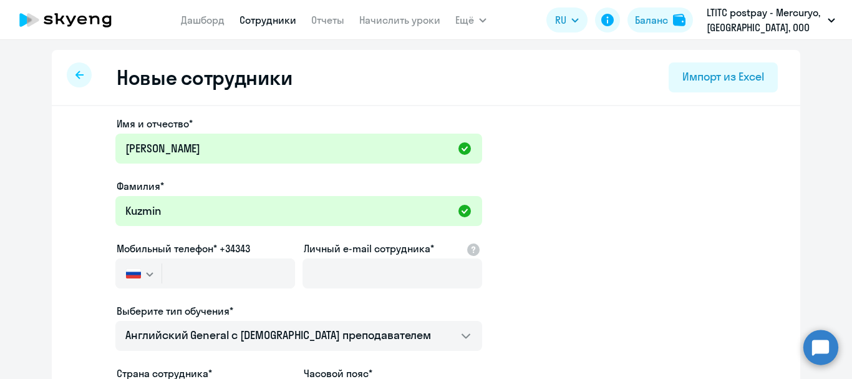
click at [145, 268] on button "button" at bounding box center [138, 273] width 46 height 30
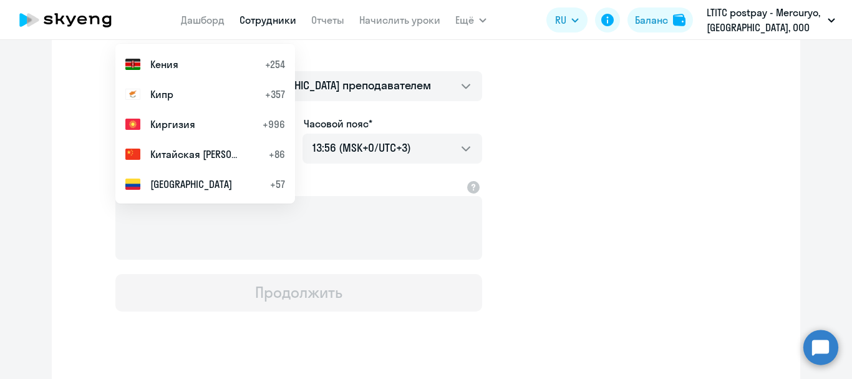
scroll to position [2558, 0]
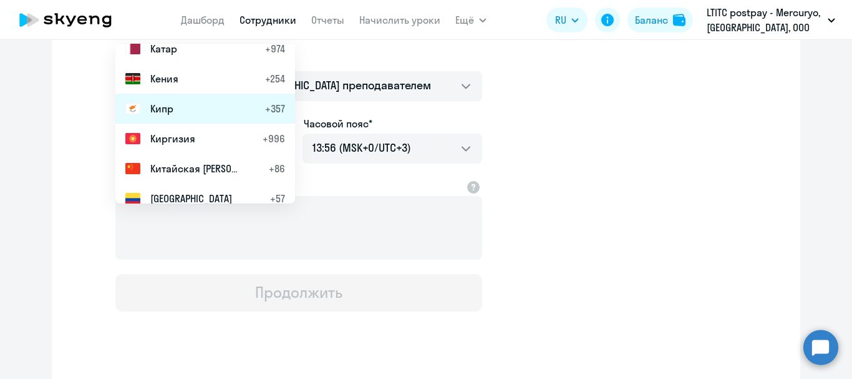
click at [155, 113] on span "Кипр" at bounding box center [161, 108] width 23 height 15
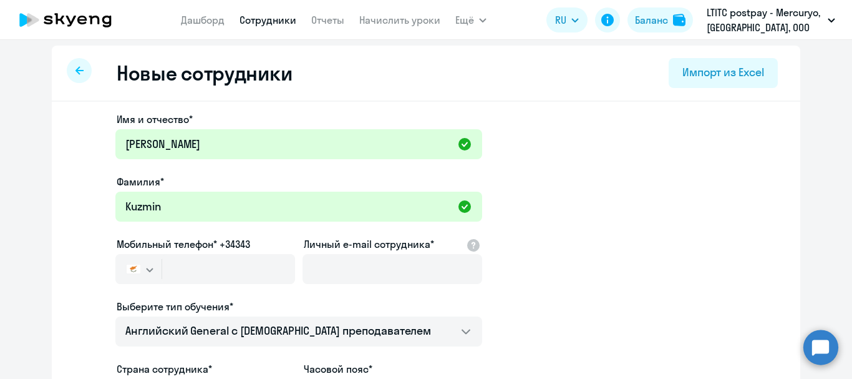
scroll to position [0, 0]
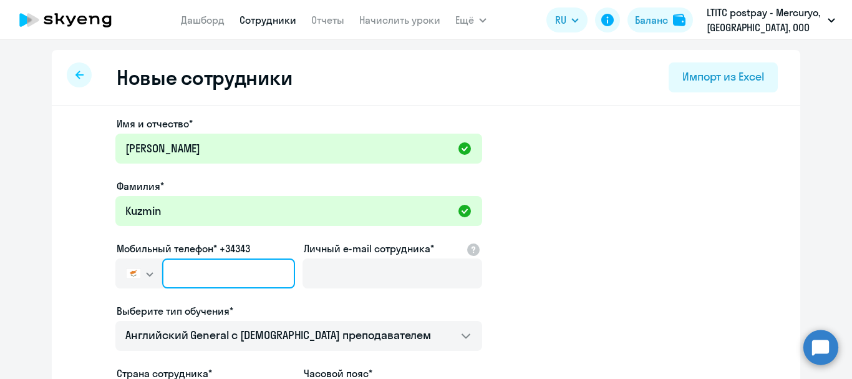
click at [211, 266] on input "text" at bounding box center [228, 273] width 133 height 30
type input "+357 94-409-123"
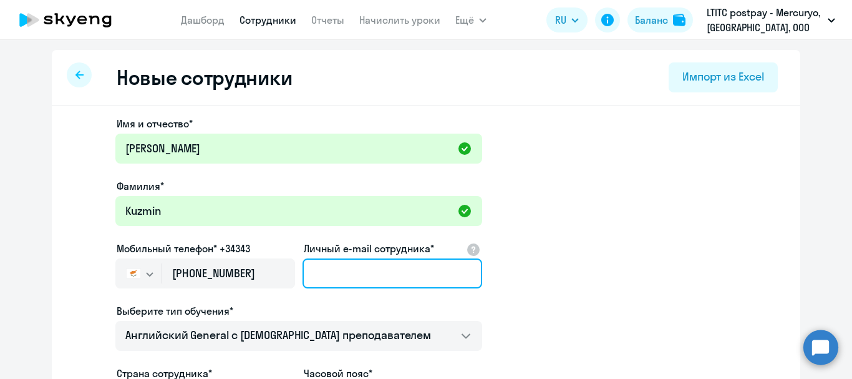
click at [366, 281] on input "Личный e-mail сотрудника*" at bounding box center [393, 273] width 180 height 30
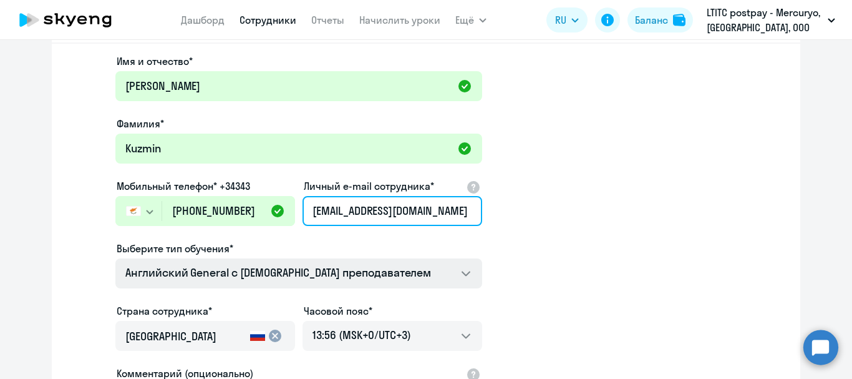
type input "onedivan@gmail.com"
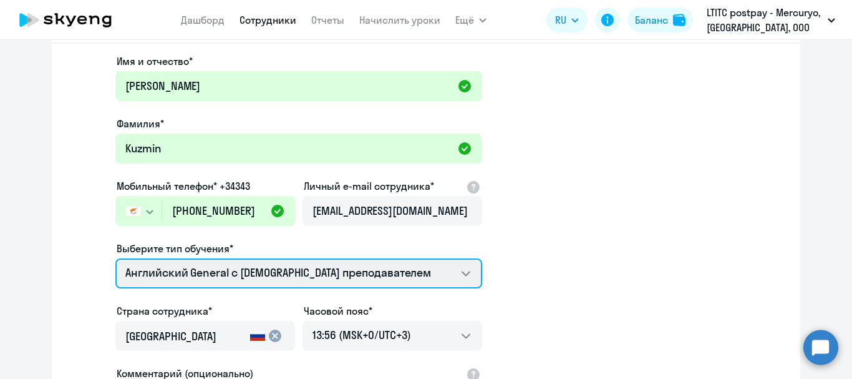
click at [349, 277] on select "Английский General с англоговорящим преподавателем Английский General с русског…" at bounding box center [298, 273] width 367 height 30
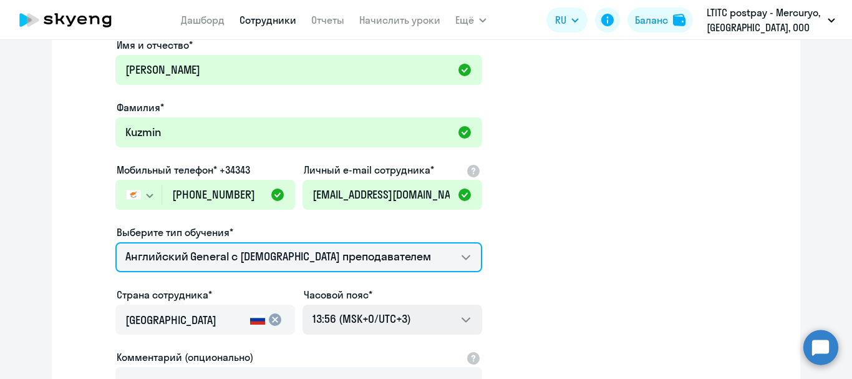
scroll to position [125, 0]
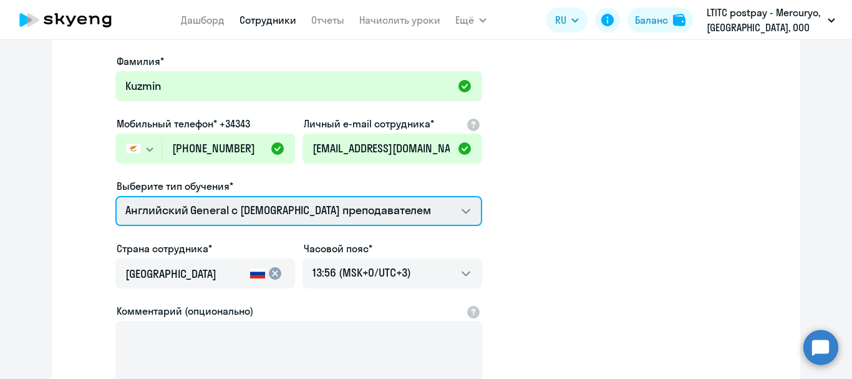
click at [284, 204] on select "Английский General с англоговорящим преподавателем Английский General с русског…" at bounding box center [298, 211] width 367 height 30
select select "english_adult_native_speaker"
click at [115, 196] on select "Английский General с англоговорящим преподавателем Английский General с русског…" at bounding box center [298, 211] width 367 height 30
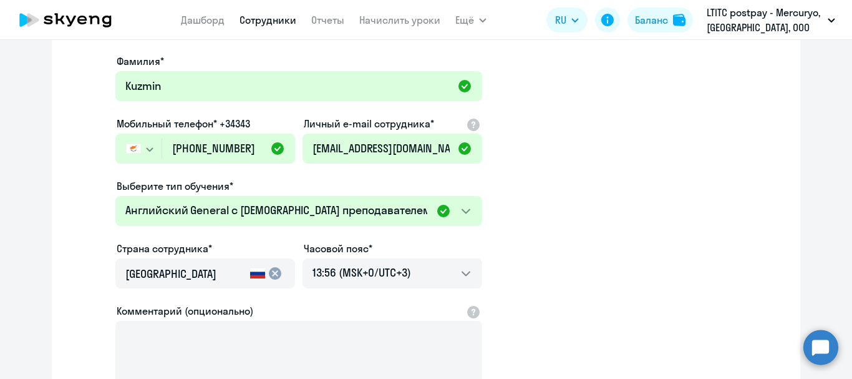
click at [271, 279] on mat-icon "cancel" at bounding box center [275, 273] width 15 height 15
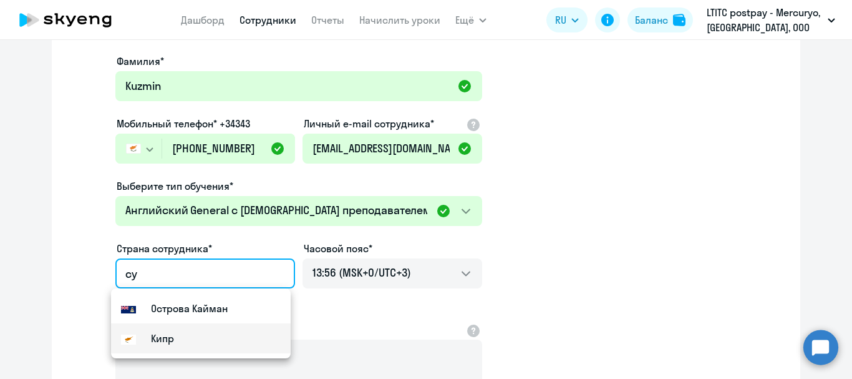
click at [215, 336] on mat-option "Кипр" at bounding box center [201, 338] width 180 height 30
type input "Кипр"
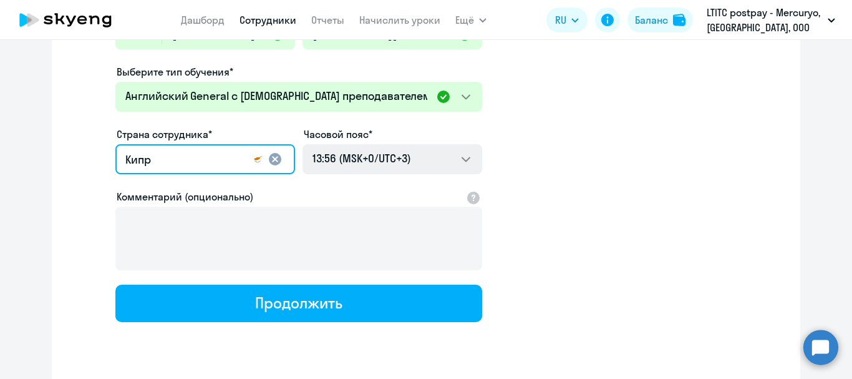
scroll to position [250, 0]
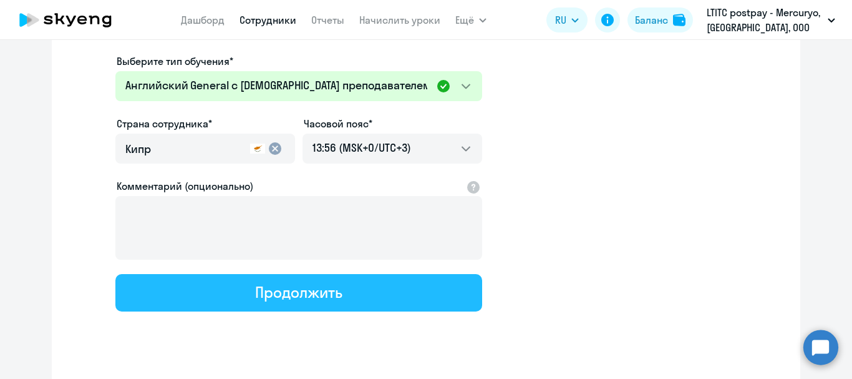
click at [272, 282] on div "Продолжить" at bounding box center [298, 292] width 87 height 20
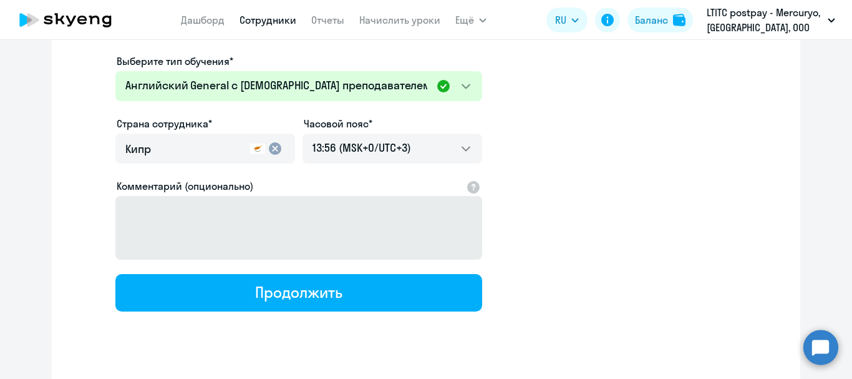
select select "english_adult_native_speaker"
select select "3"
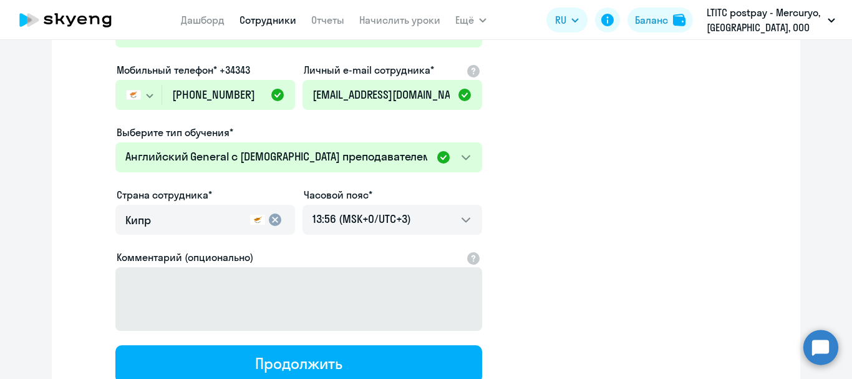
scroll to position [12, 0]
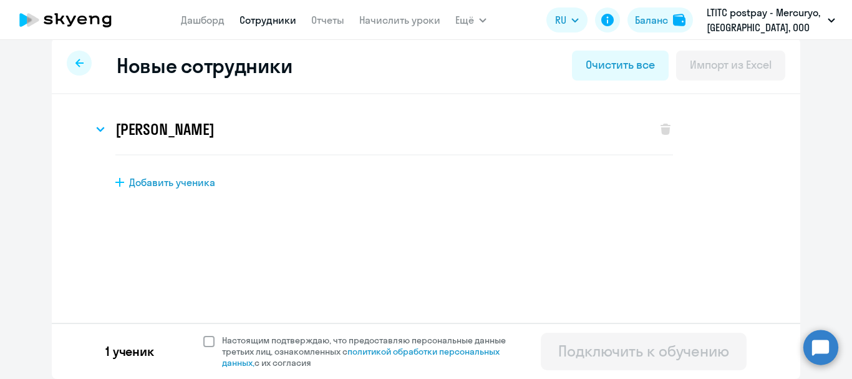
click at [198, 342] on div "1 ученик Настоящим подтверждаю, что предоставляю персональные данные третьих ли…" at bounding box center [426, 351] width 749 height 56
click at [203, 342] on span at bounding box center [208, 341] width 11 height 11
click at [203, 334] on input "Настоящим подтверждаю, что предоставляю персональные данные третьих лиц, ознако…" at bounding box center [203, 334] width 1 height 1
checkbox input "true"
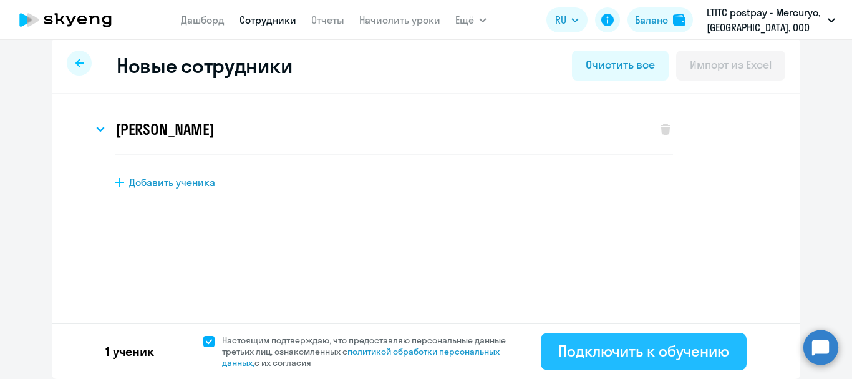
click at [624, 355] on div "Подключить к обучению" at bounding box center [643, 351] width 171 height 20
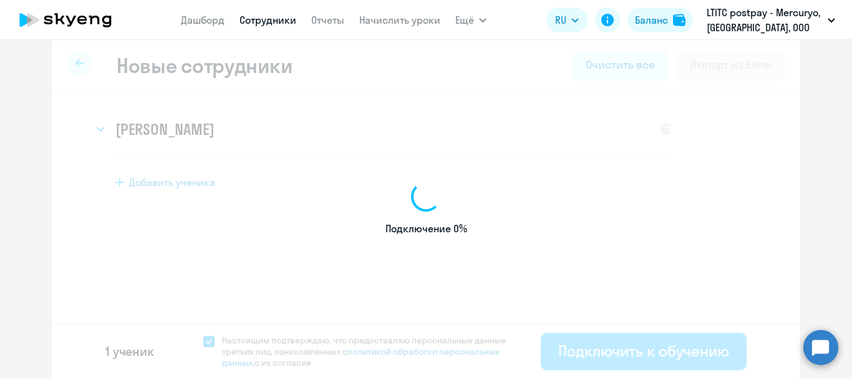
select select "english_adult_native_speaker"
select select "3"
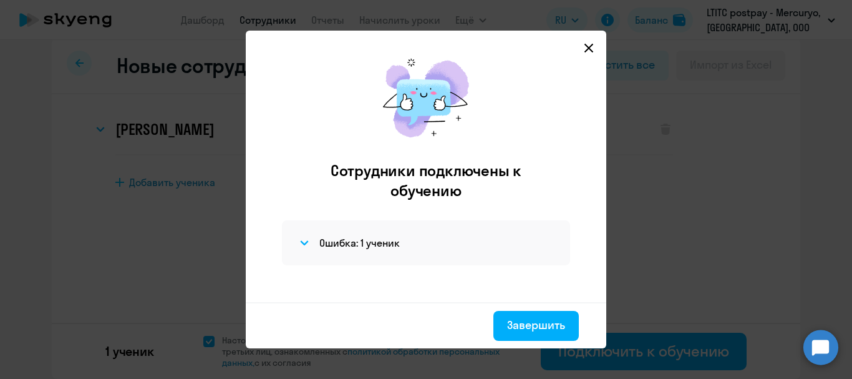
scroll to position [13, 0]
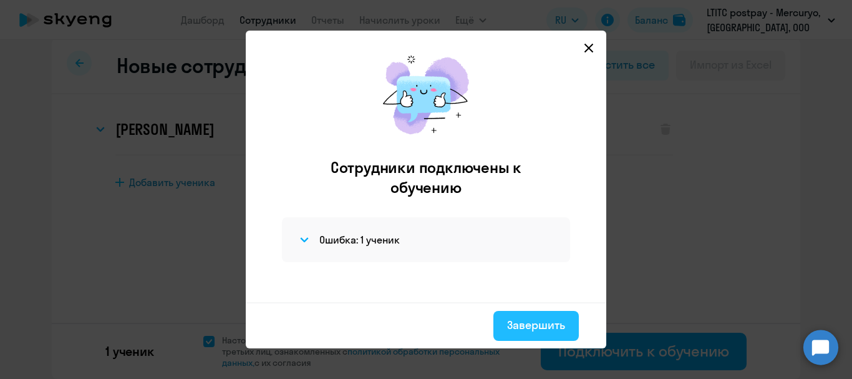
click at [526, 320] on div "Завершить" at bounding box center [536, 325] width 58 height 16
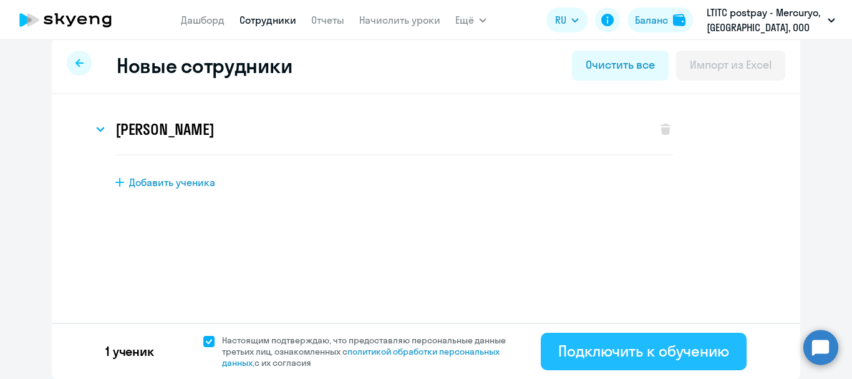
click at [552, 350] on button "Подключить к обучению" at bounding box center [644, 350] width 206 height 37
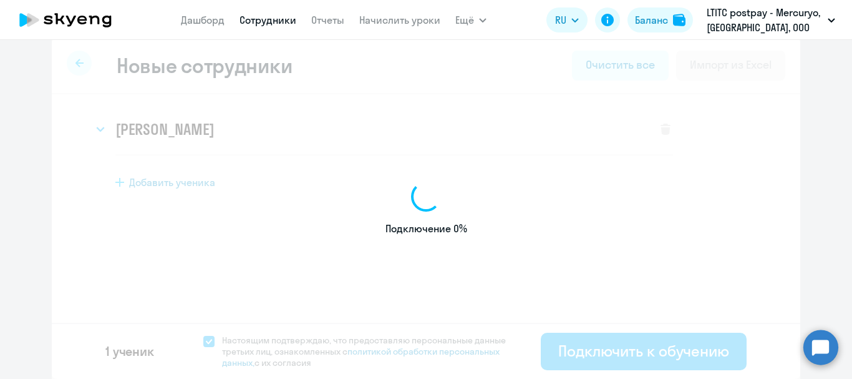
select select "english_adult_not_native_speaker"
select select "3"
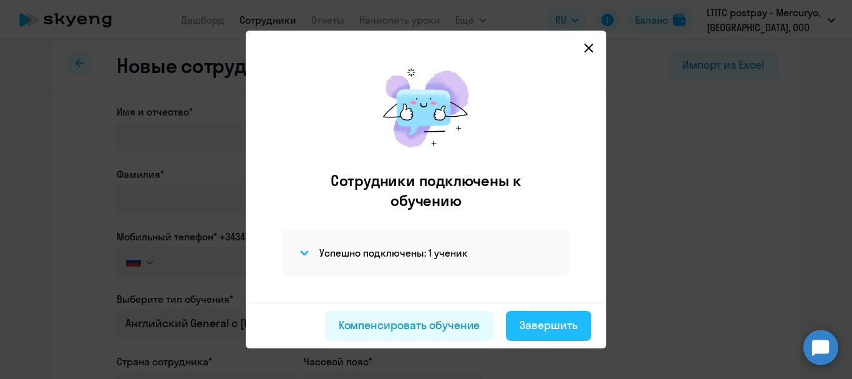
click at [541, 332] on div "Завершить" at bounding box center [549, 325] width 58 height 16
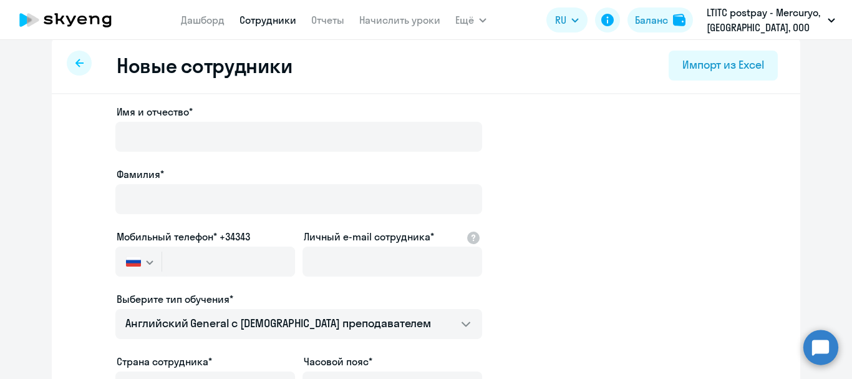
select select "30"
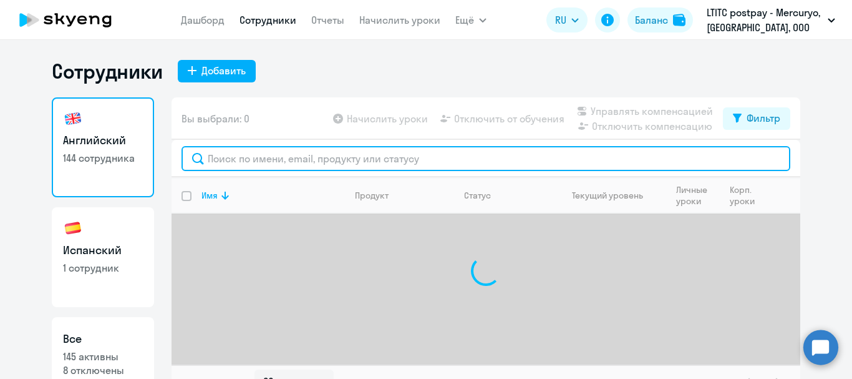
click at [252, 163] on input "text" at bounding box center [486, 158] width 609 height 25
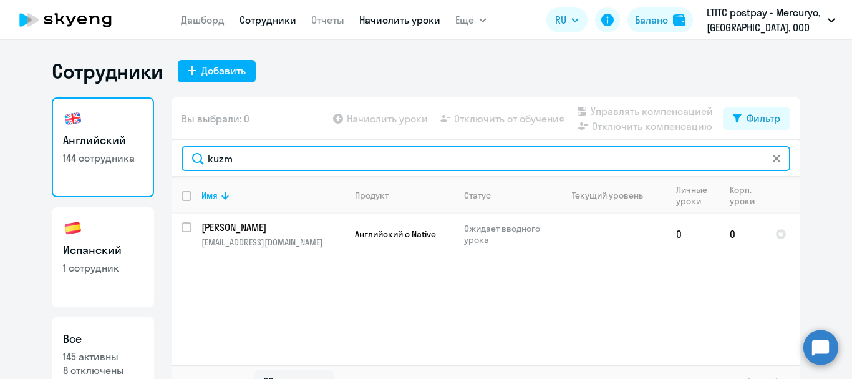
type input "kuzm"
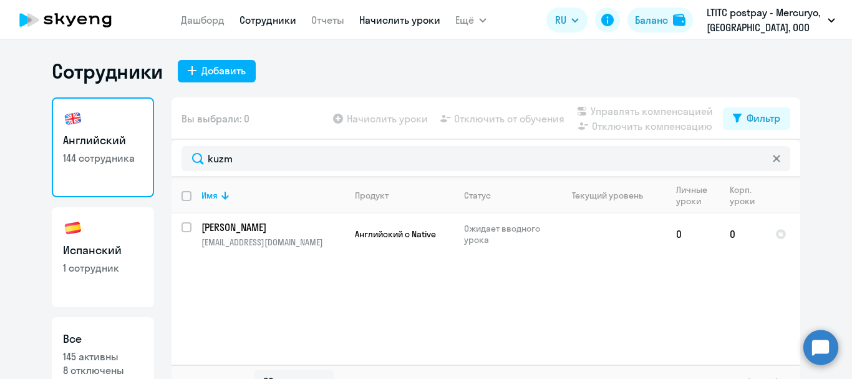
click at [396, 21] on link "Начислить уроки" at bounding box center [399, 20] width 81 height 12
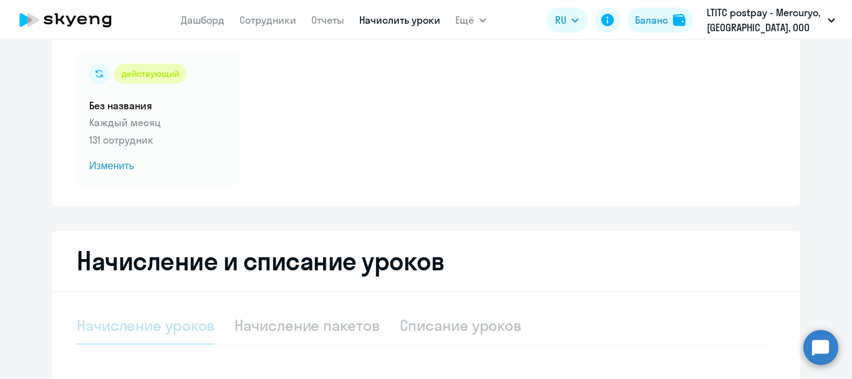
scroll to position [299, 0]
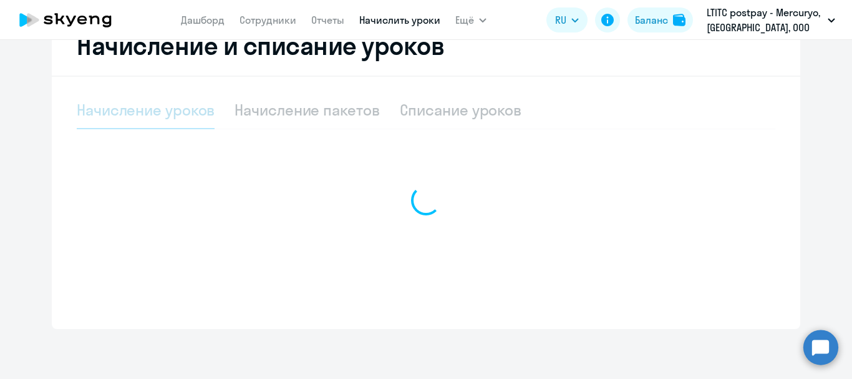
select select "10"
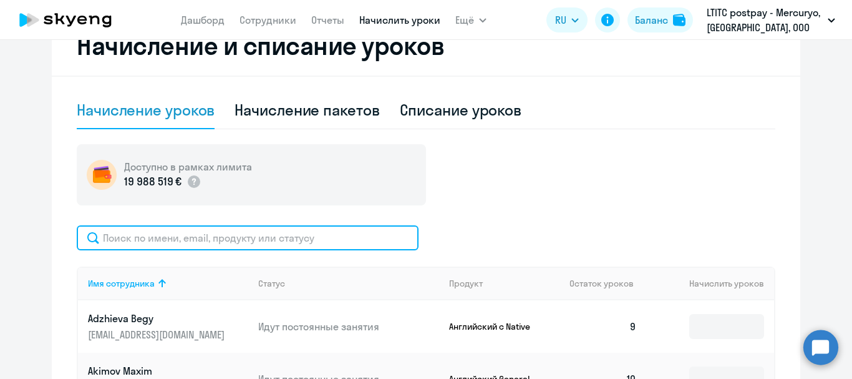
click at [267, 235] on input "text" at bounding box center [248, 237] width 342 height 25
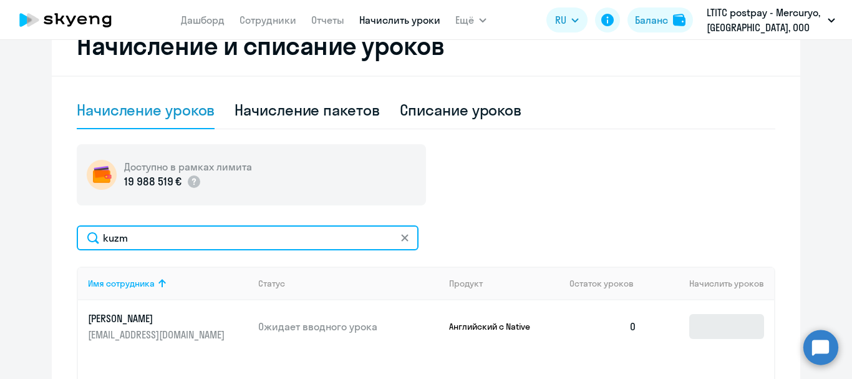
type input "kuzm"
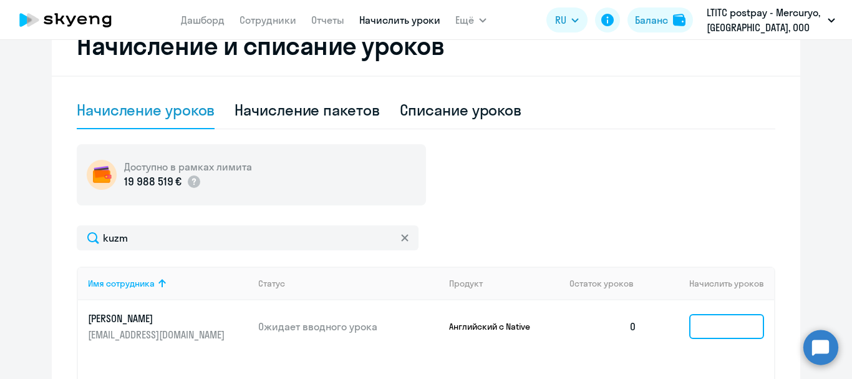
click at [706, 327] on input at bounding box center [726, 326] width 75 height 25
type input "7"
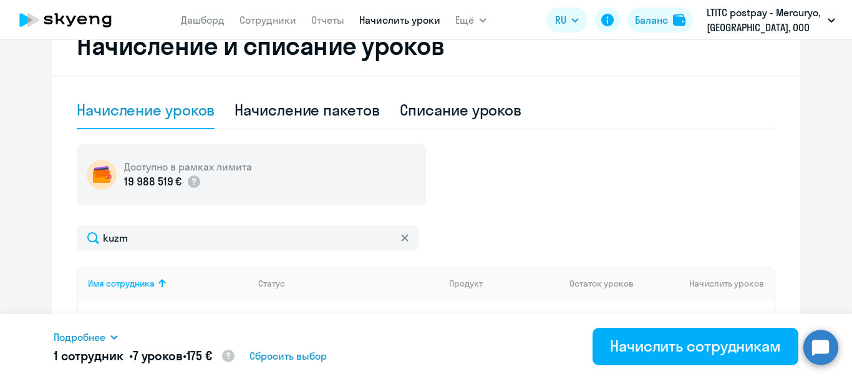
scroll to position [424, 0]
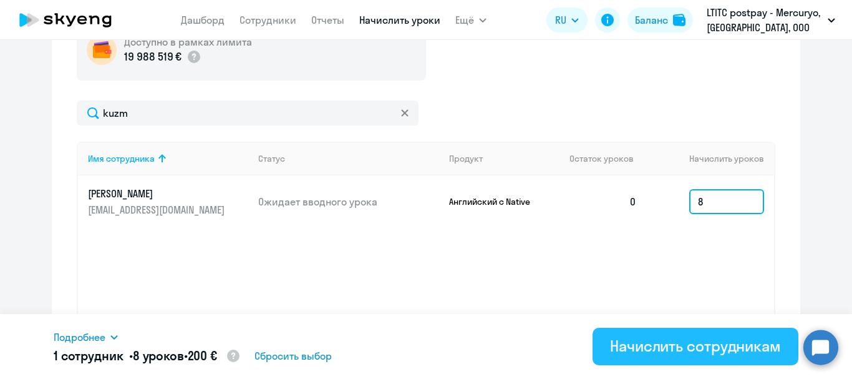
type input "8"
click at [734, 337] on div "Начислить сотрудникам" at bounding box center [695, 346] width 171 height 20
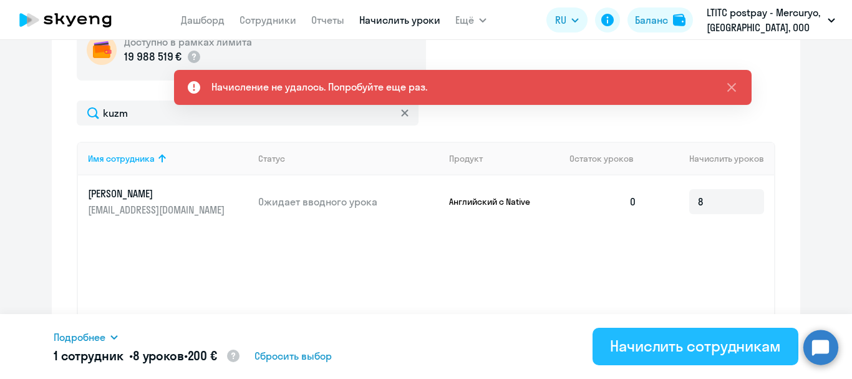
click at [619, 339] on div "Начислить сотрудникам" at bounding box center [695, 346] width 171 height 20
click at [744, 352] on div "Начислить сотрудникам" at bounding box center [695, 346] width 171 height 20
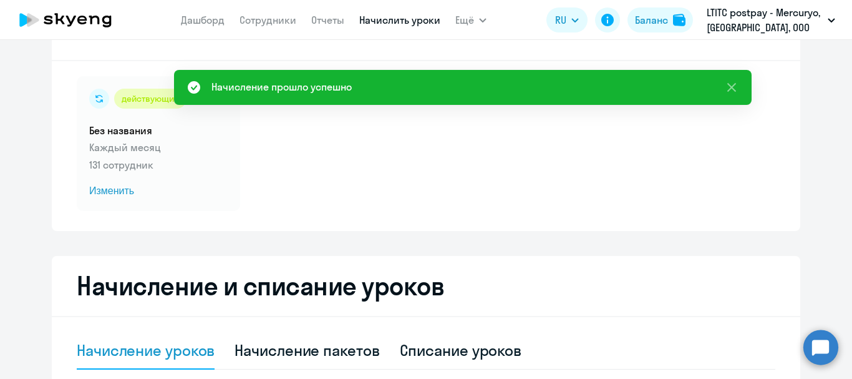
scroll to position [49, 0]
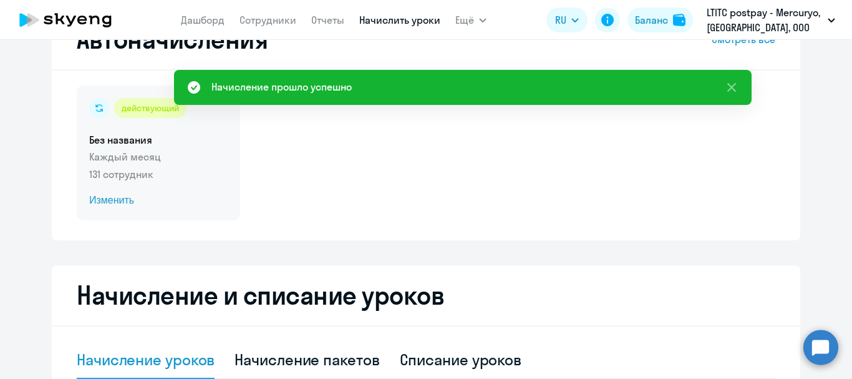
click at [110, 203] on span "Изменить" at bounding box center [158, 200] width 138 height 15
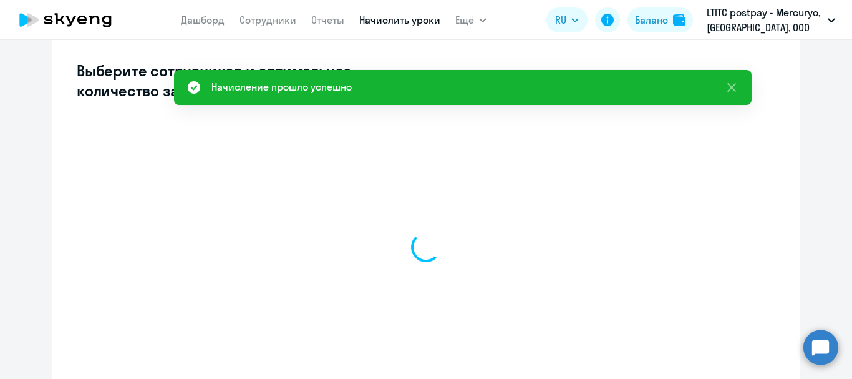
scroll to position [361, 0]
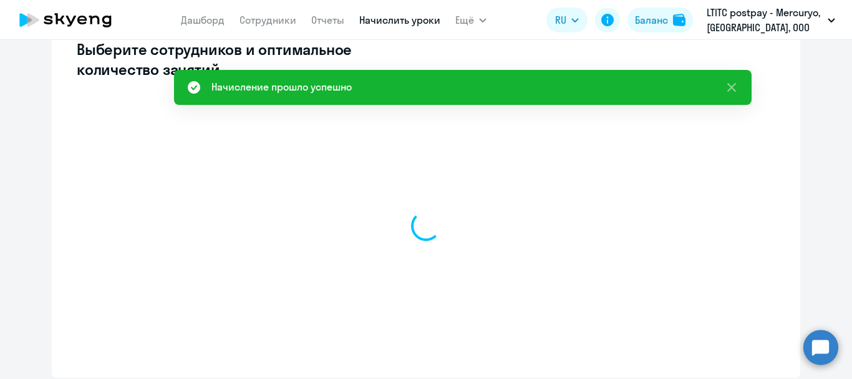
select select "10"
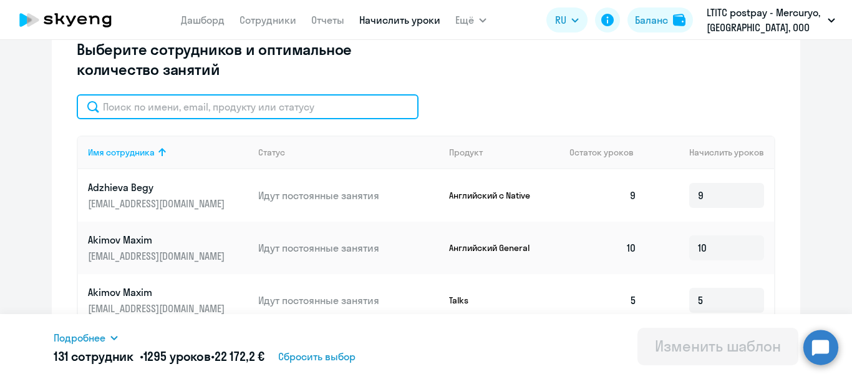
click at [198, 109] on input "text" at bounding box center [248, 106] width 342 height 25
type input "kuzm"
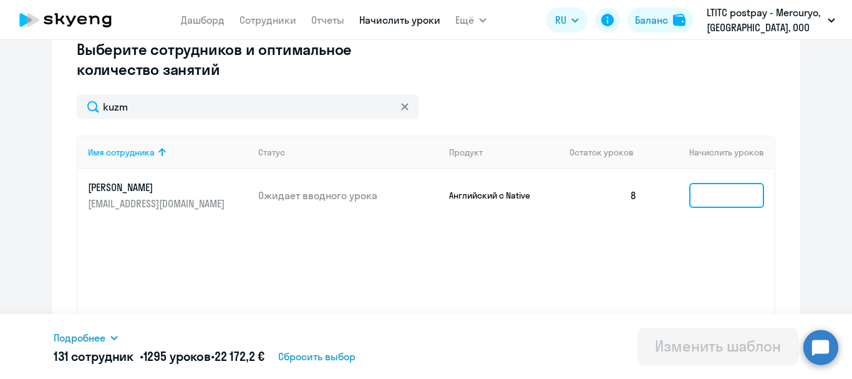
click at [730, 198] on input at bounding box center [726, 195] width 75 height 25
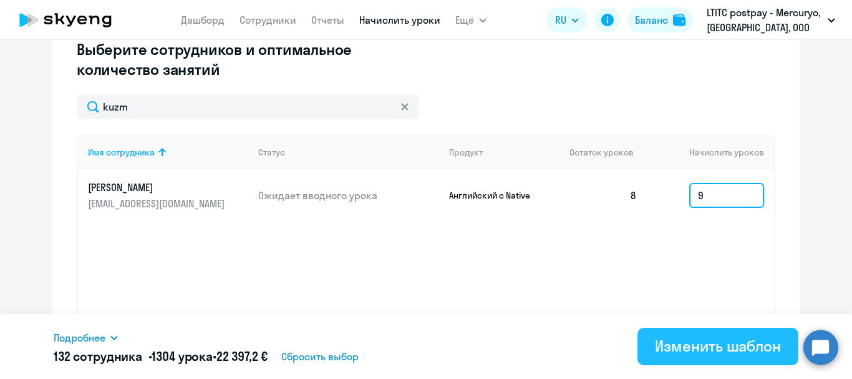
type input "9"
click at [677, 344] on div "Изменить шаблон" at bounding box center [718, 346] width 126 height 20
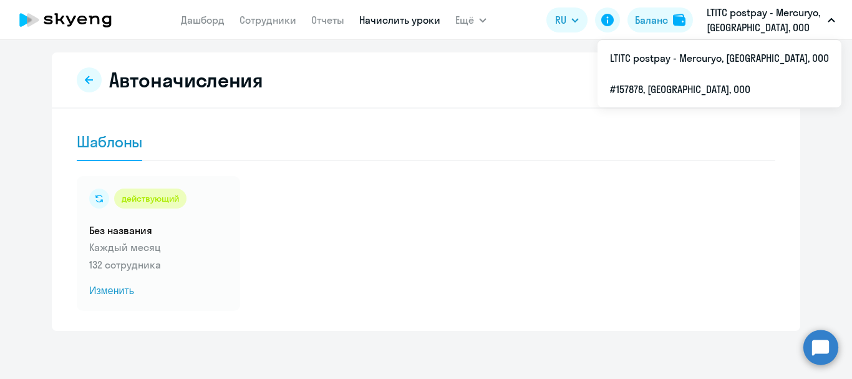
scroll to position [8, 0]
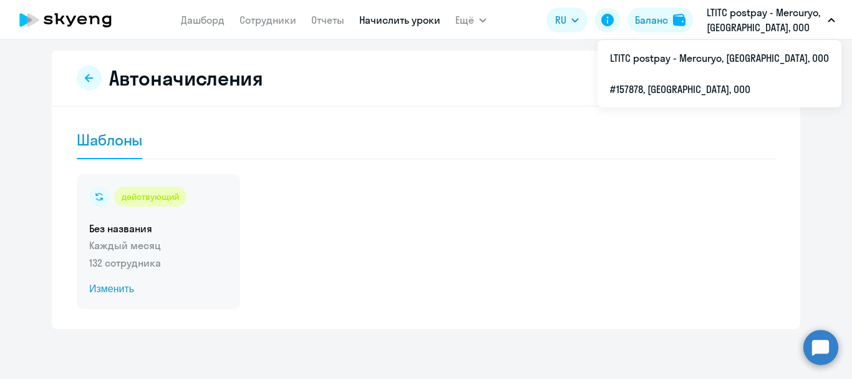
click at [99, 288] on span "Изменить" at bounding box center [158, 288] width 138 height 15
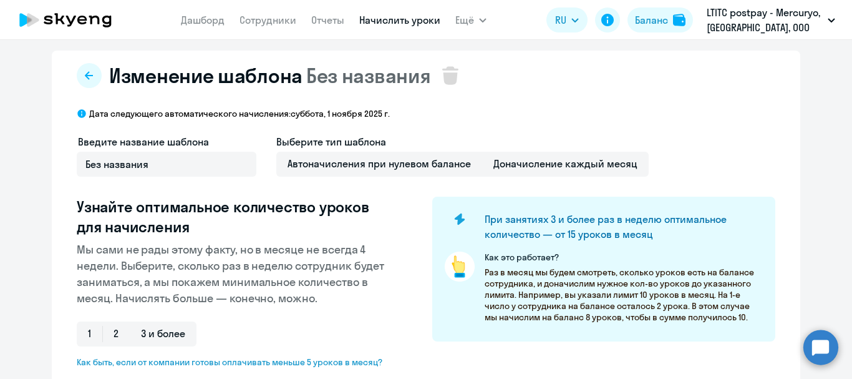
scroll to position [258, 0]
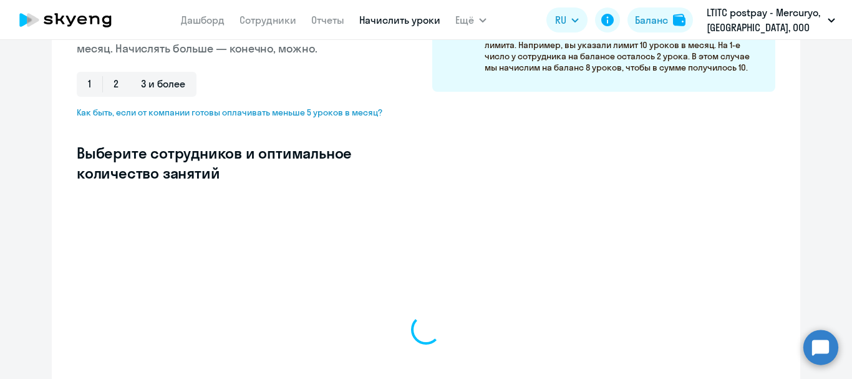
select select "10"
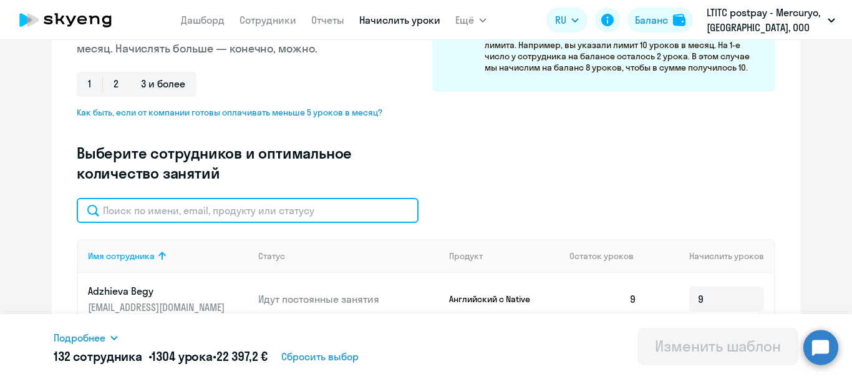
click at [234, 215] on input "text" at bounding box center [248, 210] width 342 height 25
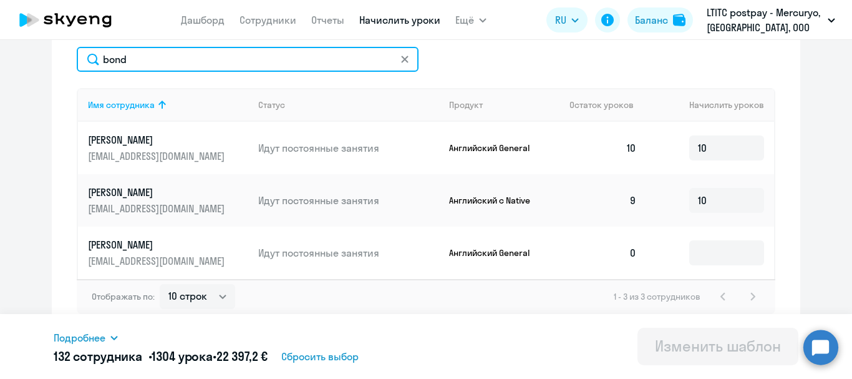
scroll to position [414, 0]
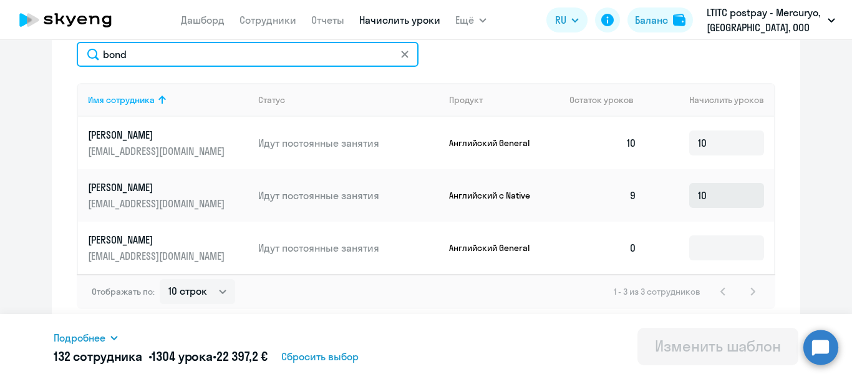
type input "bond"
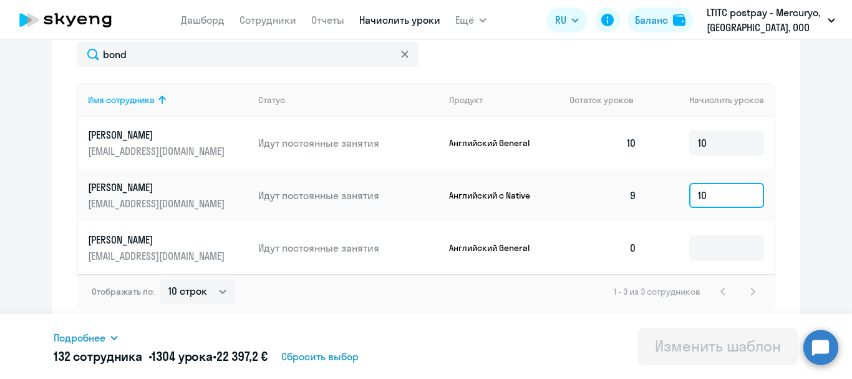
drag, startPoint x: 725, startPoint y: 195, endPoint x: 648, endPoint y: 179, distance: 78.9
click at [648, 179] on td "10" at bounding box center [710, 195] width 127 height 52
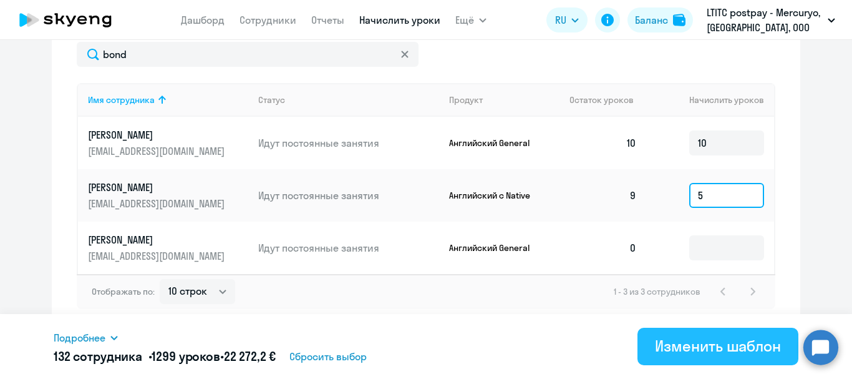
type input "5"
click at [743, 336] on div "Изменить шаблон" at bounding box center [718, 346] width 126 height 20
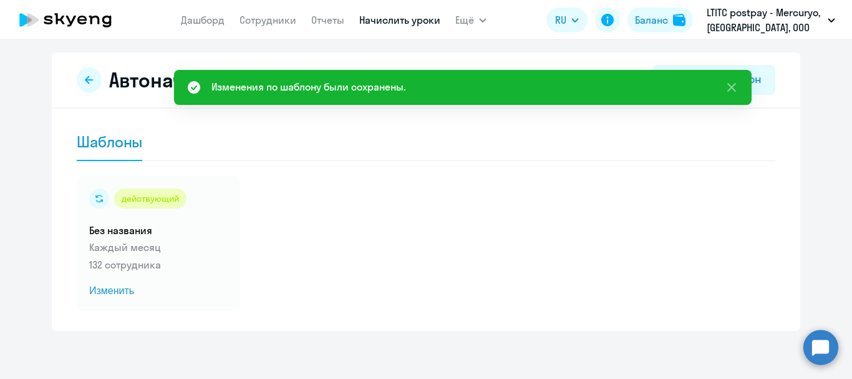
scroll to position [8, 0]
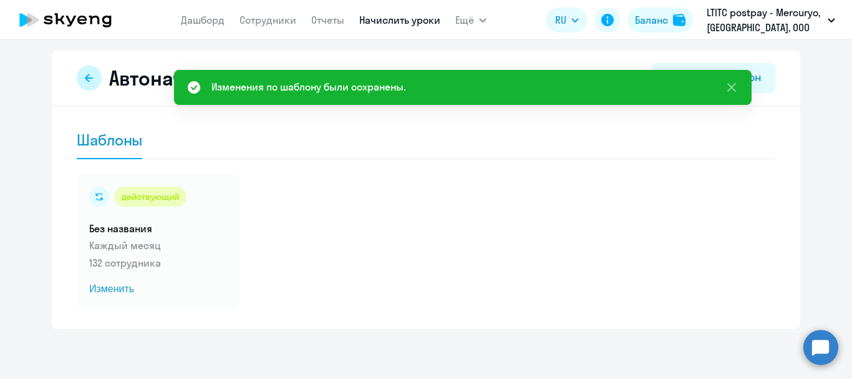
click at [86, 79] on icon at bounding box center [89, 78] width 8 height 8
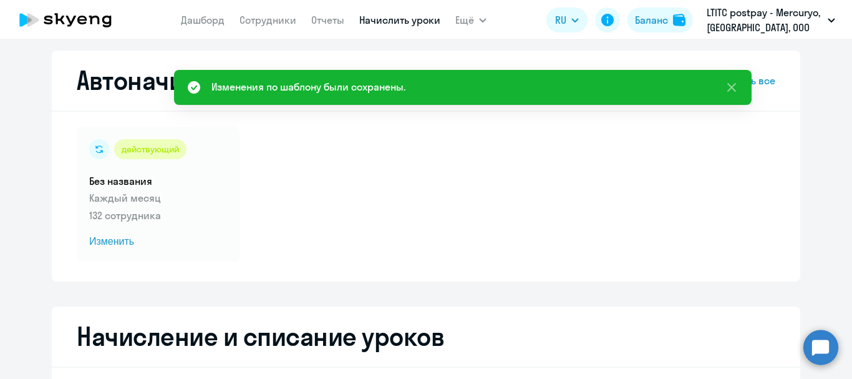
scroll to position [299, 0]
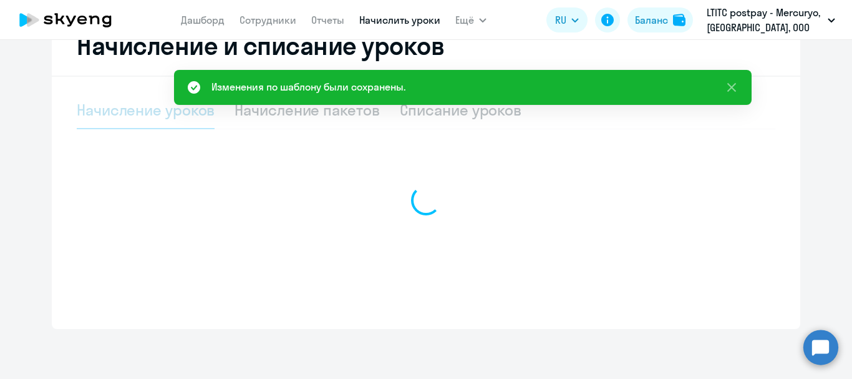
select select "10"
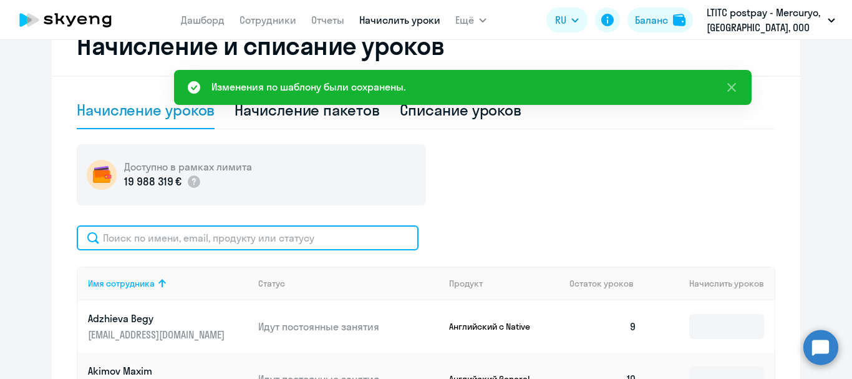
click at [221, 231] on input "text" at bounding box center [248, 237] width 342 height 25
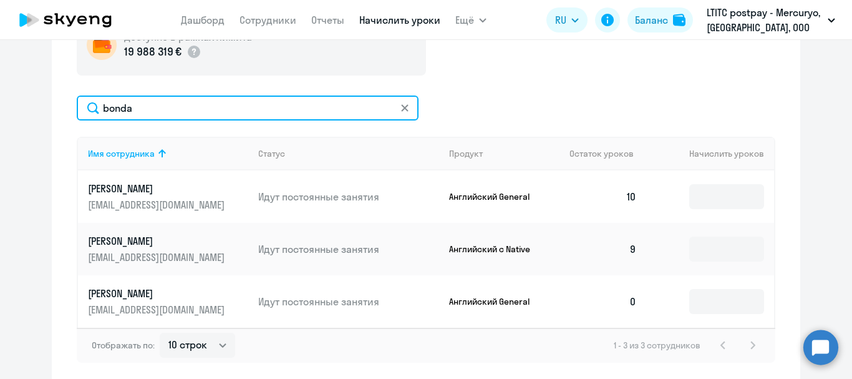
scroll to position [357, 0]
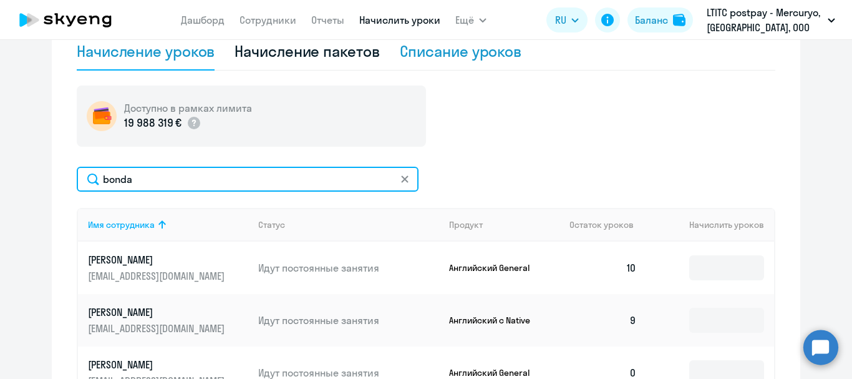
type input "bonda"
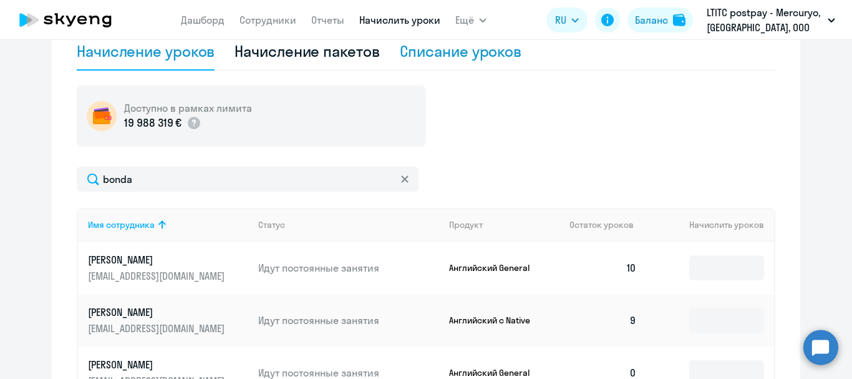
click at [446, 53] on div "Списание уроков" at bounding box center [461, 51] width 122 height 20
select select "10"
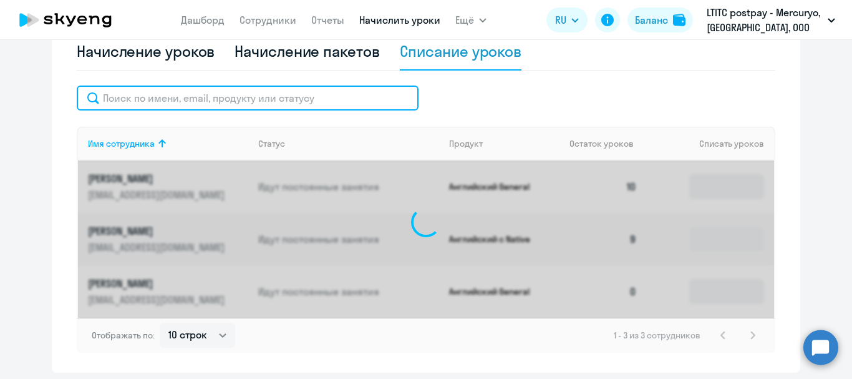
click at [284, 102] on input "text" at bounding box center [248, 97] width 342 height 25
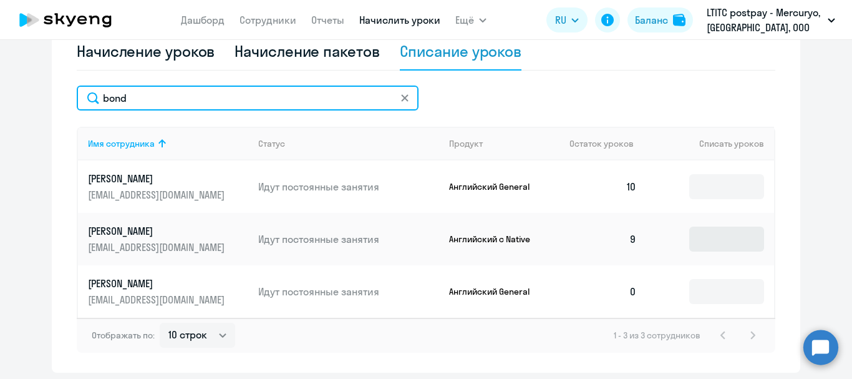
type input "bond"
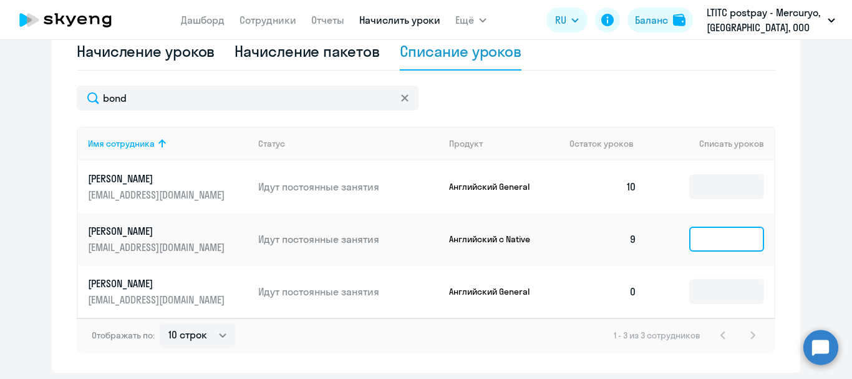
click at [717, 240] on input at bounding box center [726, 238] width 75 height 25
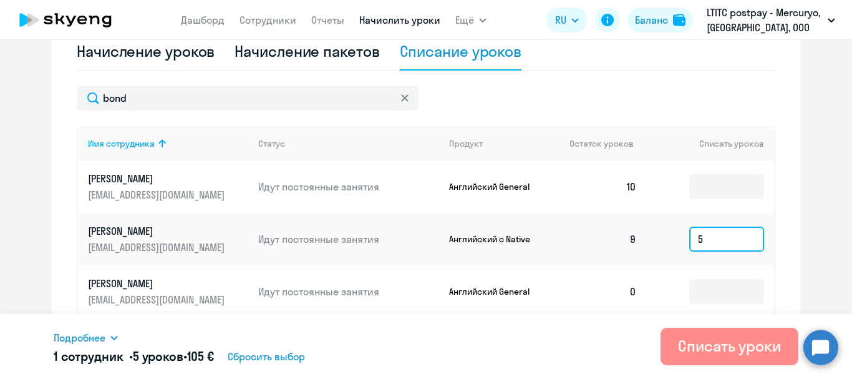
type input "5"
click at [725, 352] on div "Списать уроки" at bounding box center [729, 346] width 103 height 20
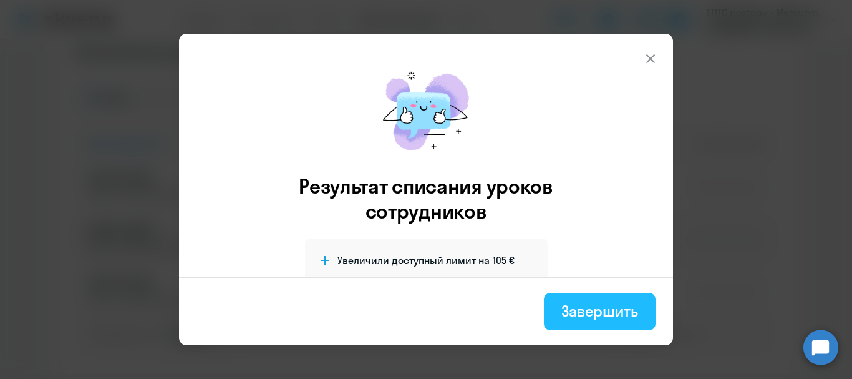
click at [582, 317] on div "Завершить" at bounding box center [599, 311] width 77 height 20
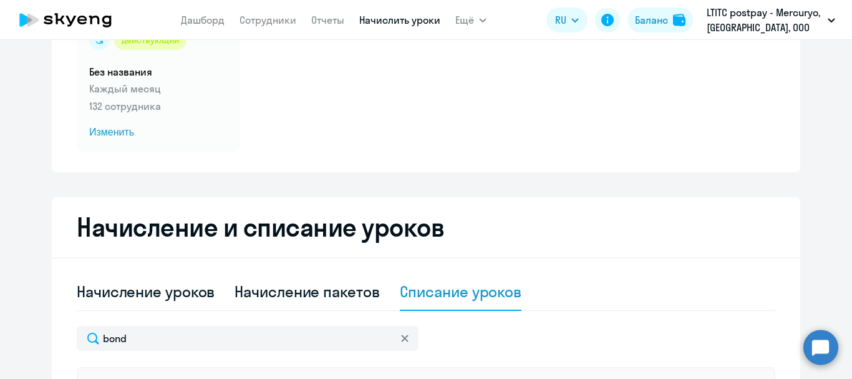
scroll to position [108, 0]
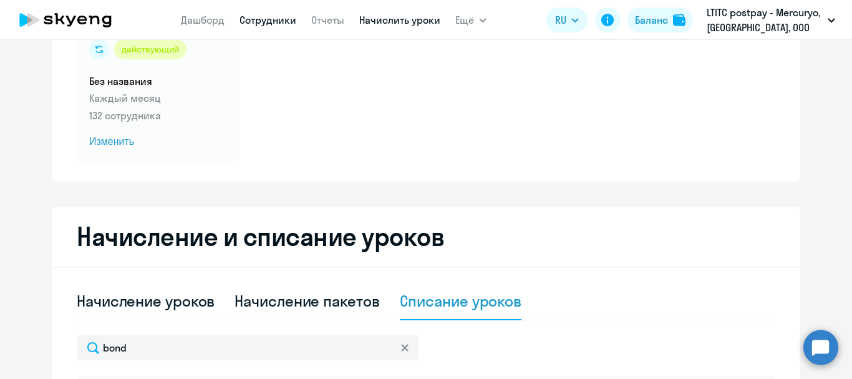
click at [258, 15] on link "Сотрудники" at bounding box center [268, 20] width 57 height 12
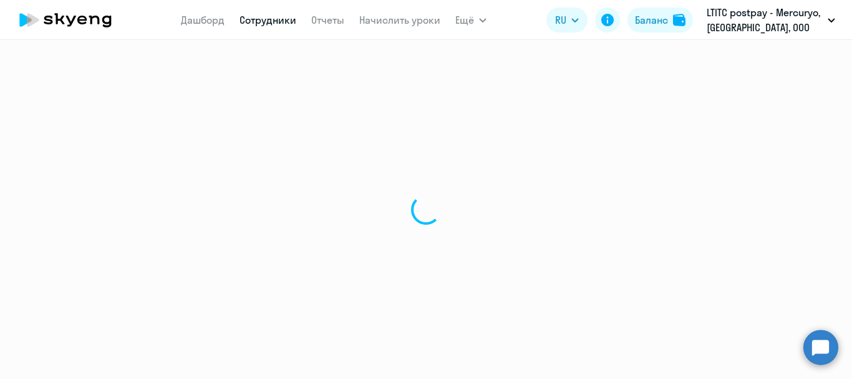
select select "30"
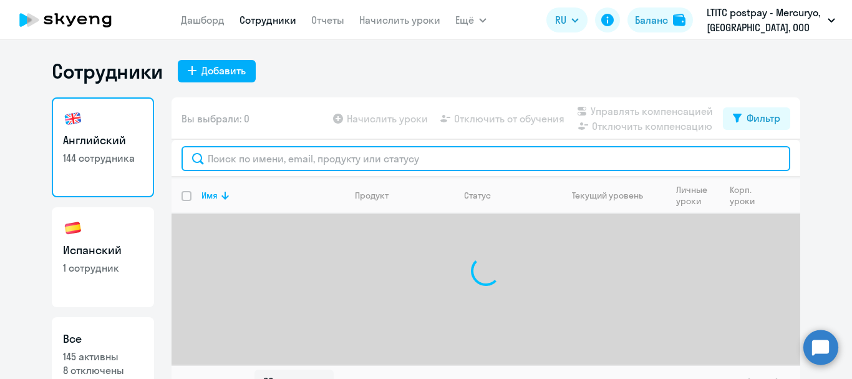
click at [248, 157] on input "text" at bounding box center [486, 158] width 609 height 25
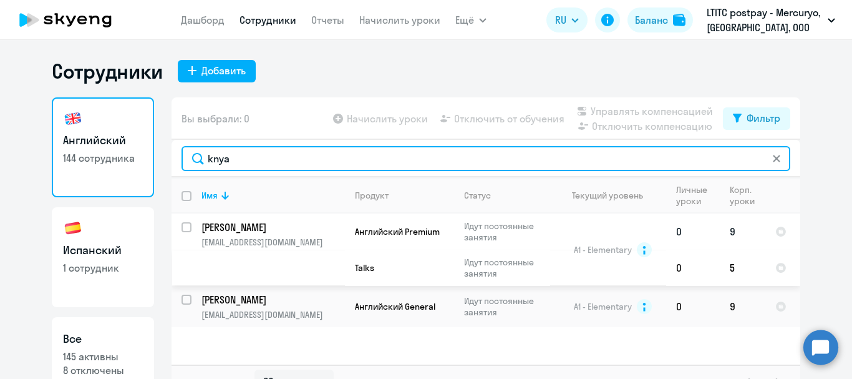
type input "knya"
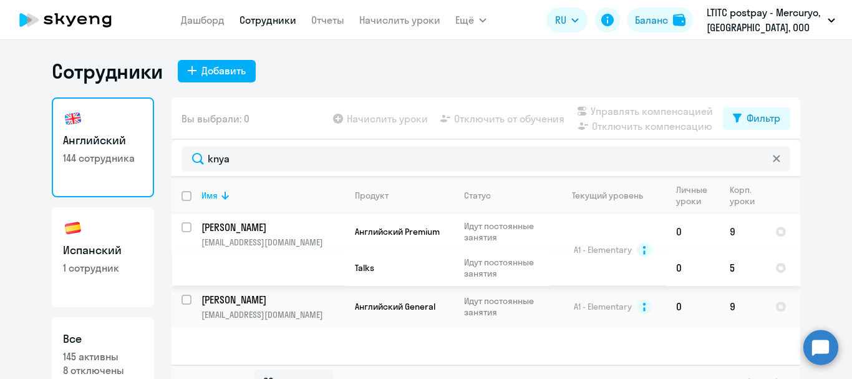
click at [182, 228] on input "select row 6991991" at bounding box center [194, 234] width 25 height 25
checkbox input "true"
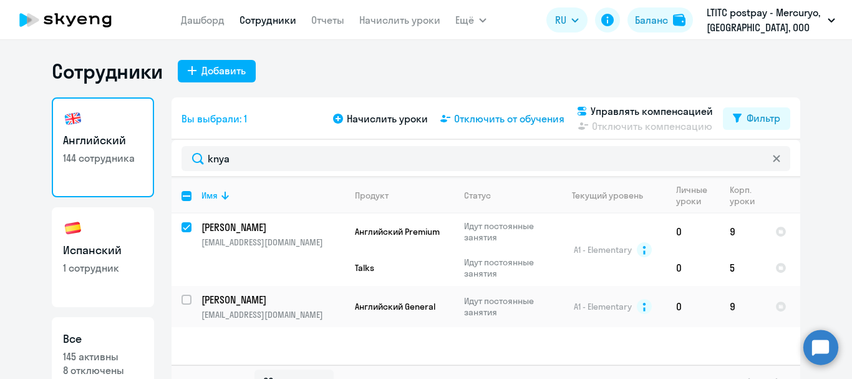
click at [495, 113] on span "Отключить от обучения" at bounding box center [509, 118] width 110 height 15
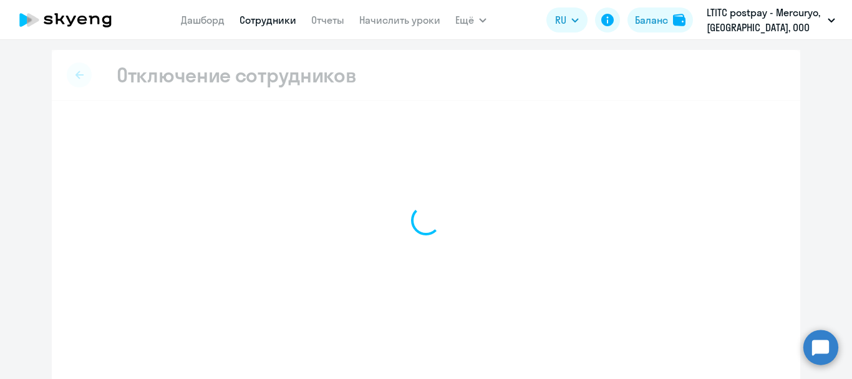
select select "all"
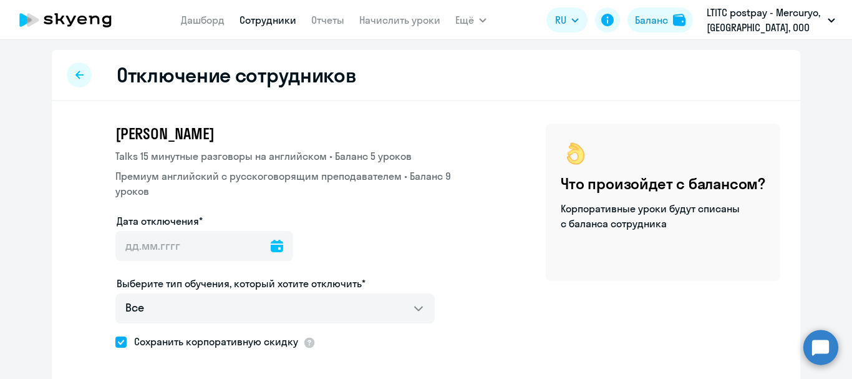
click at [271, 250] on icon at bounding box center [277, 246] width 12 height 12
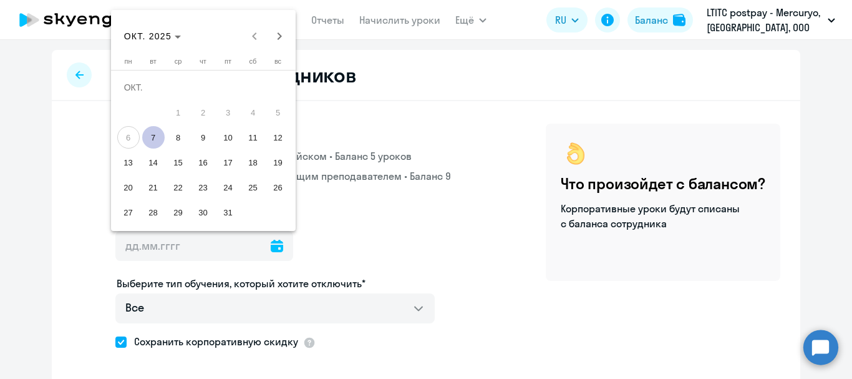
click at [209, 206] on span "30" at bounding box center [203, 212] width 22 height 22
type input "30.10.2025"
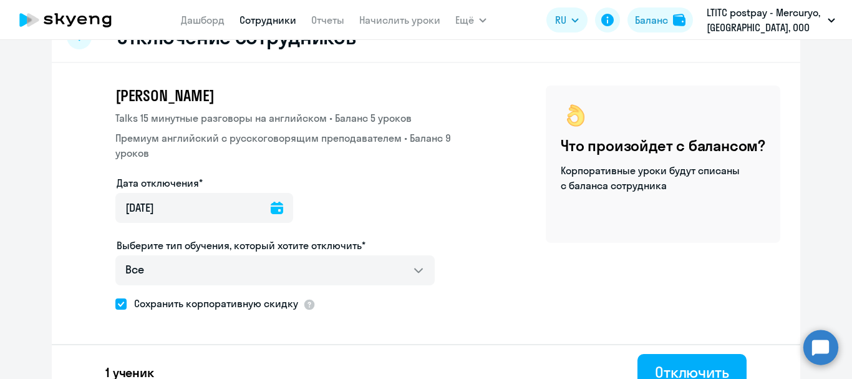
scroll to position [59, 0]
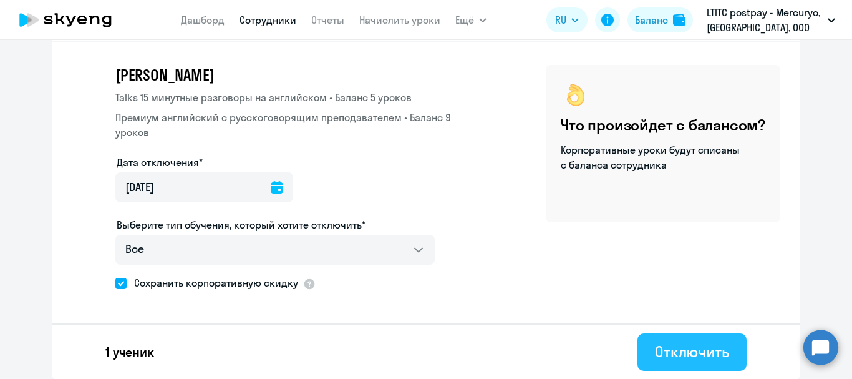
click at [692, 352] on div "Отключить" at bounding box center [692, 351] width 74 height 20
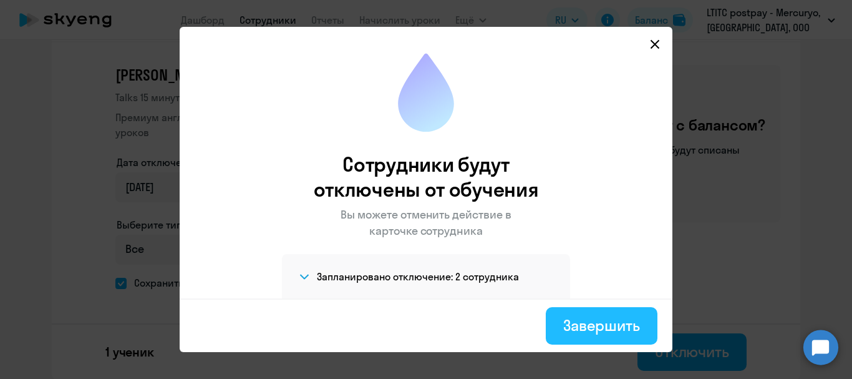
click at [634, 318] on div "Завершить" at bounding box center [601, 325] width 77 height 20
select select "30"
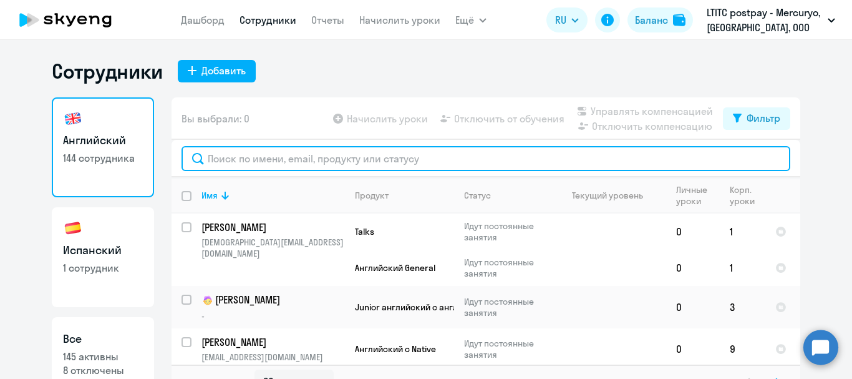
click at [278, 153] on input "text" at bounding box center [486, 158] width 609 height 25
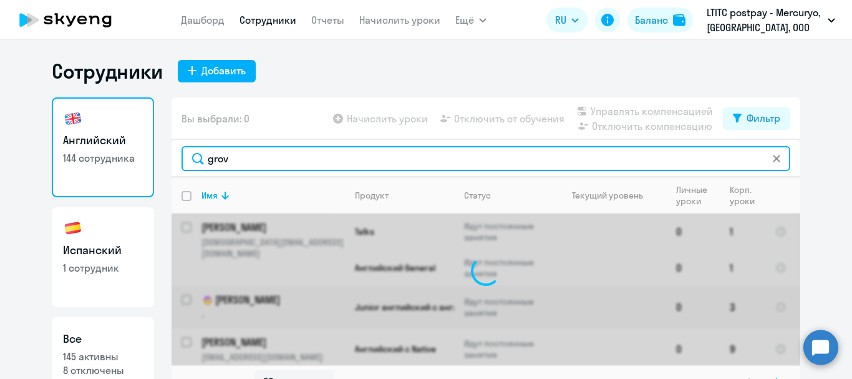
type input "grov"
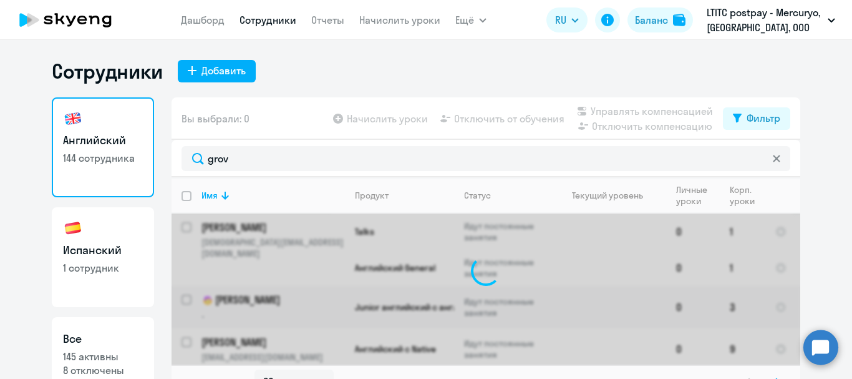
click at [819, 346] on circle at bounding box center [820, 346] width 35 height 35
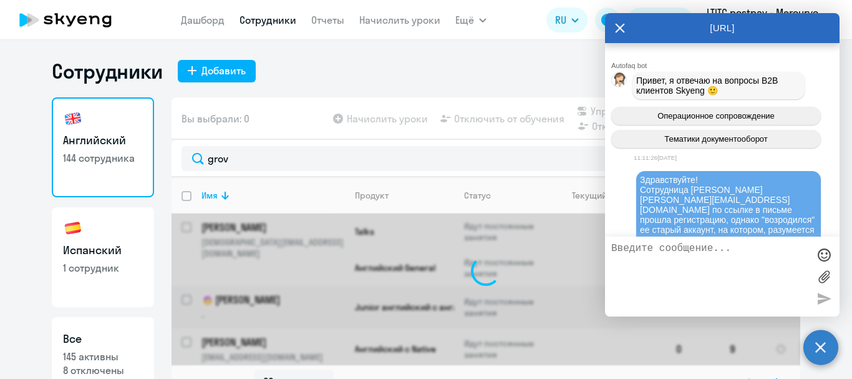
click at [819, 346] on circle at bounding box center [820, 346] width 35 height 35
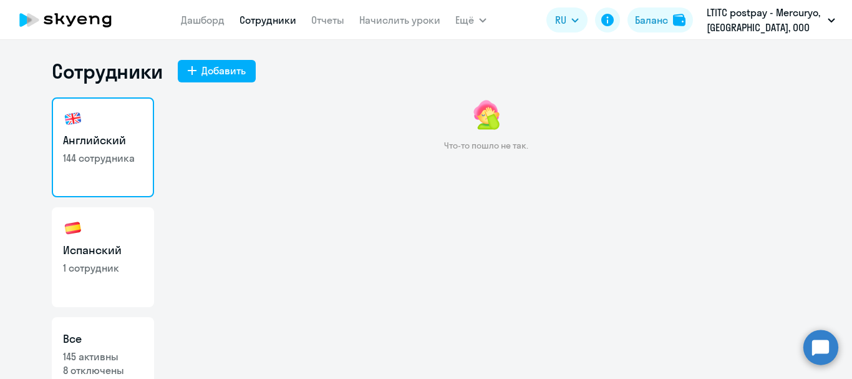
click at [266, 15] on link "Сотрудники" at bounding box center [268, 20] width 57 height 12
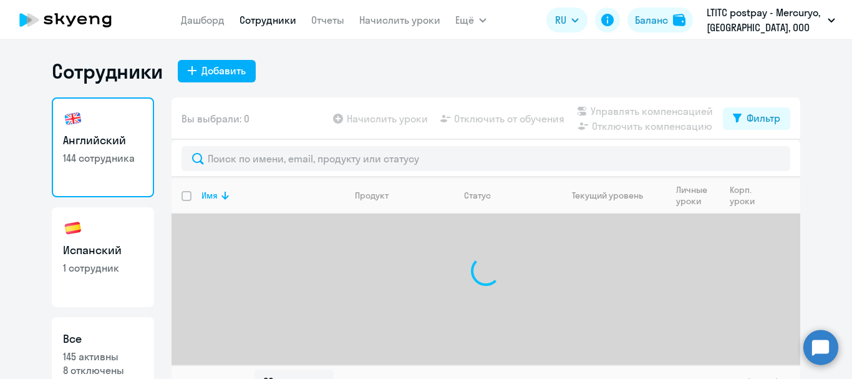
select select "30"
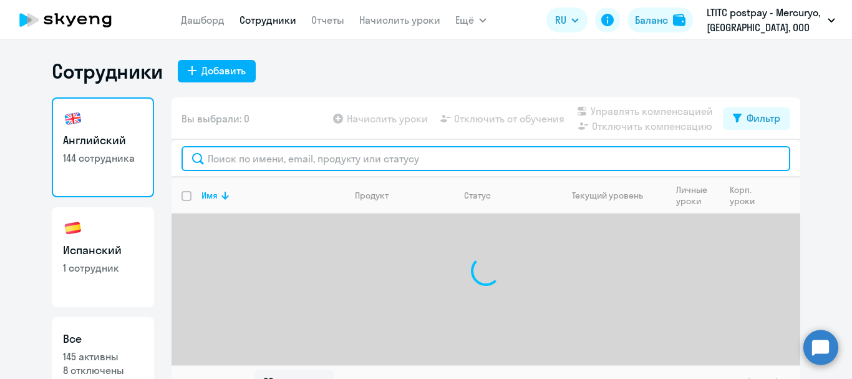
click at [304, 155] on input "text" at bounding box center [486, 158] width 609 height 25
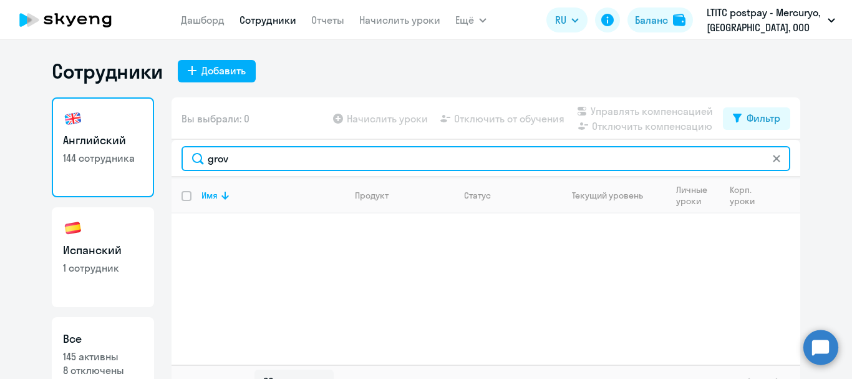
drag, startPoint x: 248, startPoint y: 163, endPoint x: 182, endPoint y: 159, distance: 66.3
click at [182, 159] on input "grov" at bounding box center [486, 158] width 609 height 25
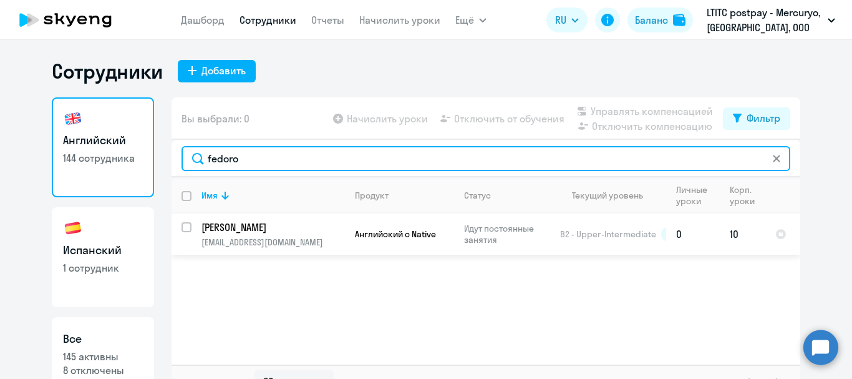
type input "fedoro"
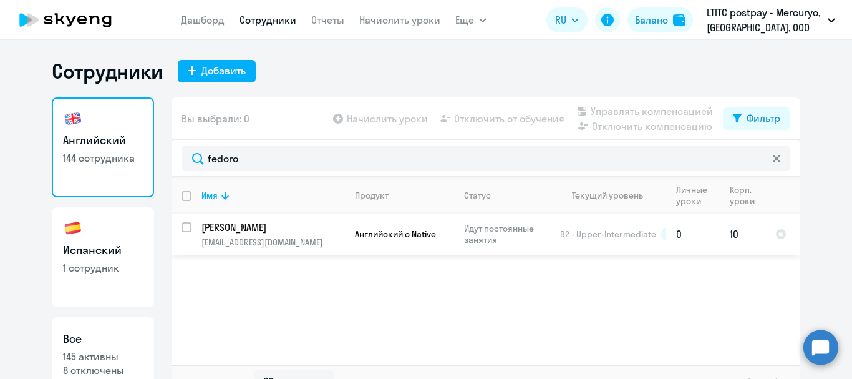
click at [182, 230] on input "select row 12614261" at bounding box center [194, 234] width 25 height 25
checkbox input "true"
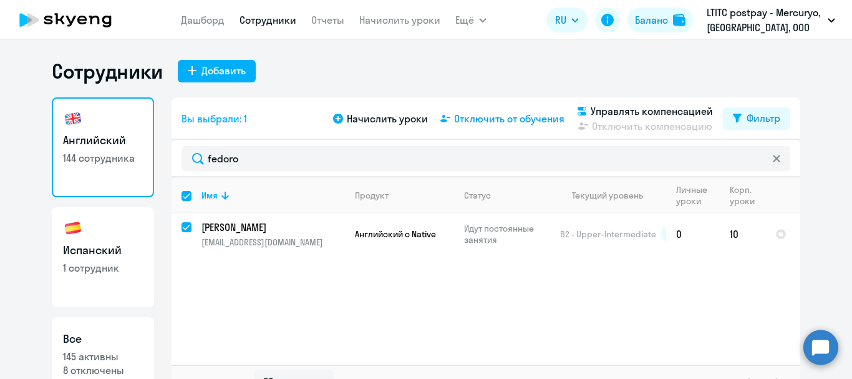
click at [531, 122] on span "Отключить от обучения" at bounding box center [509, 118] width 110 height 15
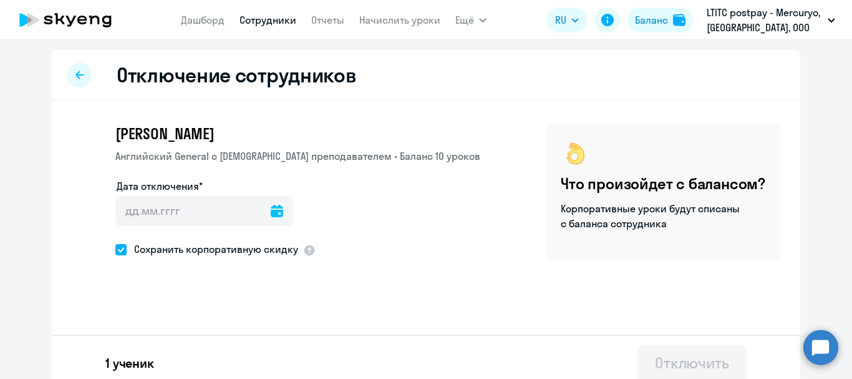
click at [271, 209] on icon at bounding box center [277, 211] width 12 height 12
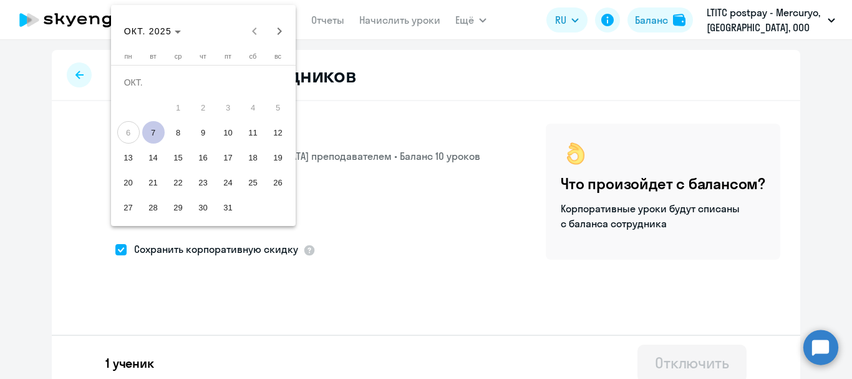
click at [130, 182] on span "20" at bounding box center [128, 182] width 22 height 22
type input "[DATE]"
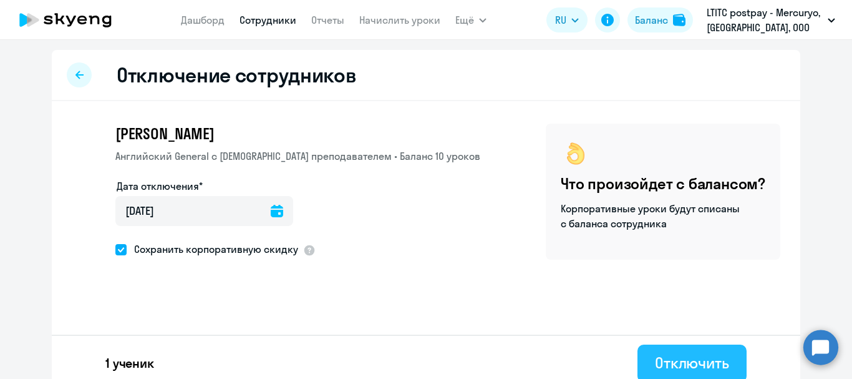
click at [682, 359] on div "Отключить" at bounding box center [692, 362] width 74 height 20
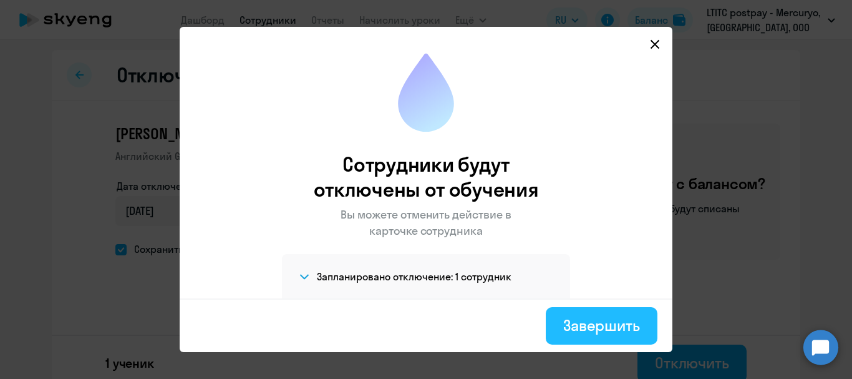
click at [570, 313] on button "Завершить" at bounding box center [602, 325] width 112 height 37
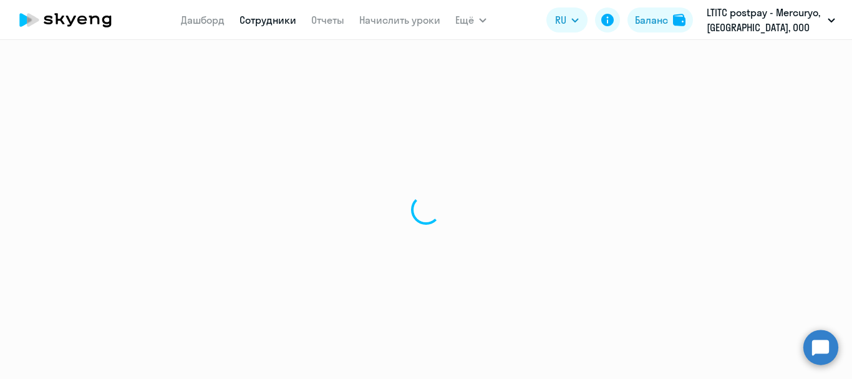
select select "30"
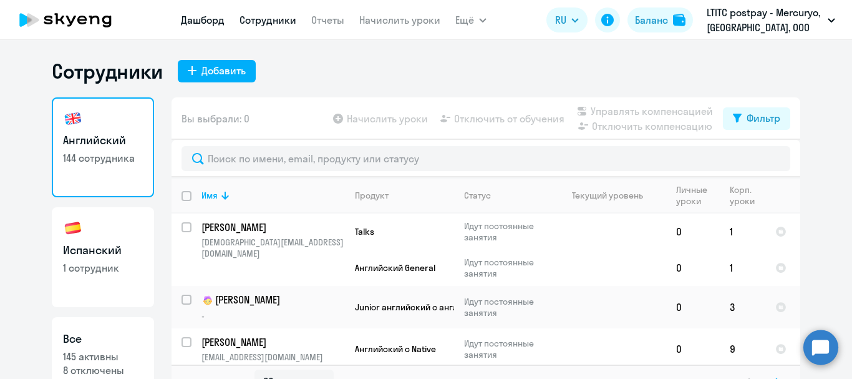
click at [201, 19] on link "Дашборд" at bounding box center [203, 20] width 44 height 12
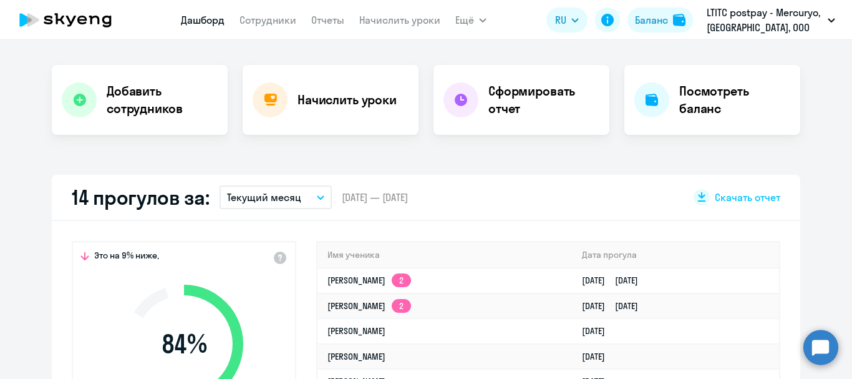
scroll to position [250, 0]
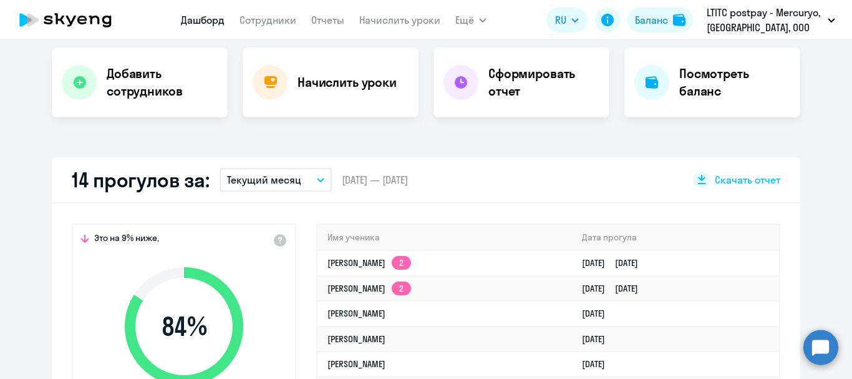
select select "30"
click at [825, 349] on circle at bounding box center [820, 346] width 35 height 35
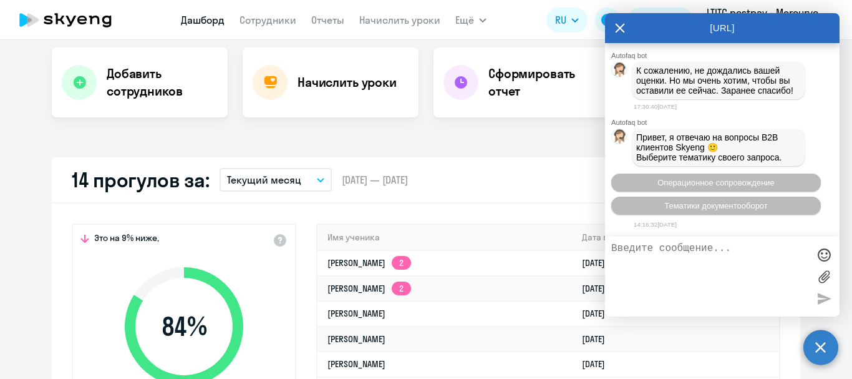
scroll to position [92944, 0]
